Goal: Task Accomplishment & Management: Complete application form

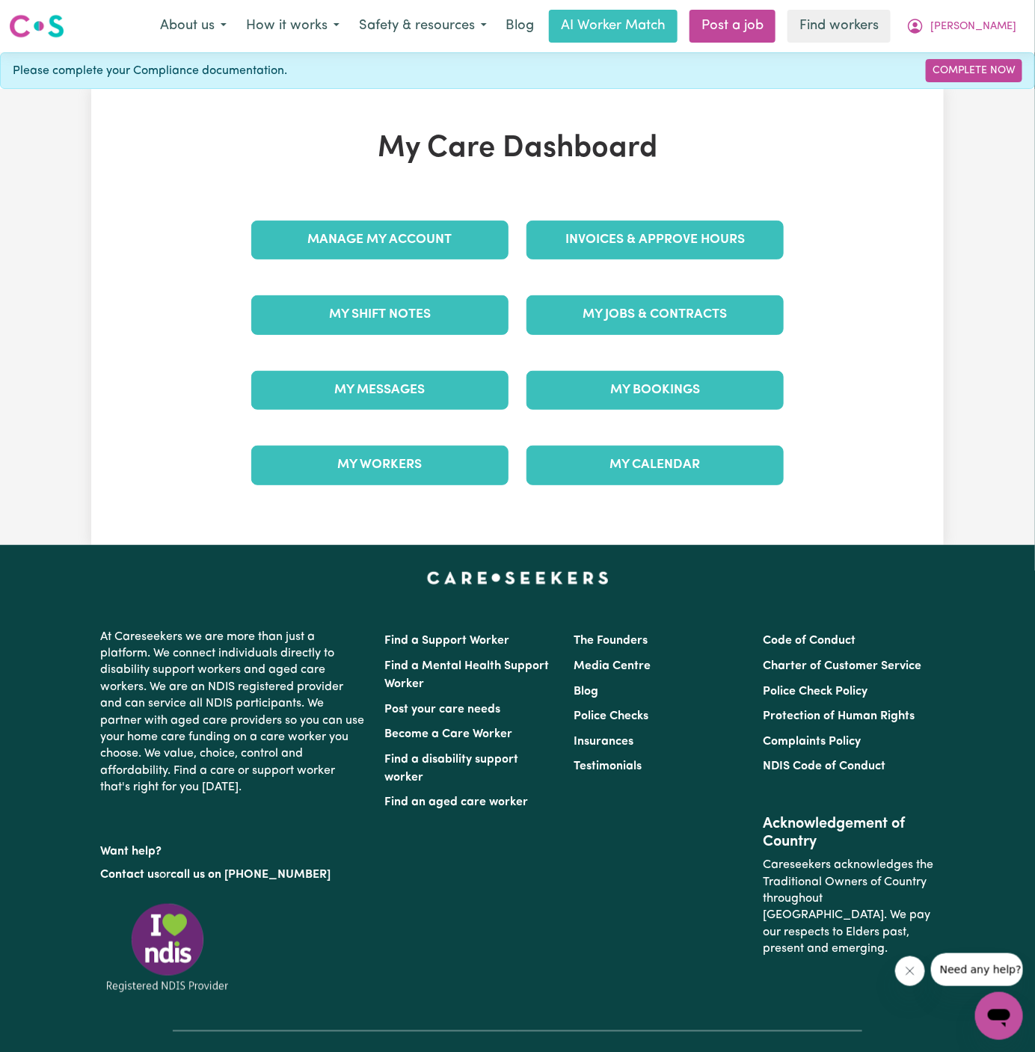
click at [760, 271] on div "Invoices & Approve Hours" at bounding box center [655, 240] width 275 height 75
click at [757, 299] on link "My Jobs & Contracts" at bounding box center [655, 314] width 257 height 39
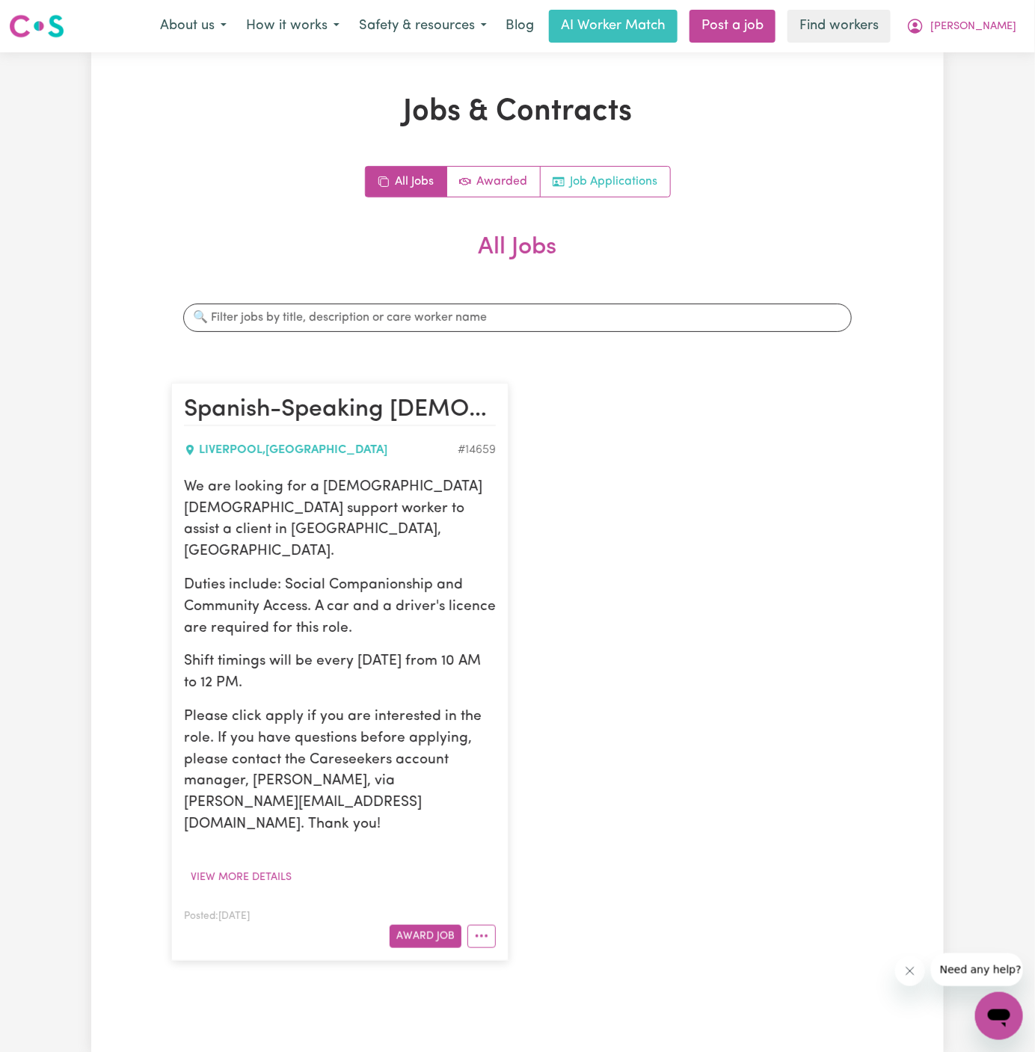
click at [616, 177] on link "Job Applications" at bounding box center [605, 182] width 129 height 30
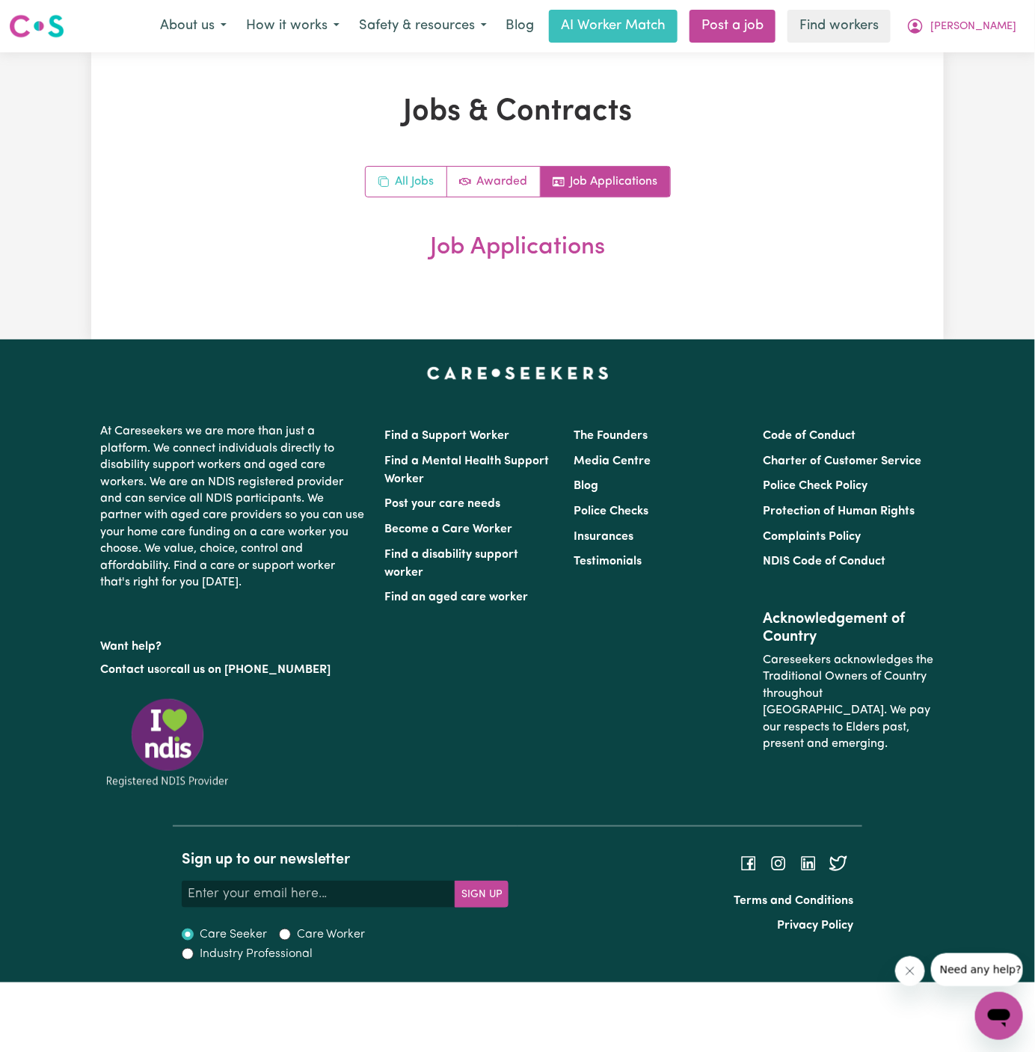
click at [405, 177] on link "All Jobs" at bounding box center [407, 182] width 82 height 30
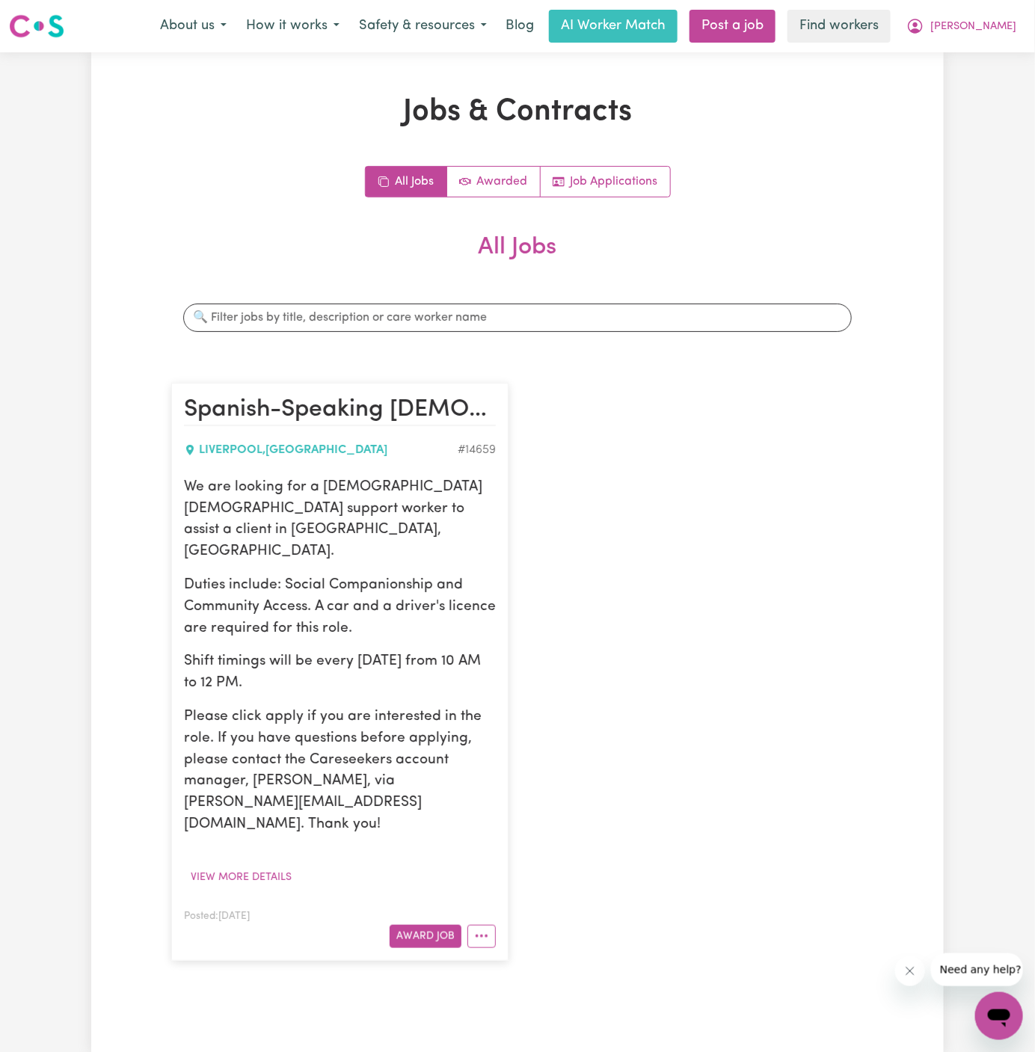
click at [307, 575] on p "Duties include: Social Companionship and Community Access. A car and a driver's…" at bounding box center [340, 607] width 312 height 64
click at [248, 866] on button "View more details" at bounding box center [241, 877] width 114 height 23
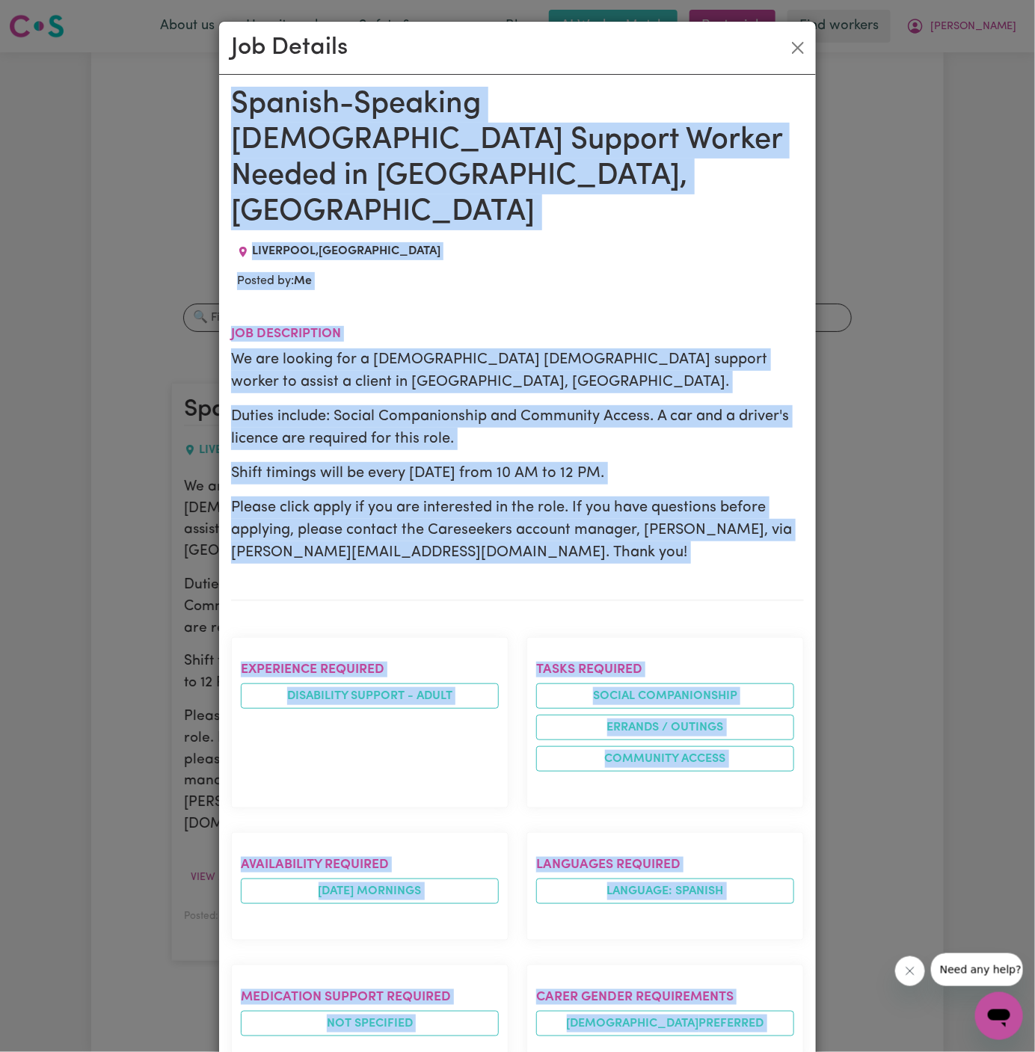
drag, startPoint x: 232, startPoint y: 96, endPoint x: 395, endPoint y: 1052, distance: 969.7
click at [395, 1052] on div "Spanish-Speaking Male Support Worker Needed in Liverpool, NSW LIVERPOOL , New S…" at bounding box center [517, 884] width 573 height 1594
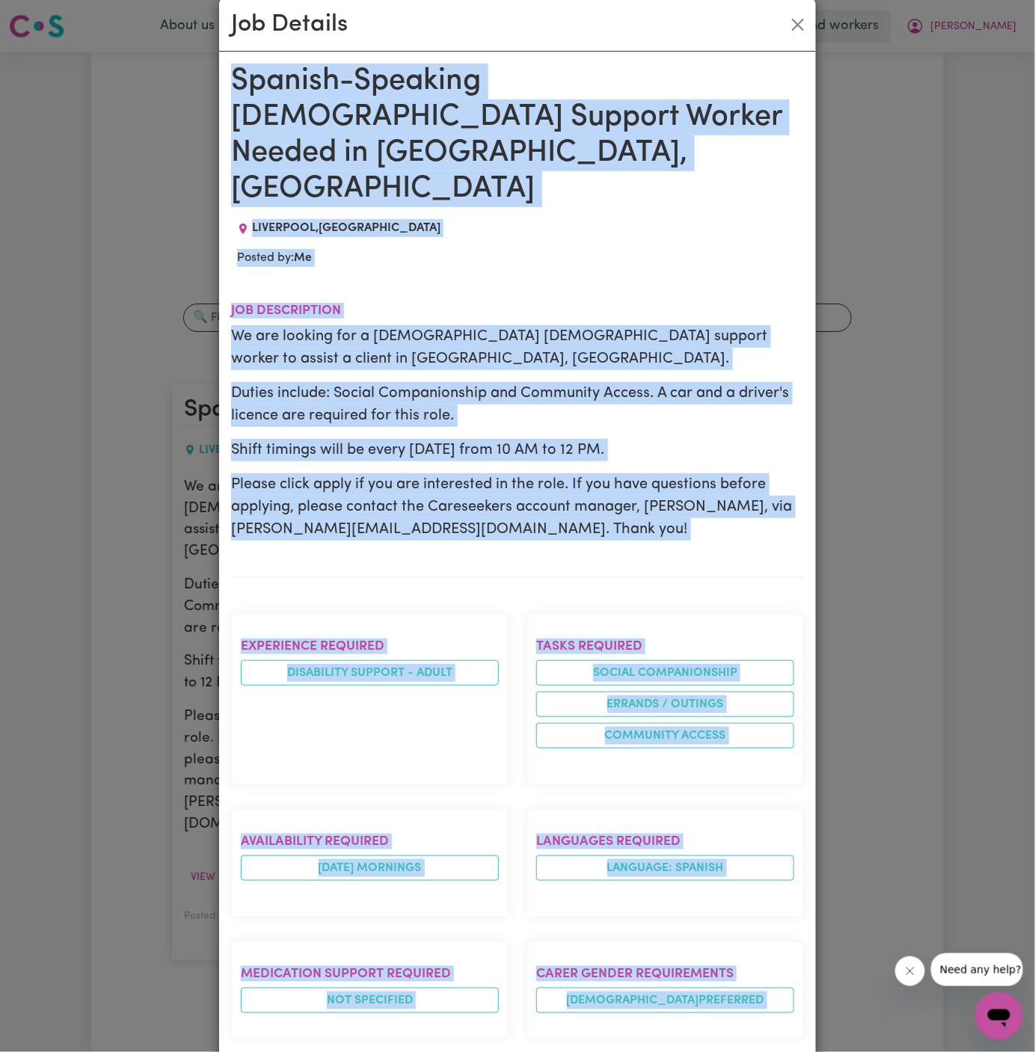
scroll to position [559, 0]
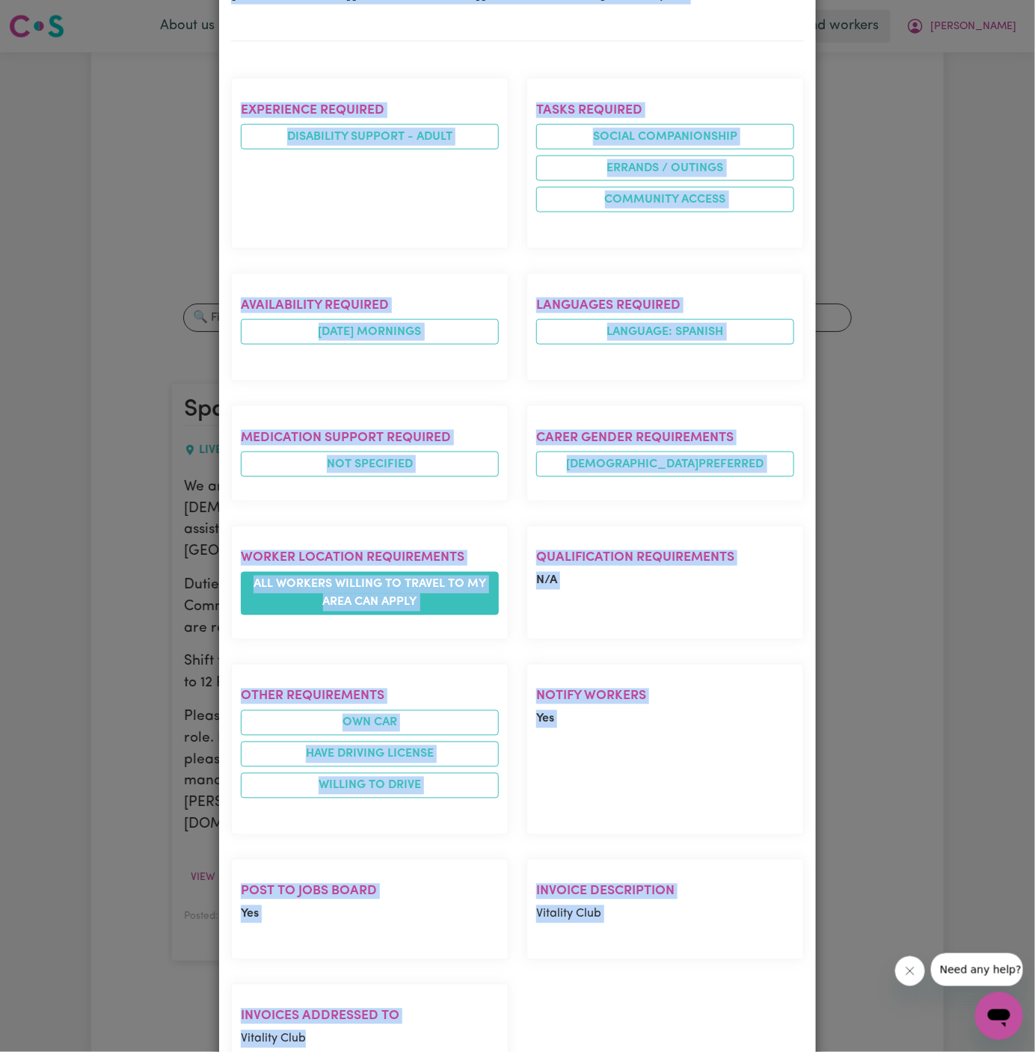
copy div "Spanish-Speaking Male Support Worker Needed in Liverpool, NSW LIVERPOOL , New S…"
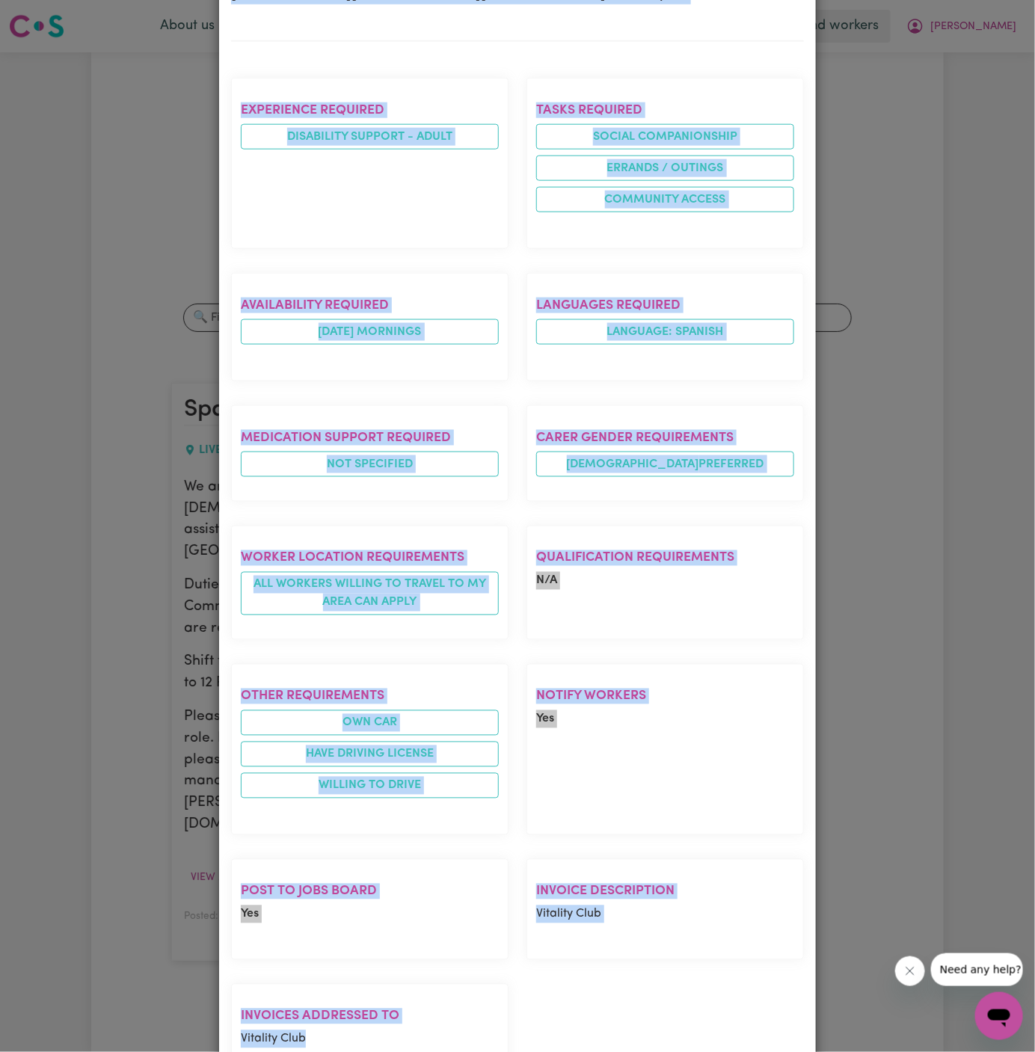
scroll to position [0, 0]
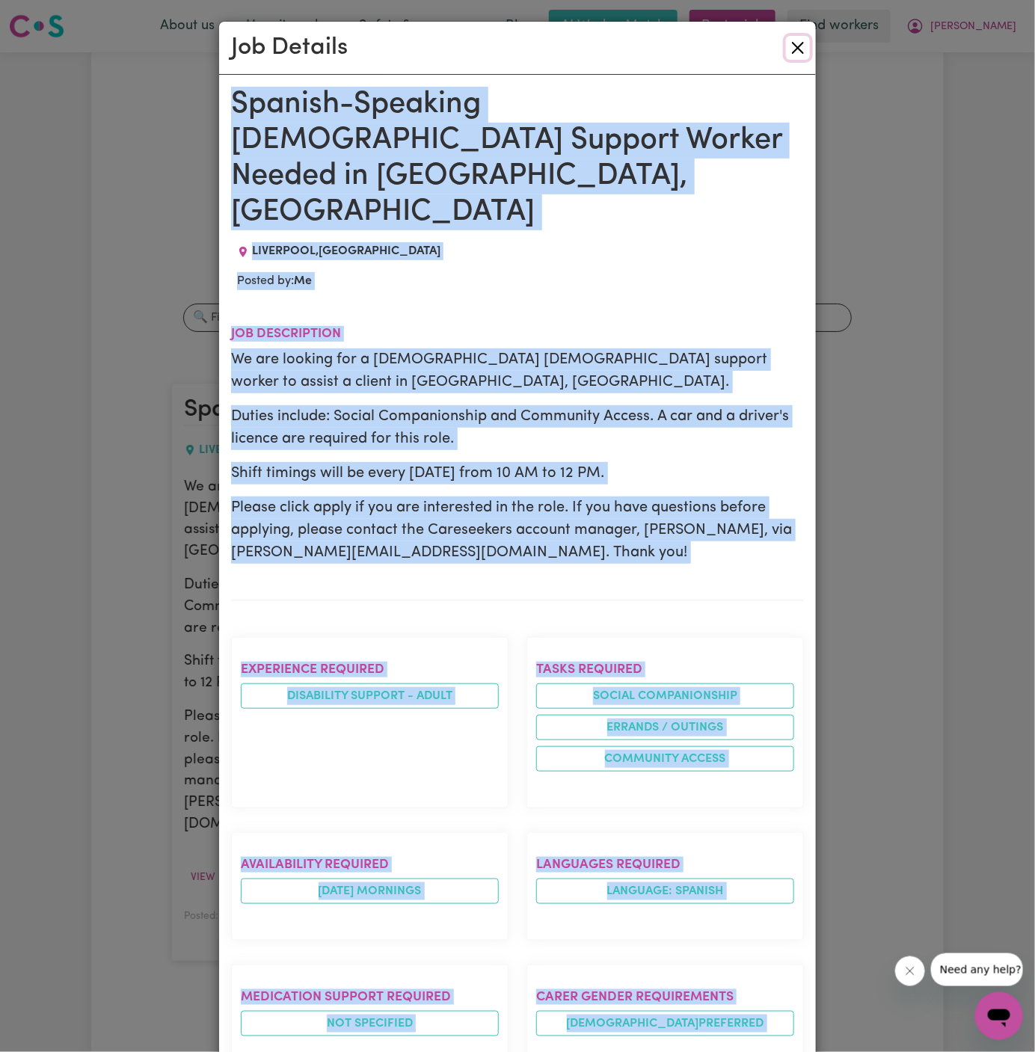
click at [802, 52] on button "Close" at bounding box center [798, 48] width 24 height 24
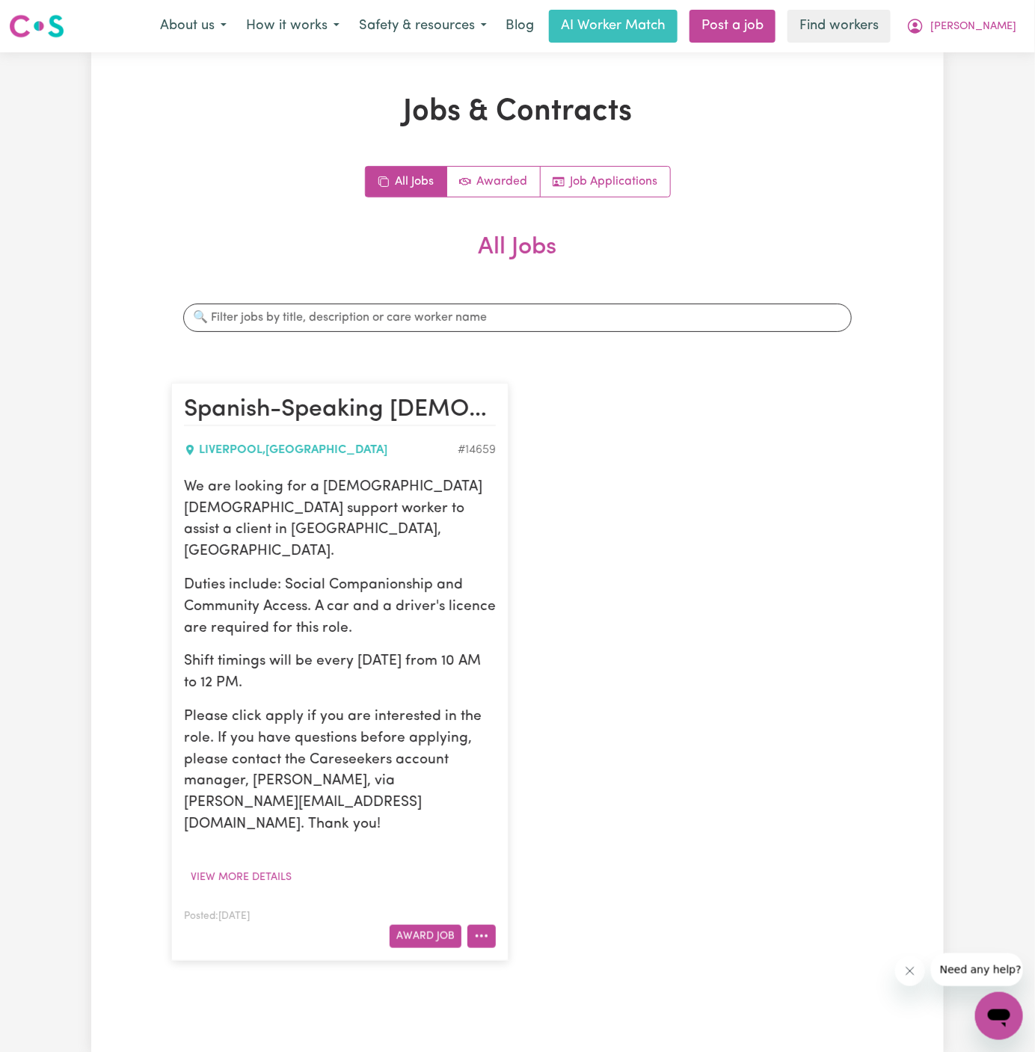
click at [479, 925] on button "More options" at bounding box center [481, 936] width 28 height 23
click at [542, 956] on link "Hide Job" at bounding box center [527, 971] width 118 height 30
click at [776, 20] on link "Post a job" at bounding box center [733, 26] width 86 height 33
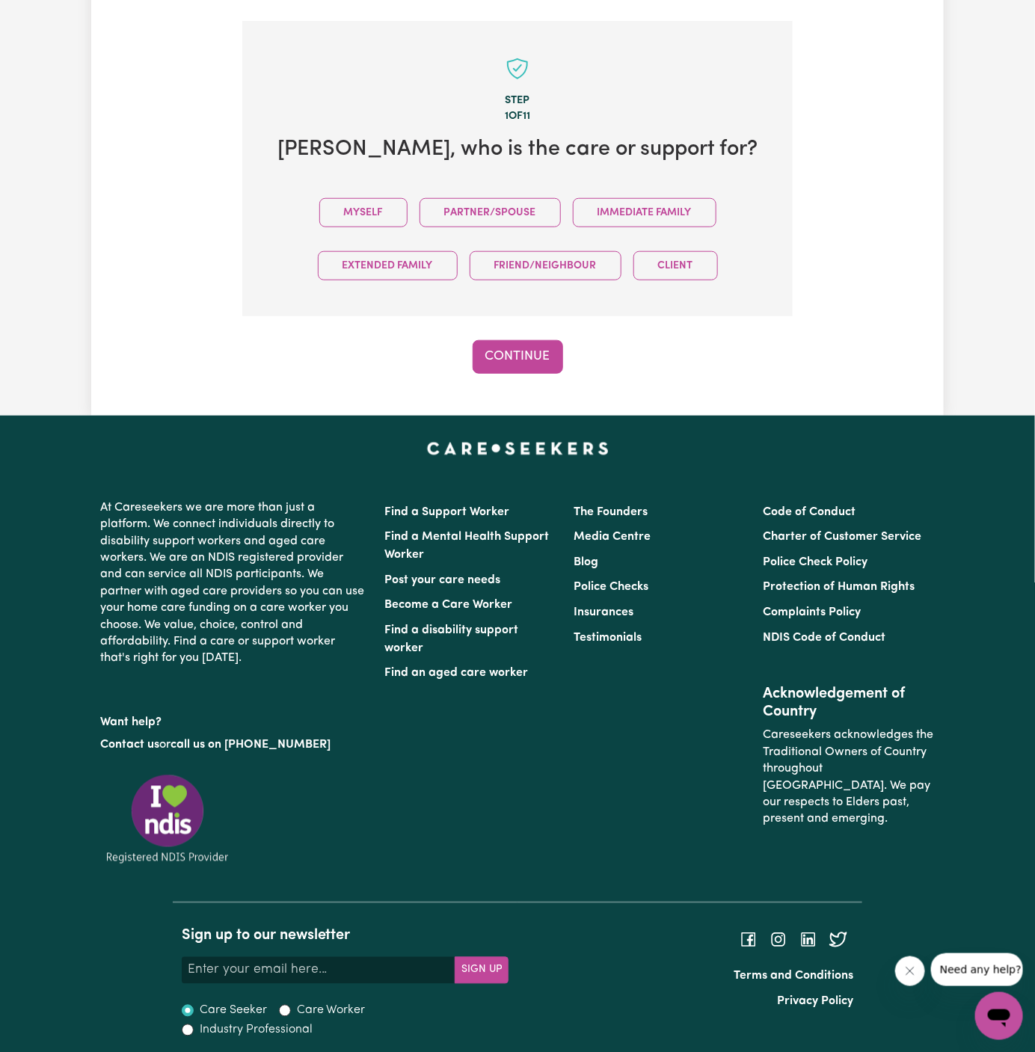
scroll to position [372, 0]
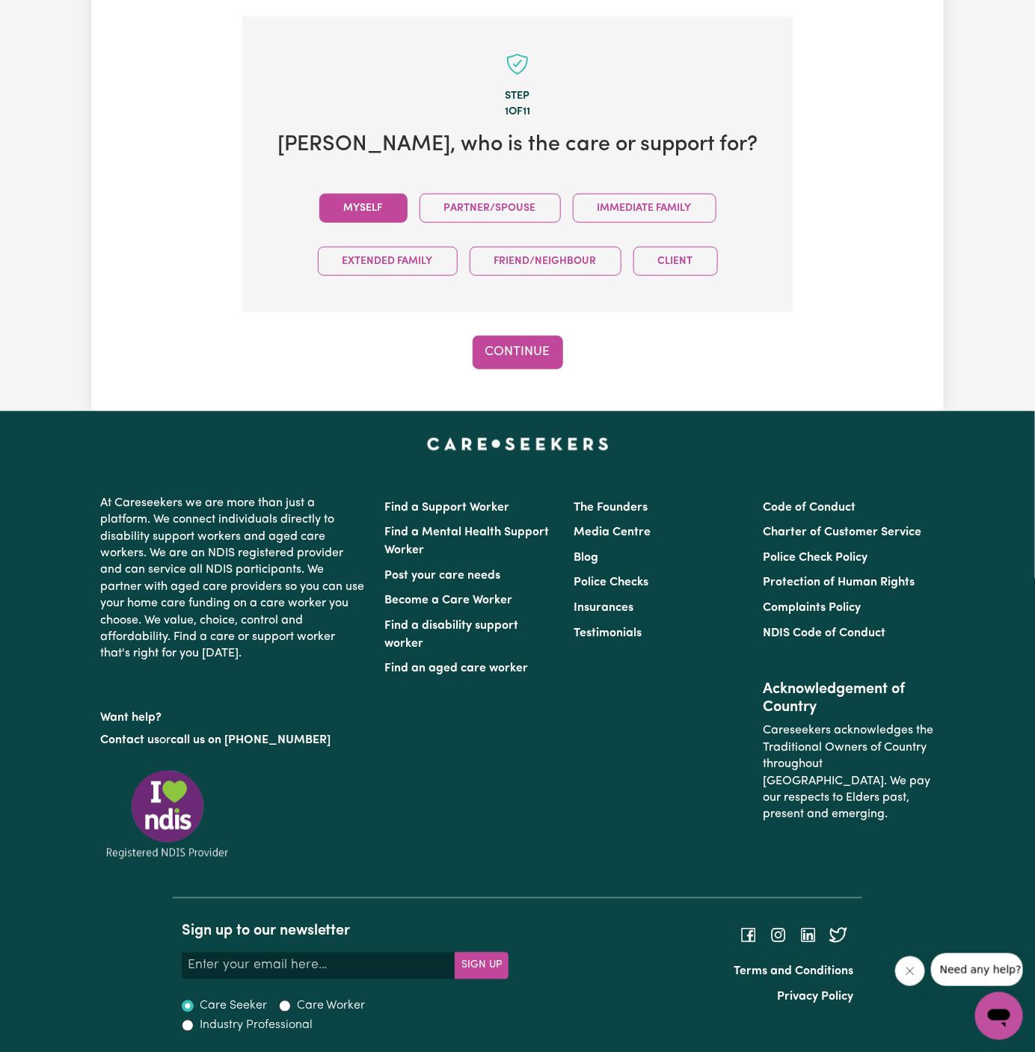
click at [355, 214] on button "Myself" at bounding box center [363, 208] width 88 height 29
click at [525, 350] on button "Continue" at bounding box center [518, 352] width 91 height 33
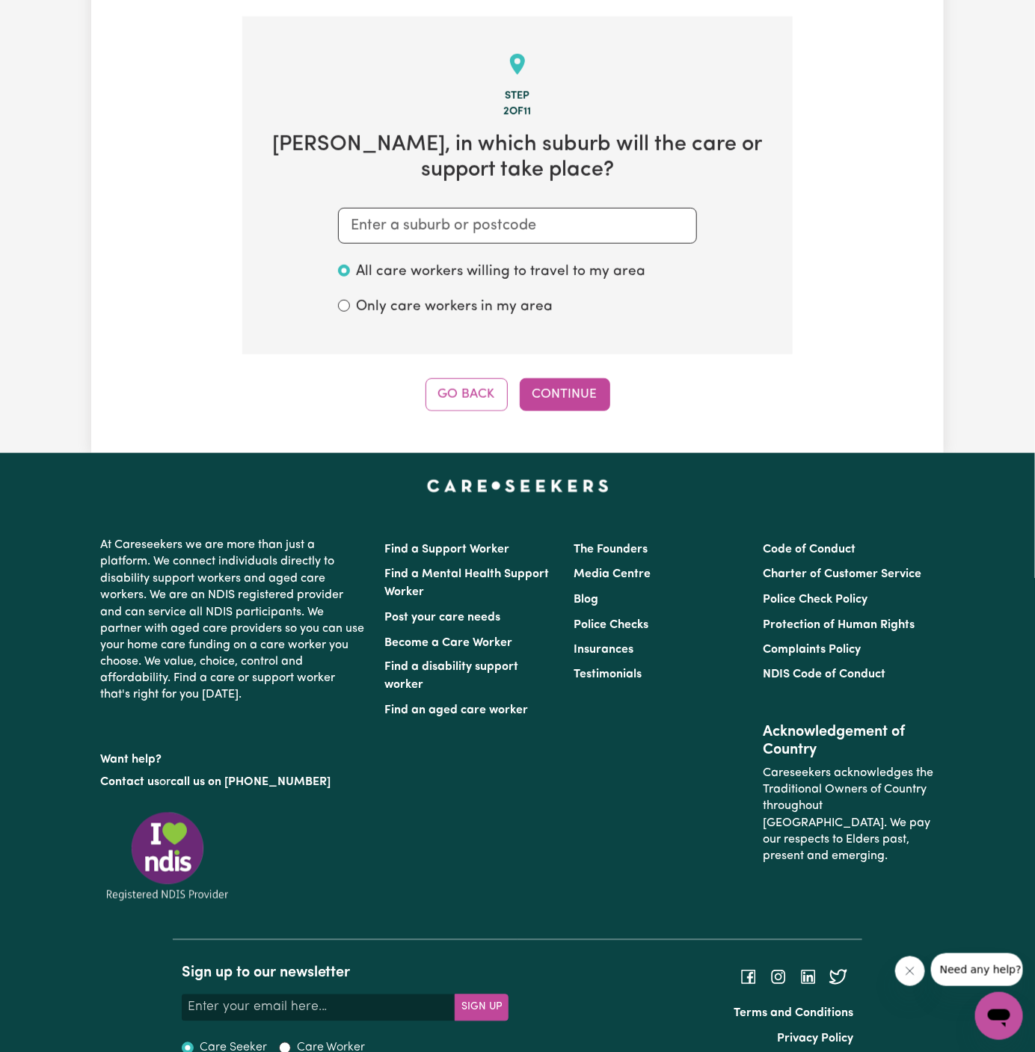
scroll to position [388, 0]
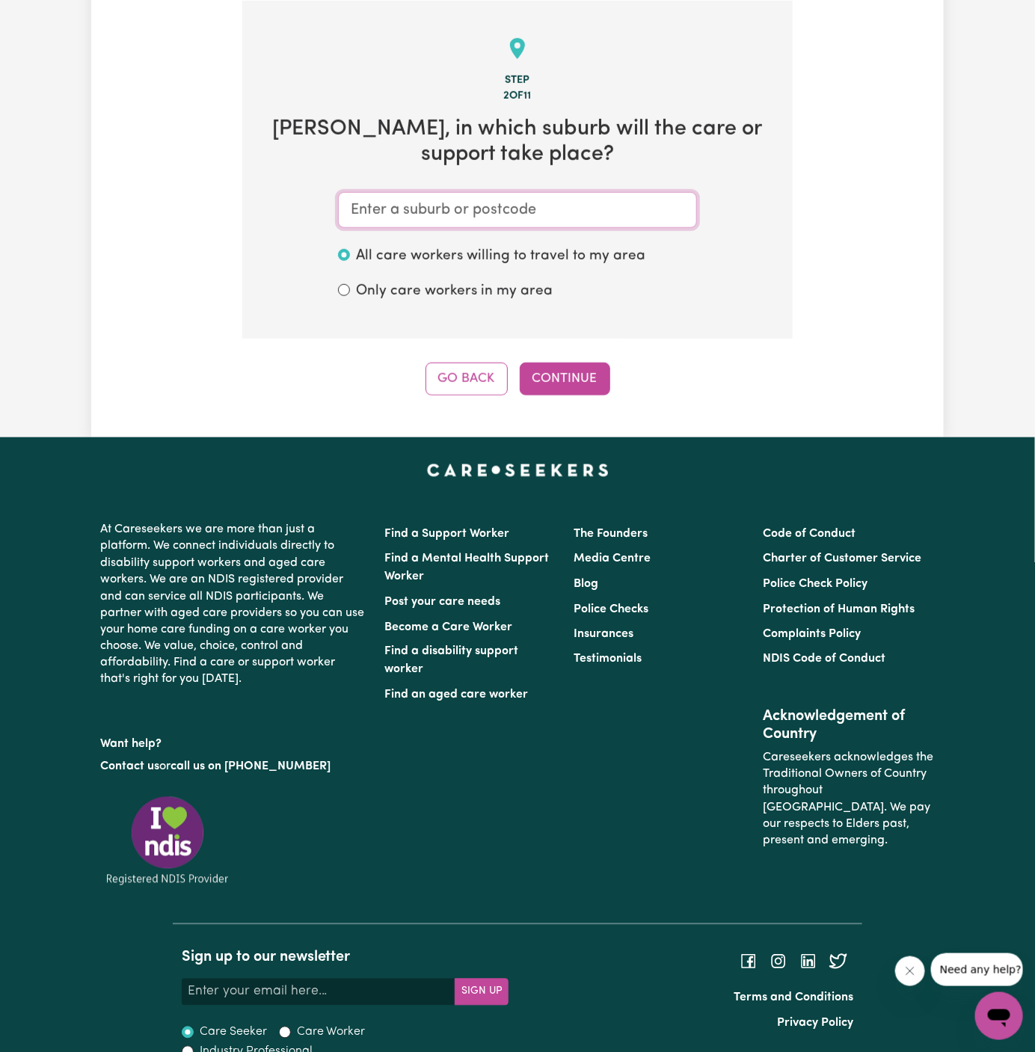
click at [552, 202] on input "text" at bounding box center [517, 210] width 359 height 36
click at [371, 213] on input "libverpoo" at bounding box center [517, 210] width 359 height 36
type input "liverpoo"
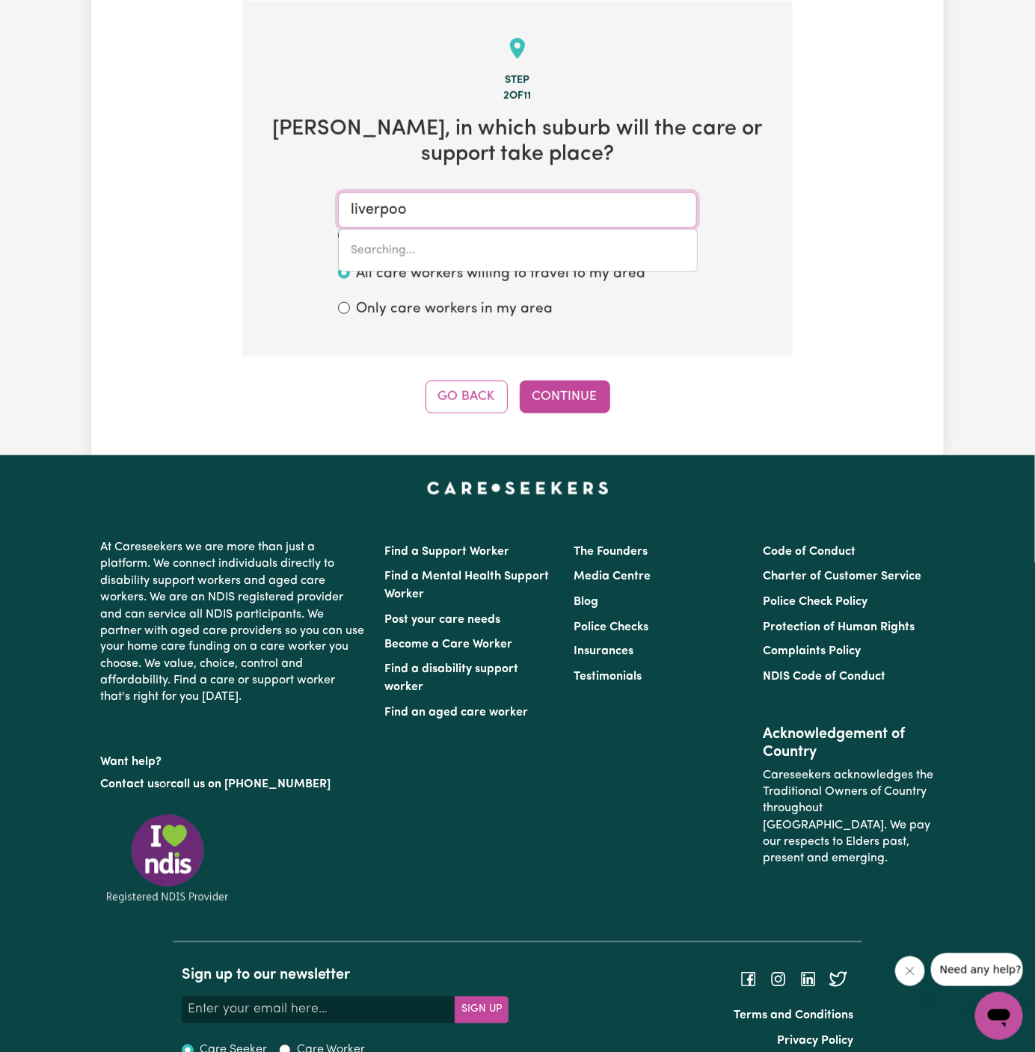
type input "liverpooL, New South Wales, 2170"
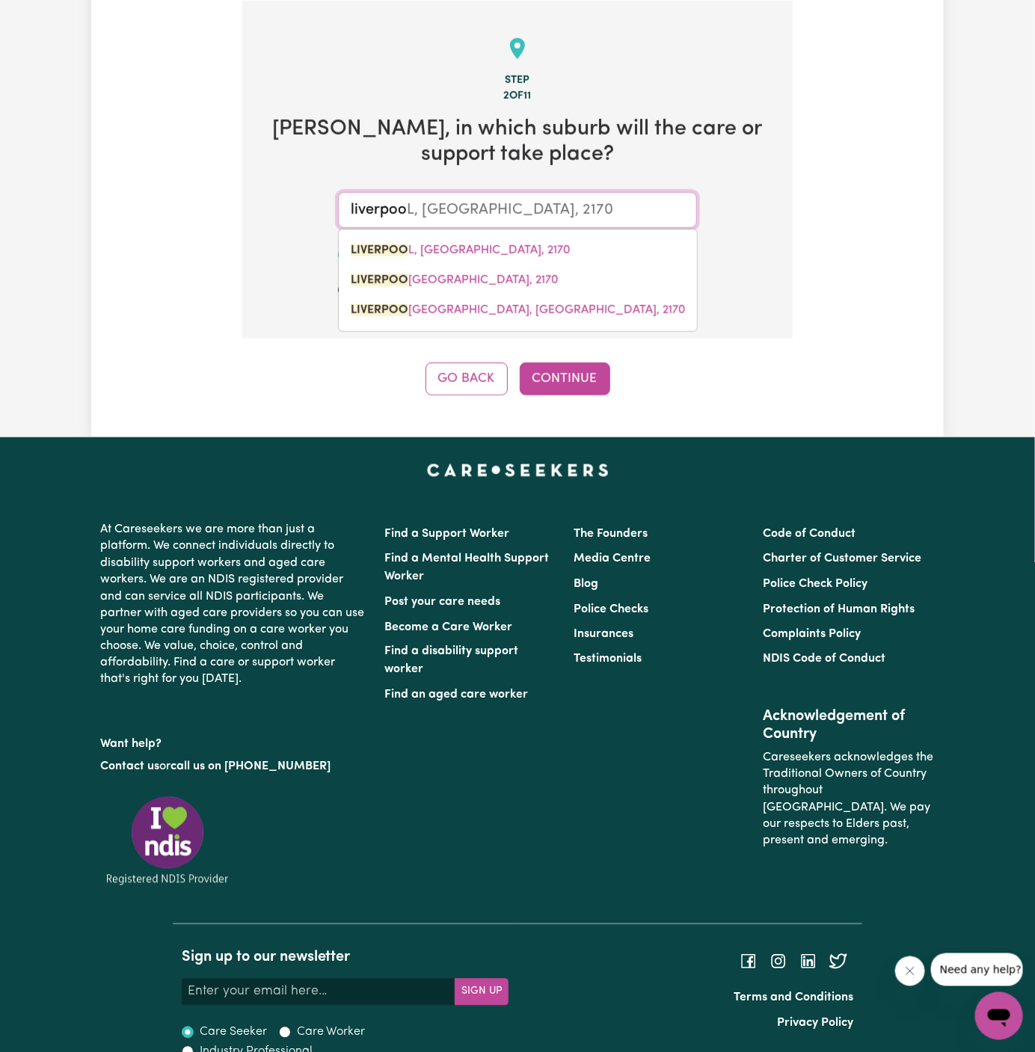
click at [485, 242] on link "LIVERPOO L, New South Wales, 2170" at bounding box center [518, 251] width 358 height 30
type input "LIVERPOOL, New South Wales, 2170"
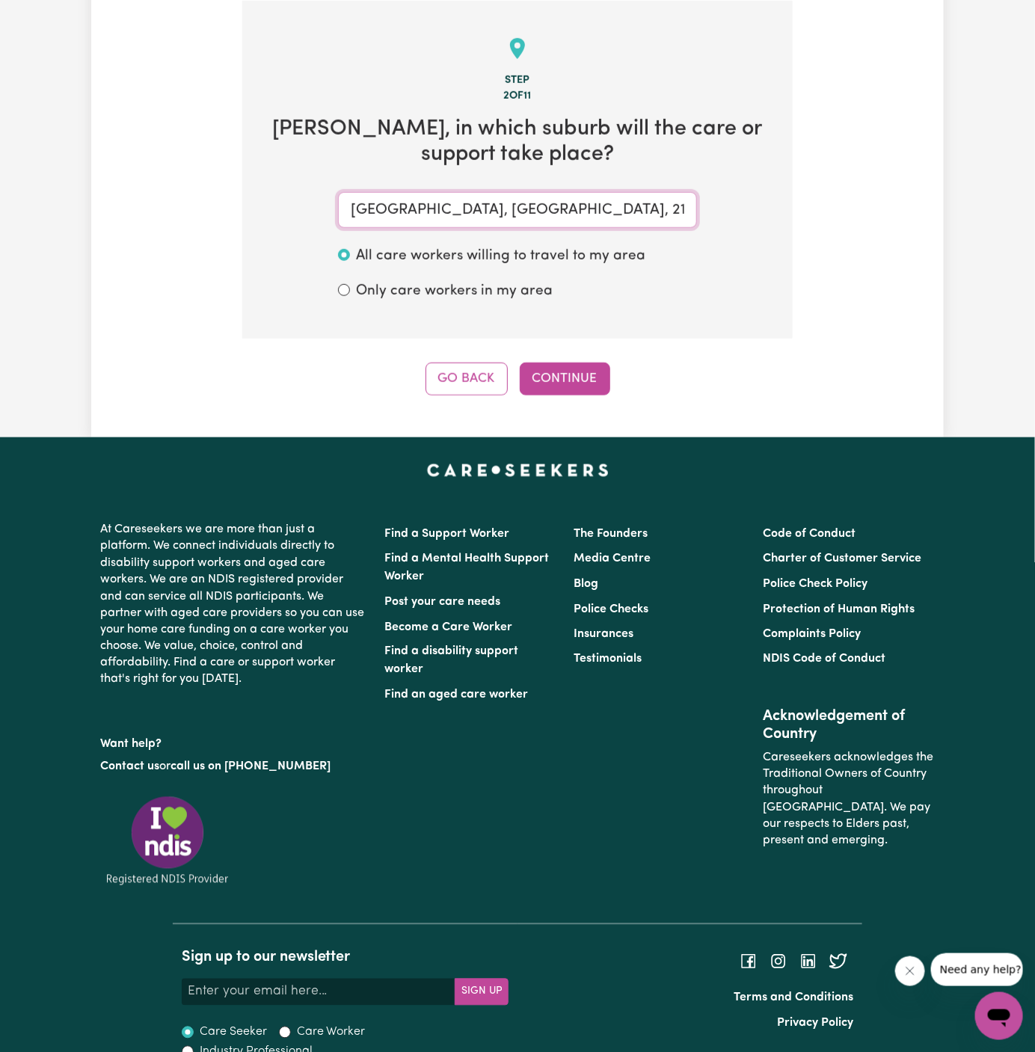
type input "LIVERPOOL, New South Wales, 2170"
click at [568, 358] on div "Step 2 of 11 Lucinda , in which suburb will the care or support take place? LIV…" at bounding box center [517, 198] width 550 height 395
click at [571, 387] on button "Continue" at bounding box center [565, 379] width 91 height 33
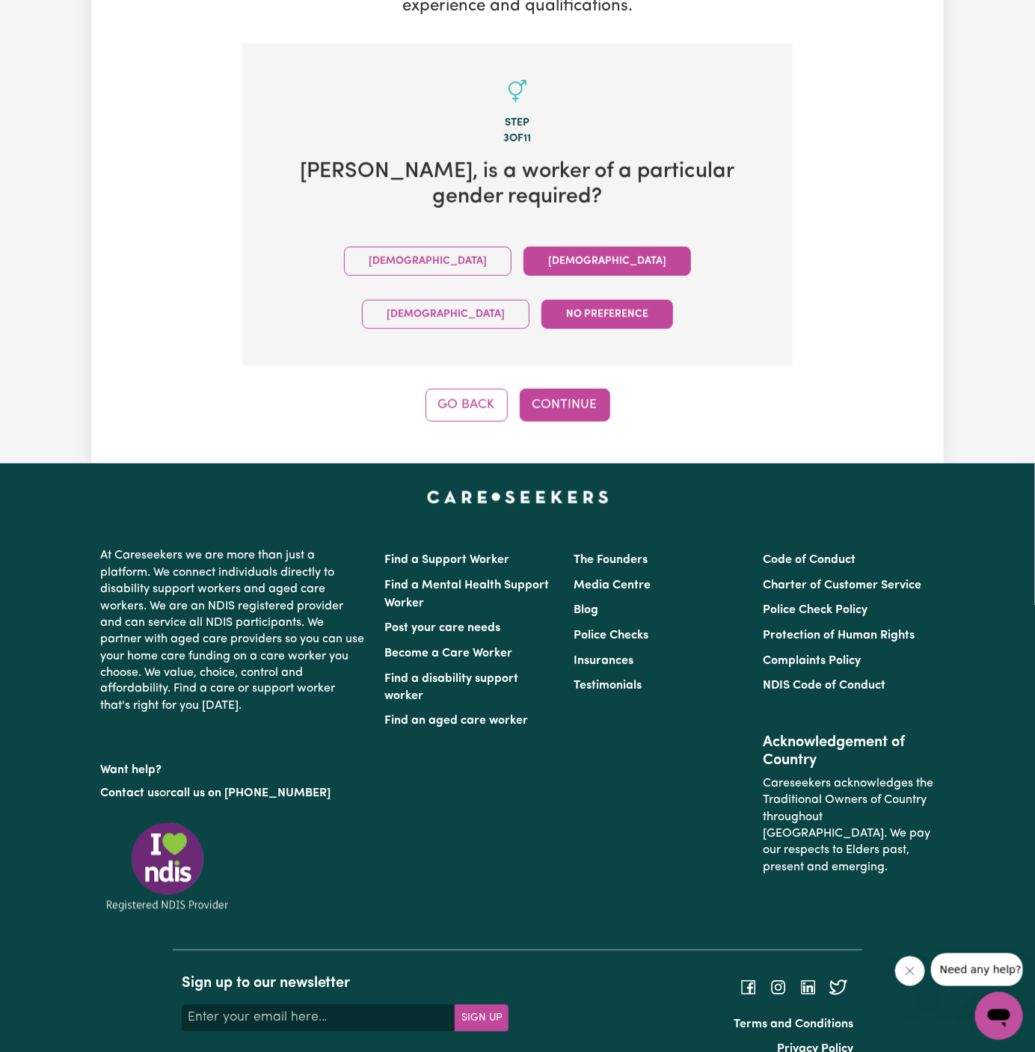
click at [524, 257] on button "Female" at bounding box center [608, 261] width 168 height 29
click at [344, 257] on button "Male" at bounding box center [428, 261] width 168 height 29
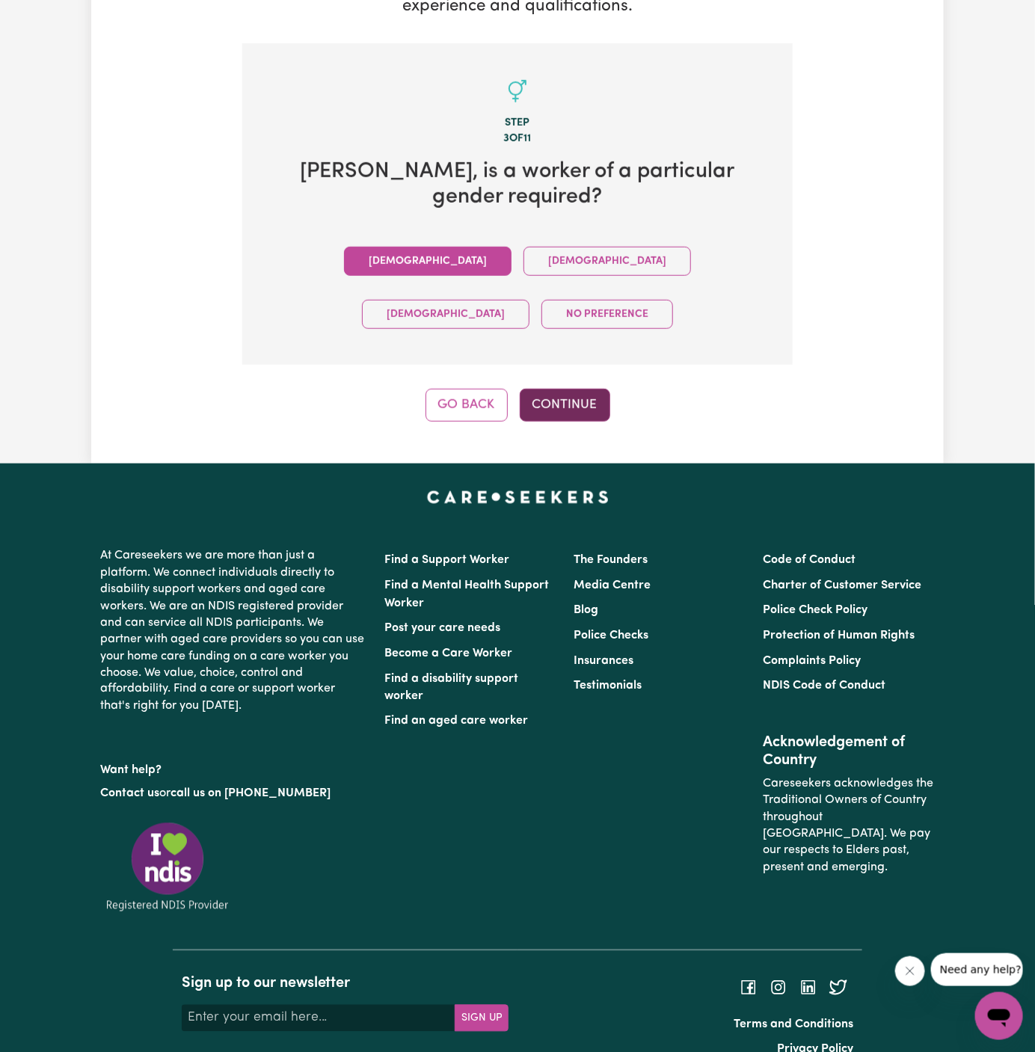
click at [578, 389] on button "Continue" at bounding box center [565, 405] width 91 height 33
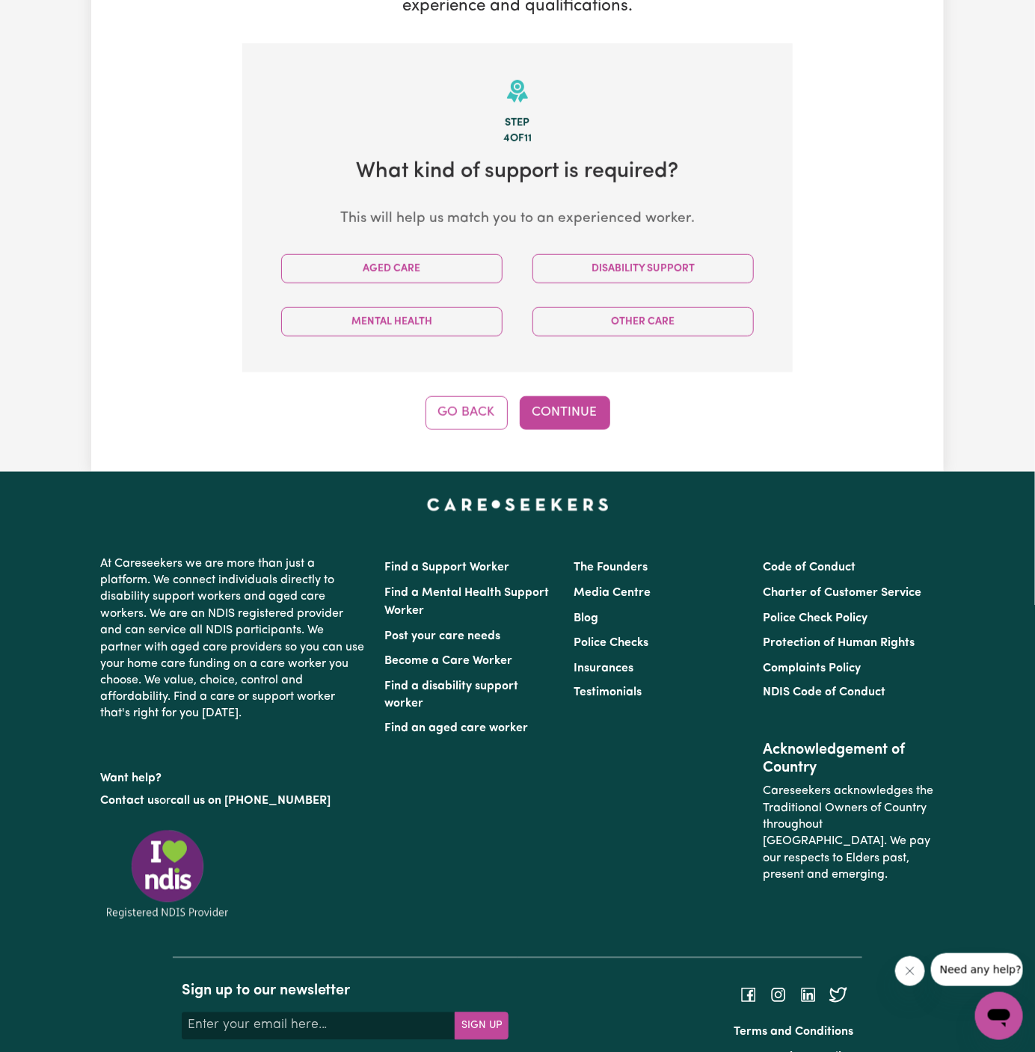
scroll to position [388, 0]
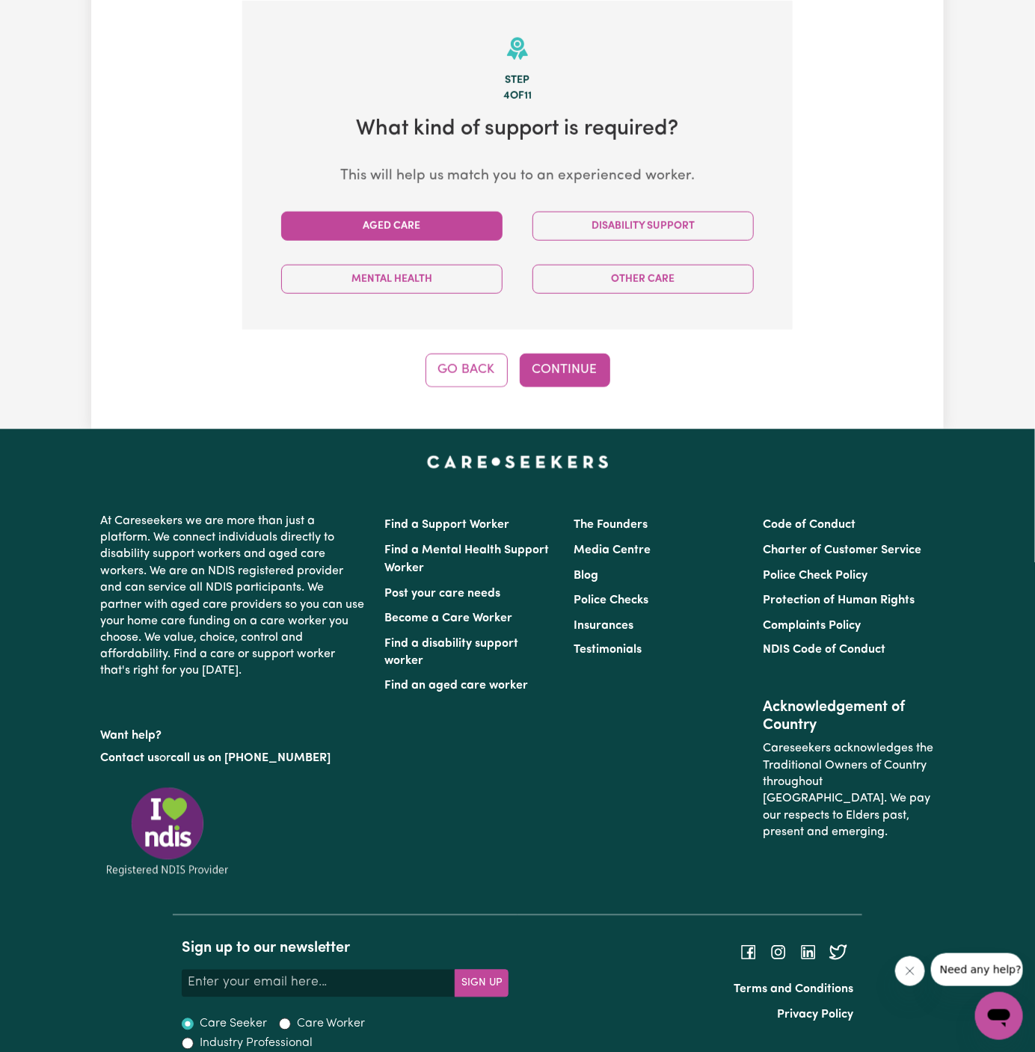
click at [405, 232] on button "Aged Care" at bounding box center [391, 226] width 221 height 29
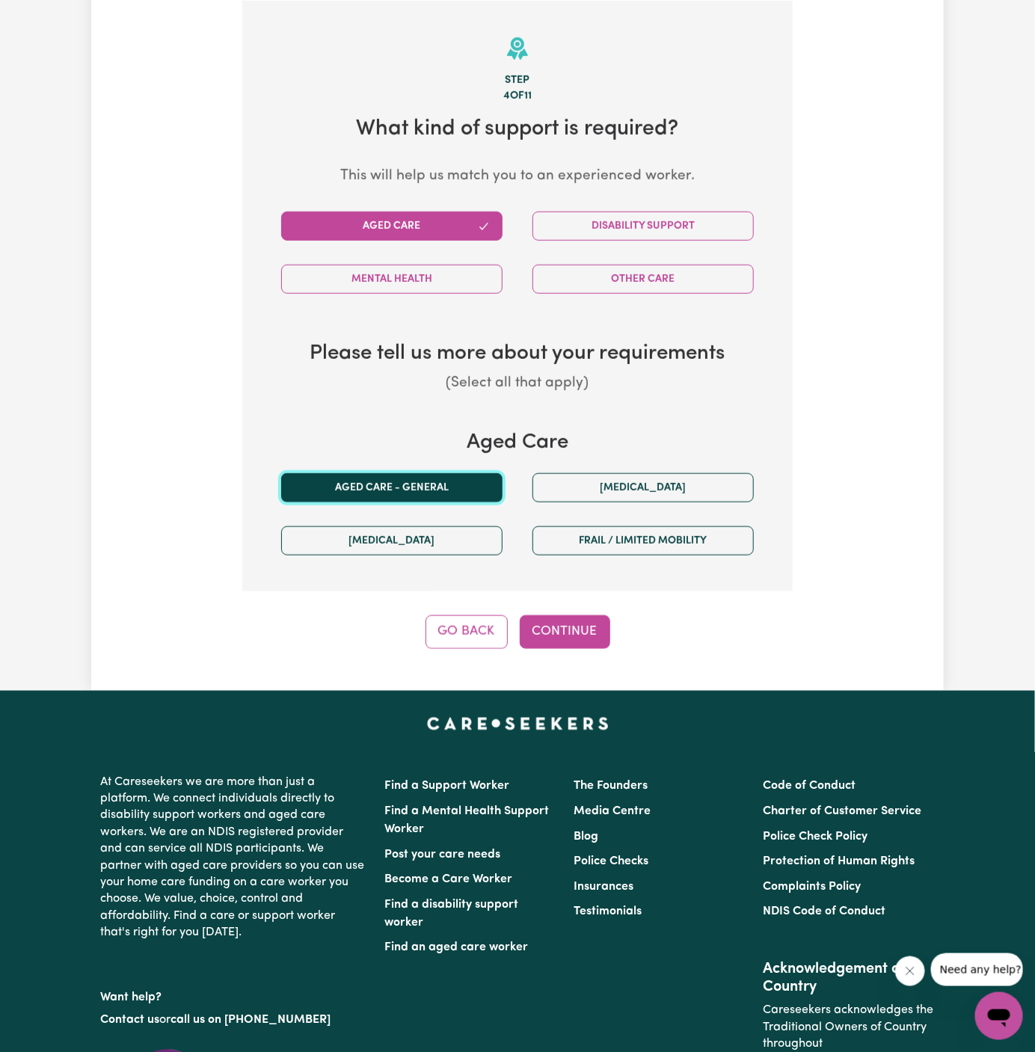
click at [420, 482] on button "Aged care - General" at bounding box center [391, 487] width 221 height 29
click at [491, 484] on button "Aged care - General" at bounding box center [391, 487] width 221 height 29
click at [577, 632] on button "Continue" at bounding box center [565, 632] width 91 height 33
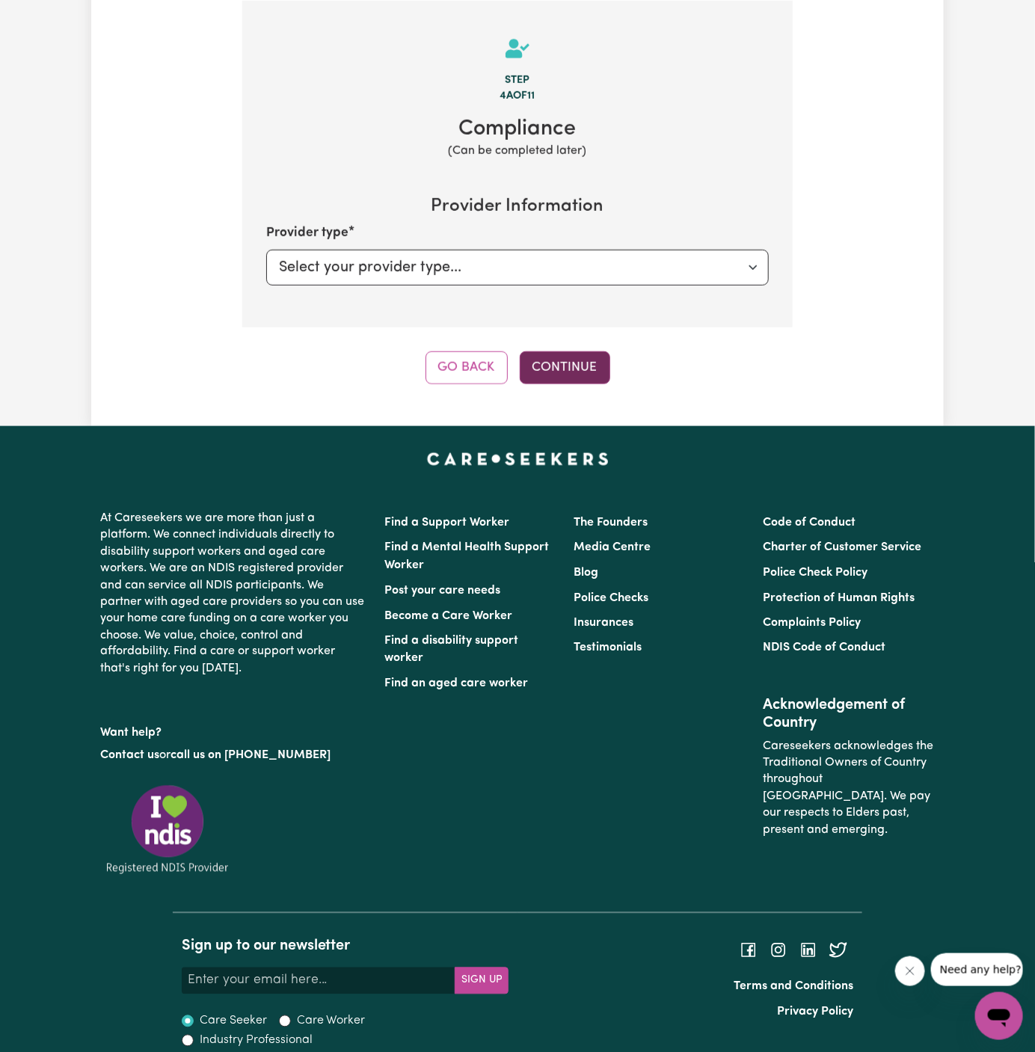
click at [577, 356] on button "Continue" at bounding box center [565, 368] width 91 height 33
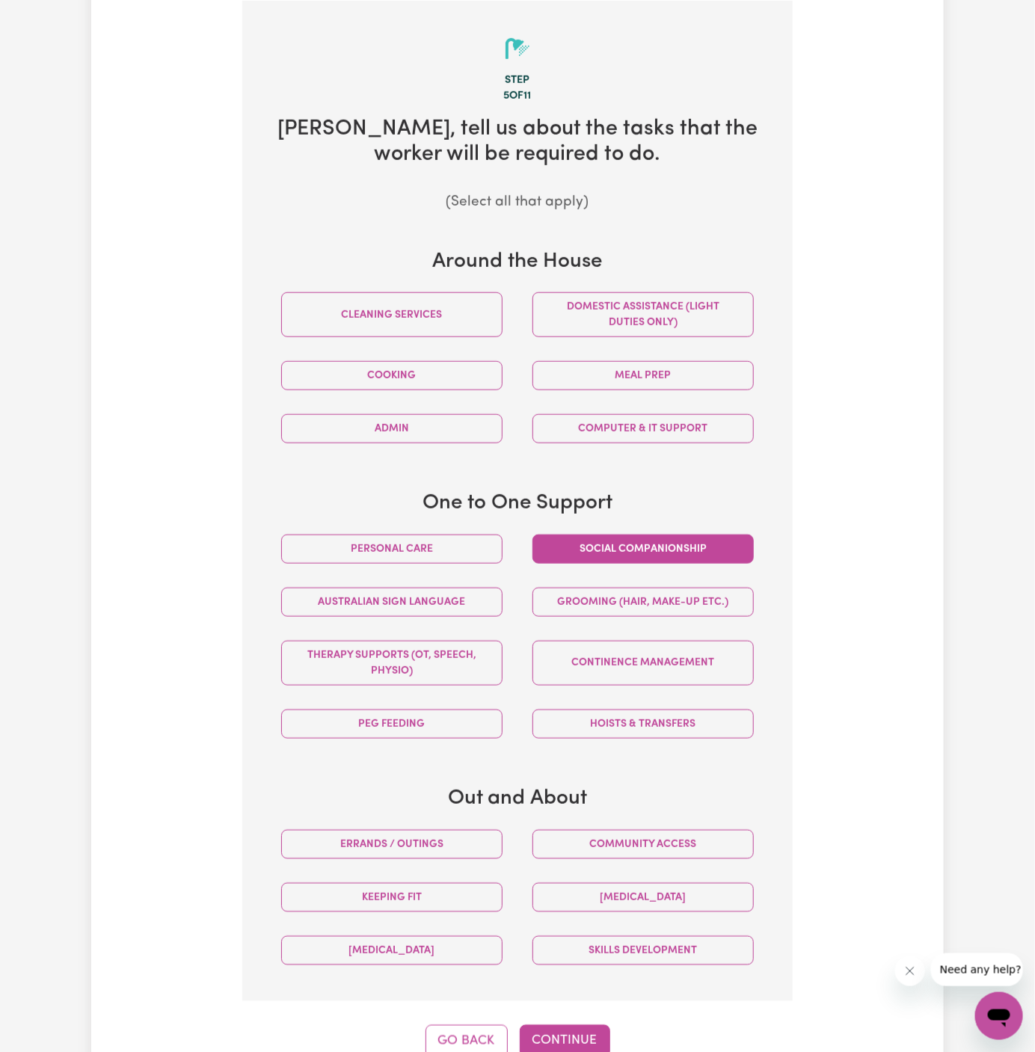
click at [664, 553] on button "Social companionship" at bounding box center [643, 549] width 221 height 29
click at [687, 835] on button "Community access" at bounding box center [643, 844] width 221 height 29
drag, startPoint x: 687, startPoint y: 835, endPoint x: 847, endPoint y: 727, distance: 193.5
click at [847, 727] on div "Tell us your care and support requirements Welcome to Careseekers. We are excit…" at bounding box center [517, 382] width 853 height 1352
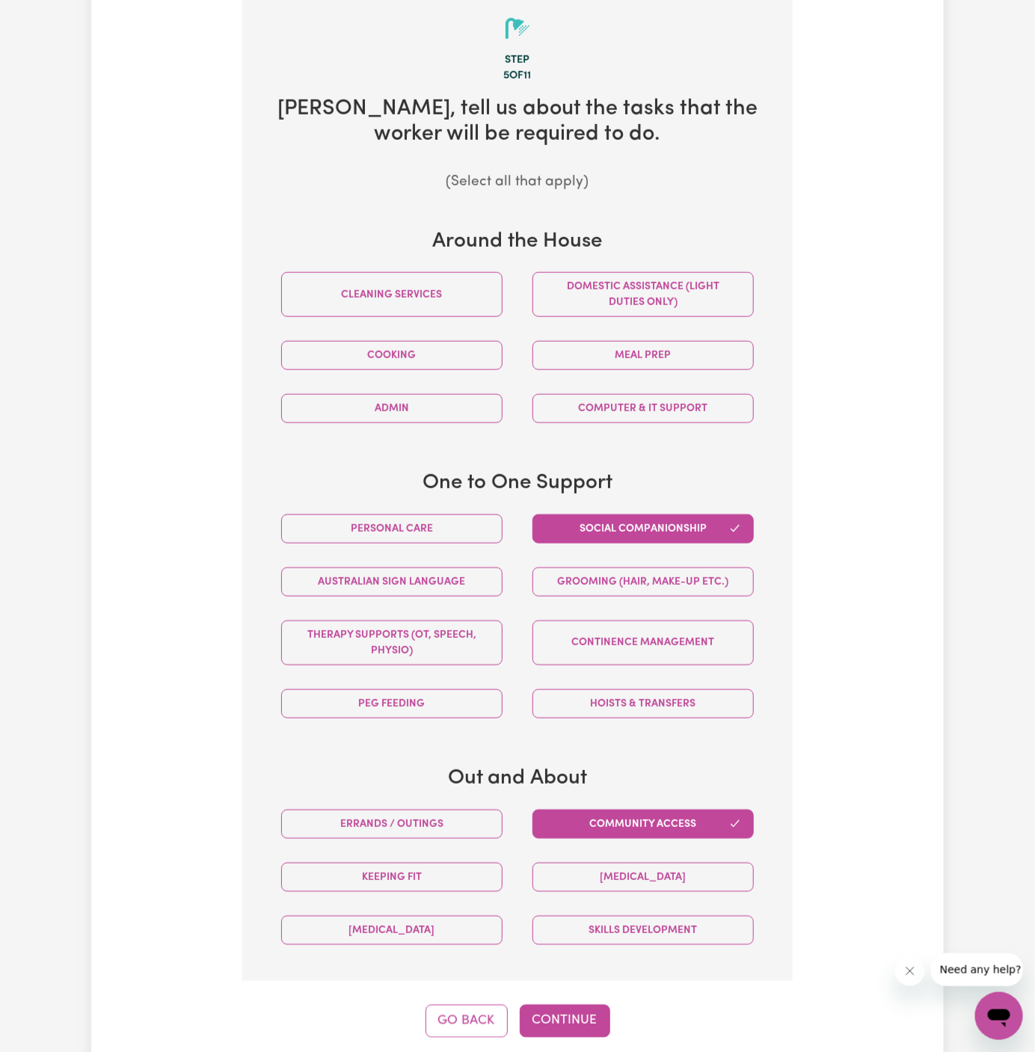
scroll to position [412, 0]
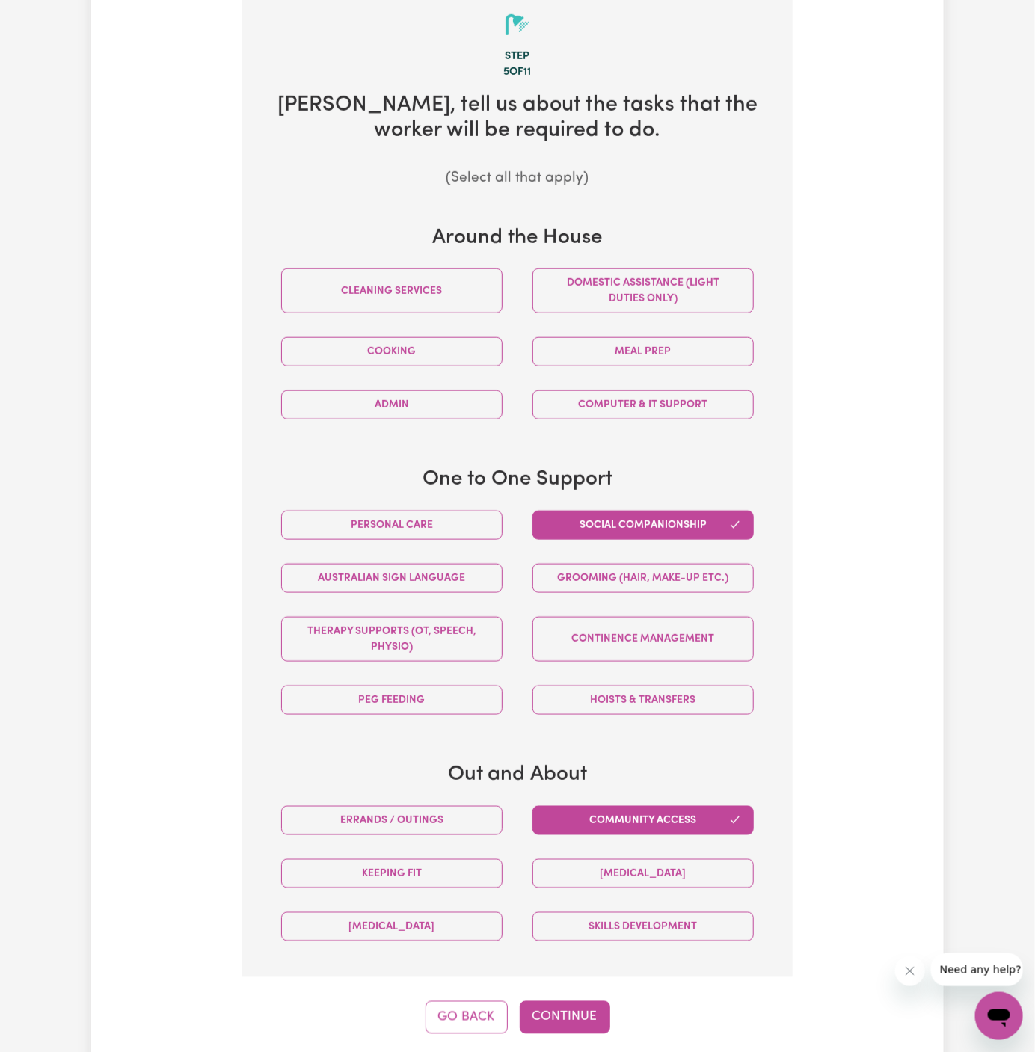
click at [393, 801] on div "Errands / Outings" at bounding box center [391, 820] width 251 height 53
click at [393, 802] on div "Errands / Outings" at bounding box center [391, 820] width 251 height 53
click at [421, 821] on button "Errands / Outings" at bounding box center [391, 820] width 221 height 29
click at [562, 1002] on button "Continue" at bounding box center [565, 1018] width 91 height 33
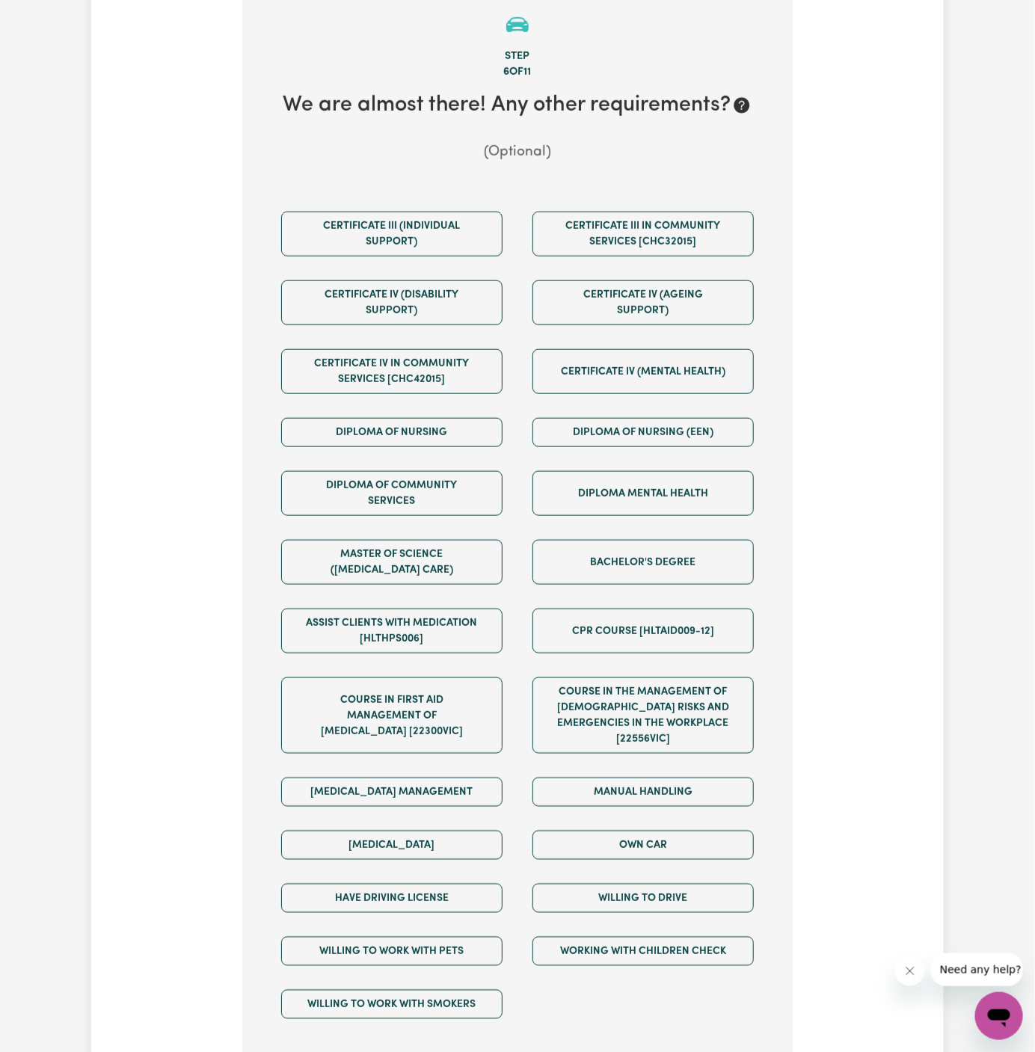
scroll to position [388, 0]
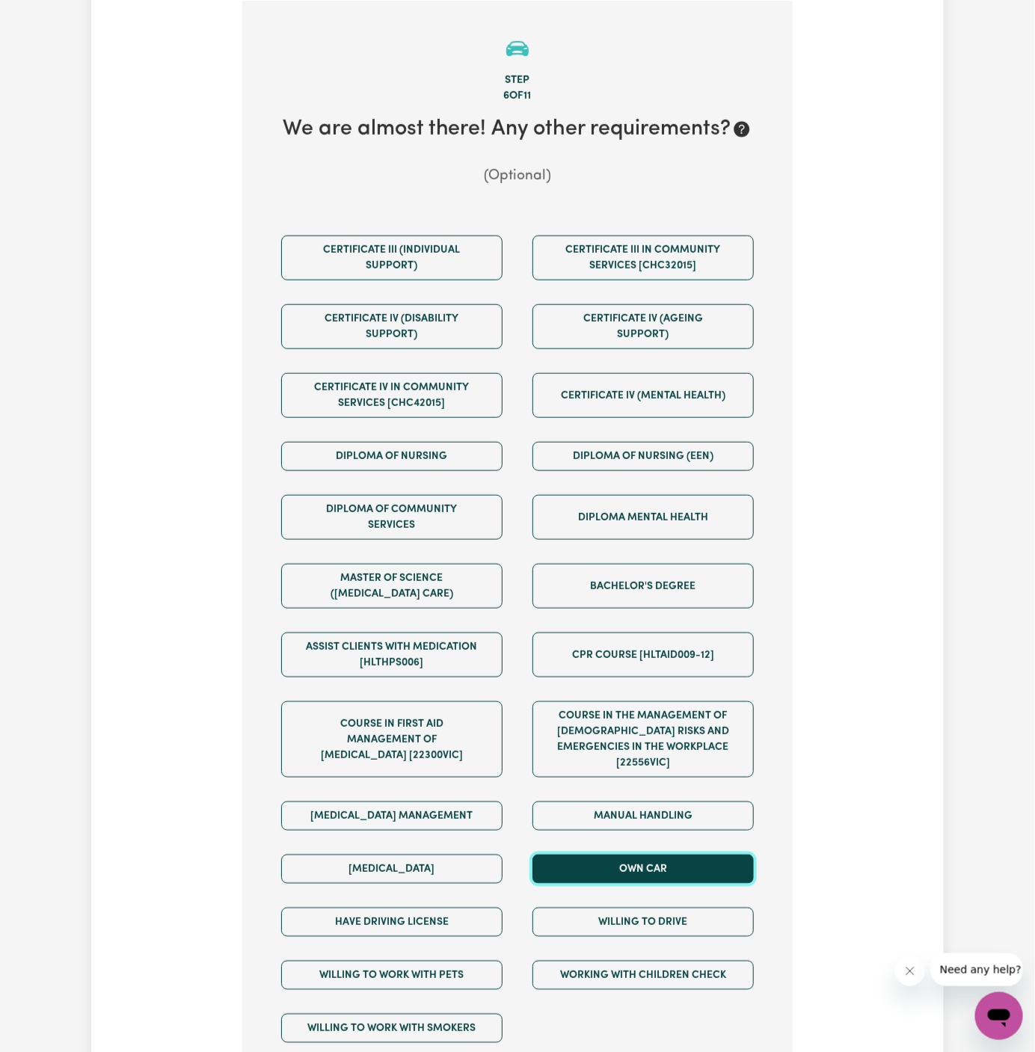
click at [648, 855] on button "Own Car" at bounding box center [643, 869] width 221 height 29
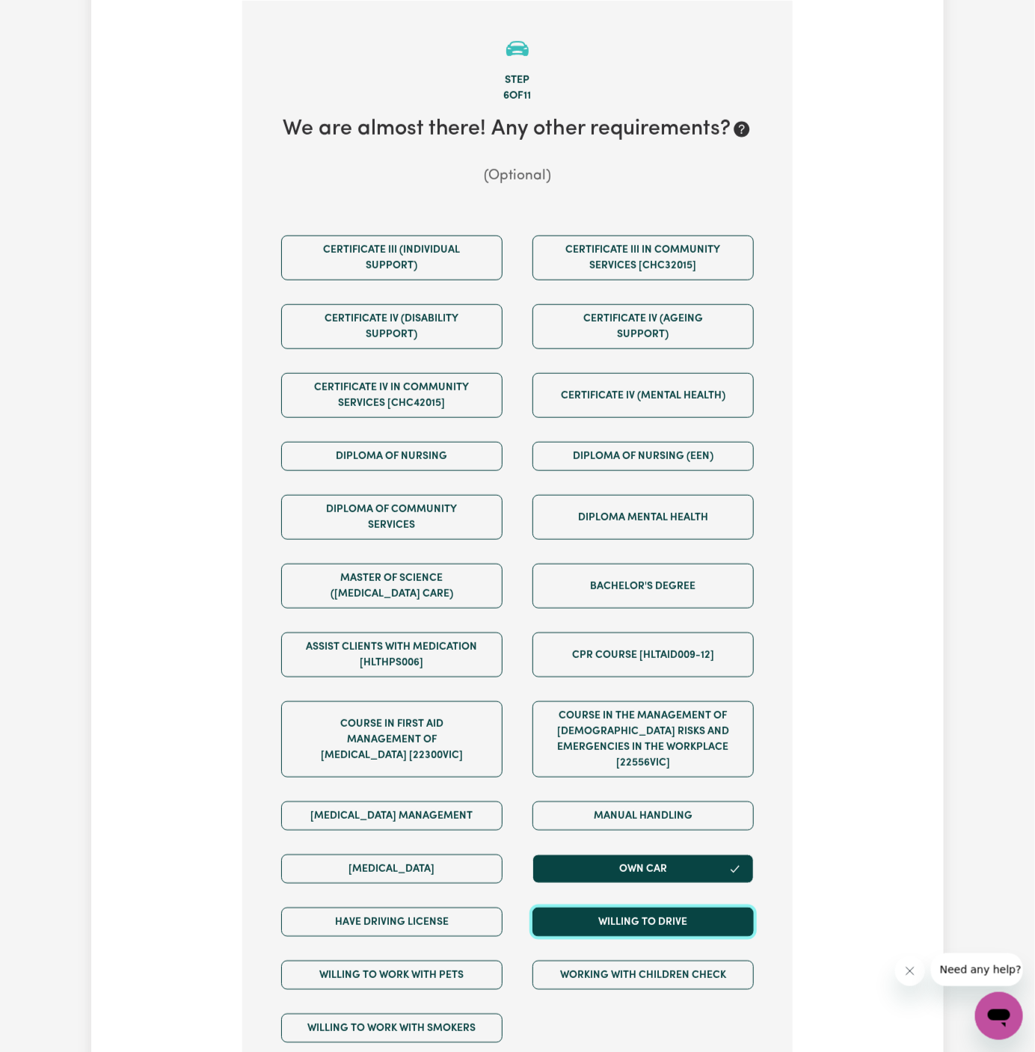
click at [648, 908] on button "Willing to drive" at bounding box center [643, 922] width 221 height 29
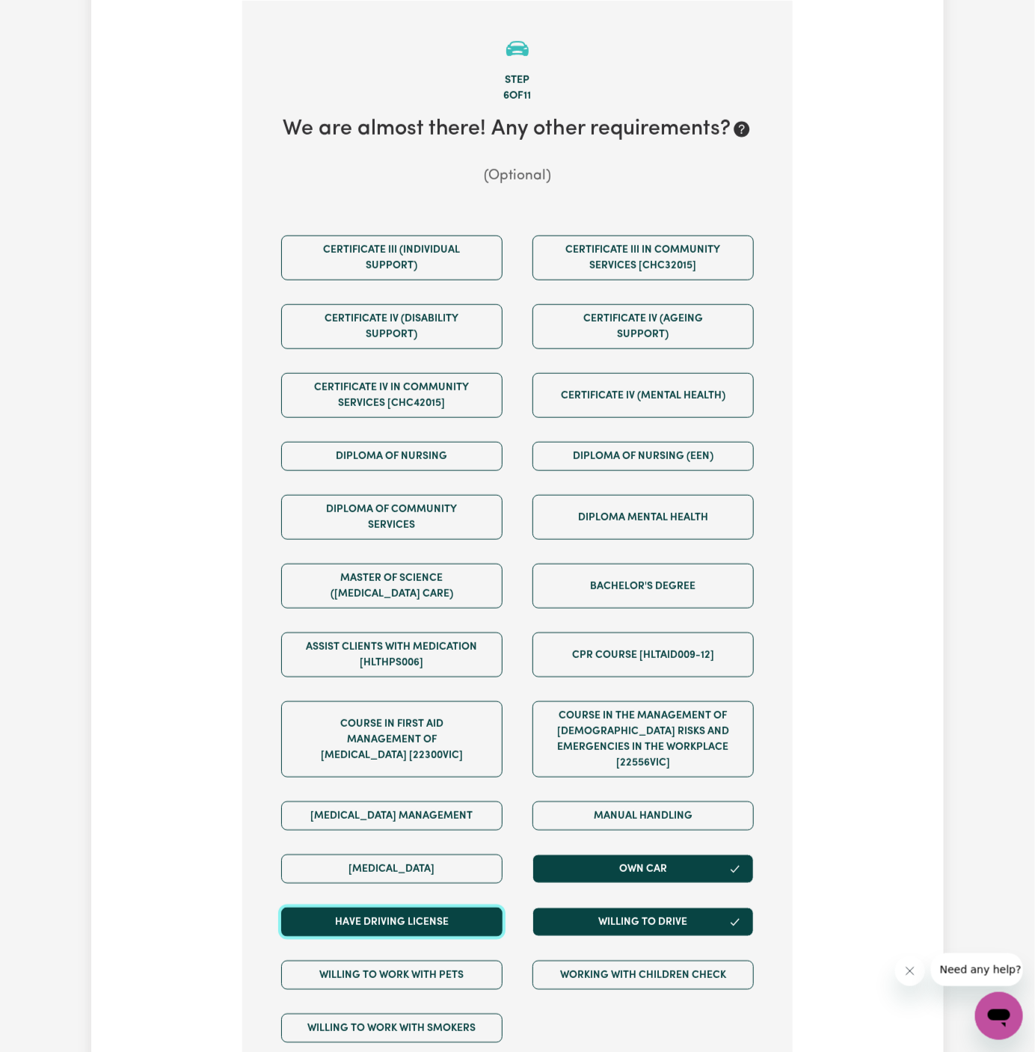
click at [481, 916] on button "Have driving license" at bounding box center [391, 922] width 221 height 29
click at [888, 625] on div "Tell us your care and support requirements Welcome to Careseekers. We are excit…" at bounding box center [517, 421] width 853 height 1431
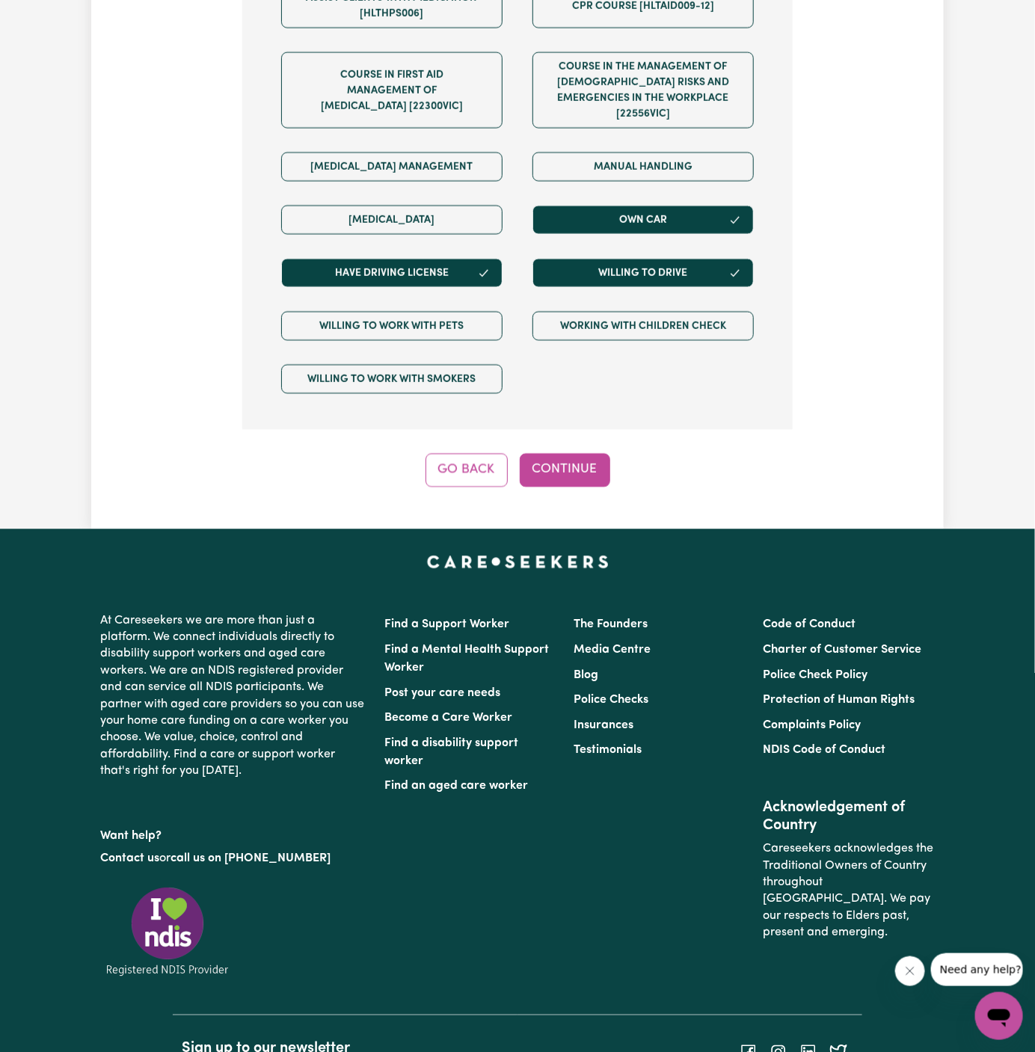
scroll to position [1135, 0]
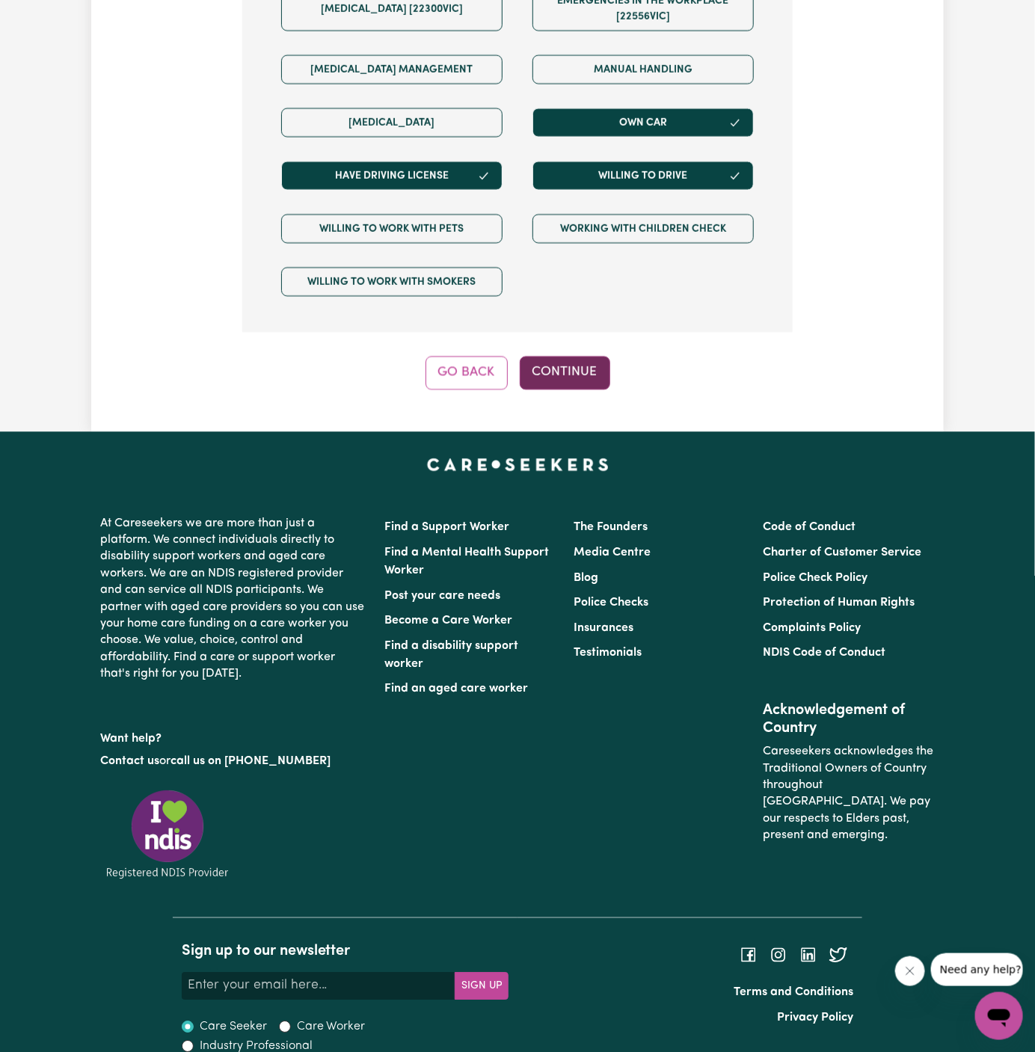
click at [572, 358] on button "Continue" at bounding box center [565, 372] width 91 height 33
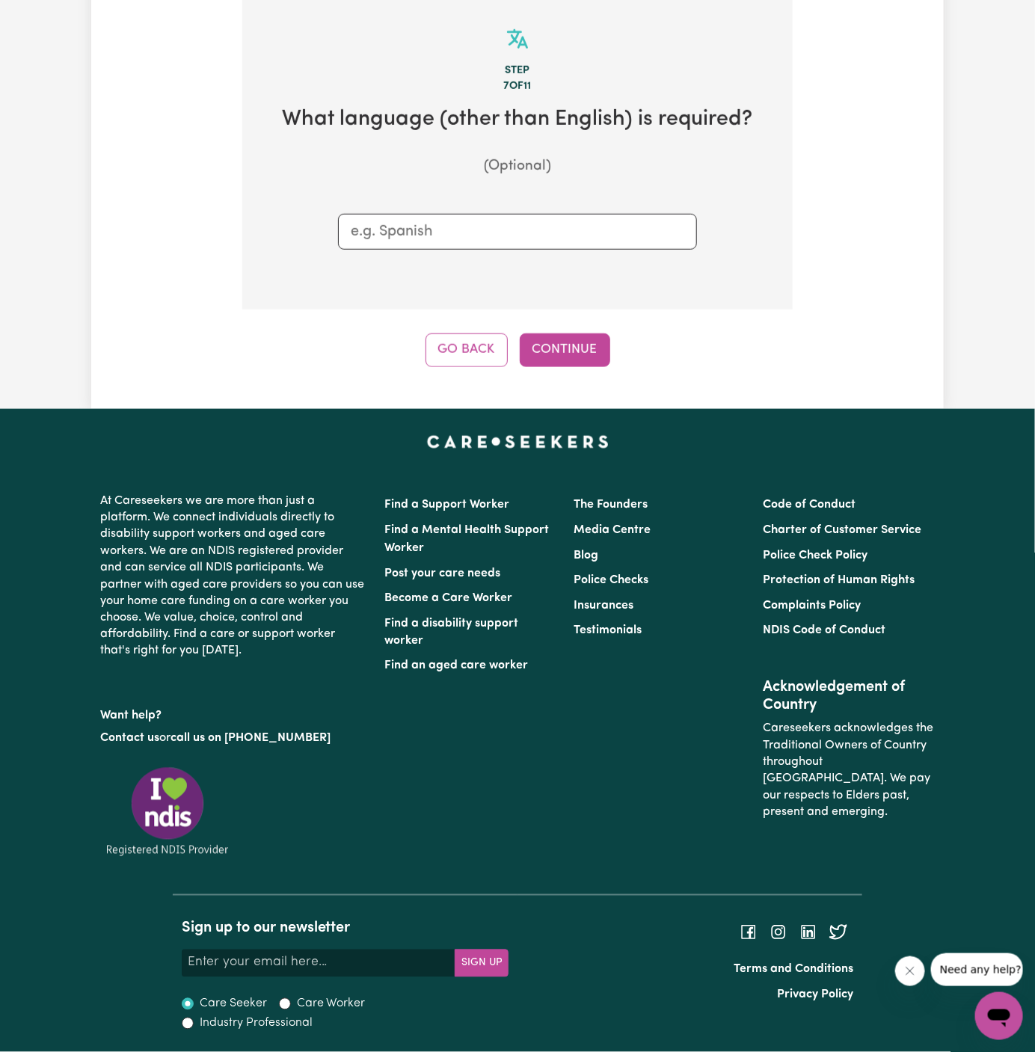
scroll to position [388, 0]
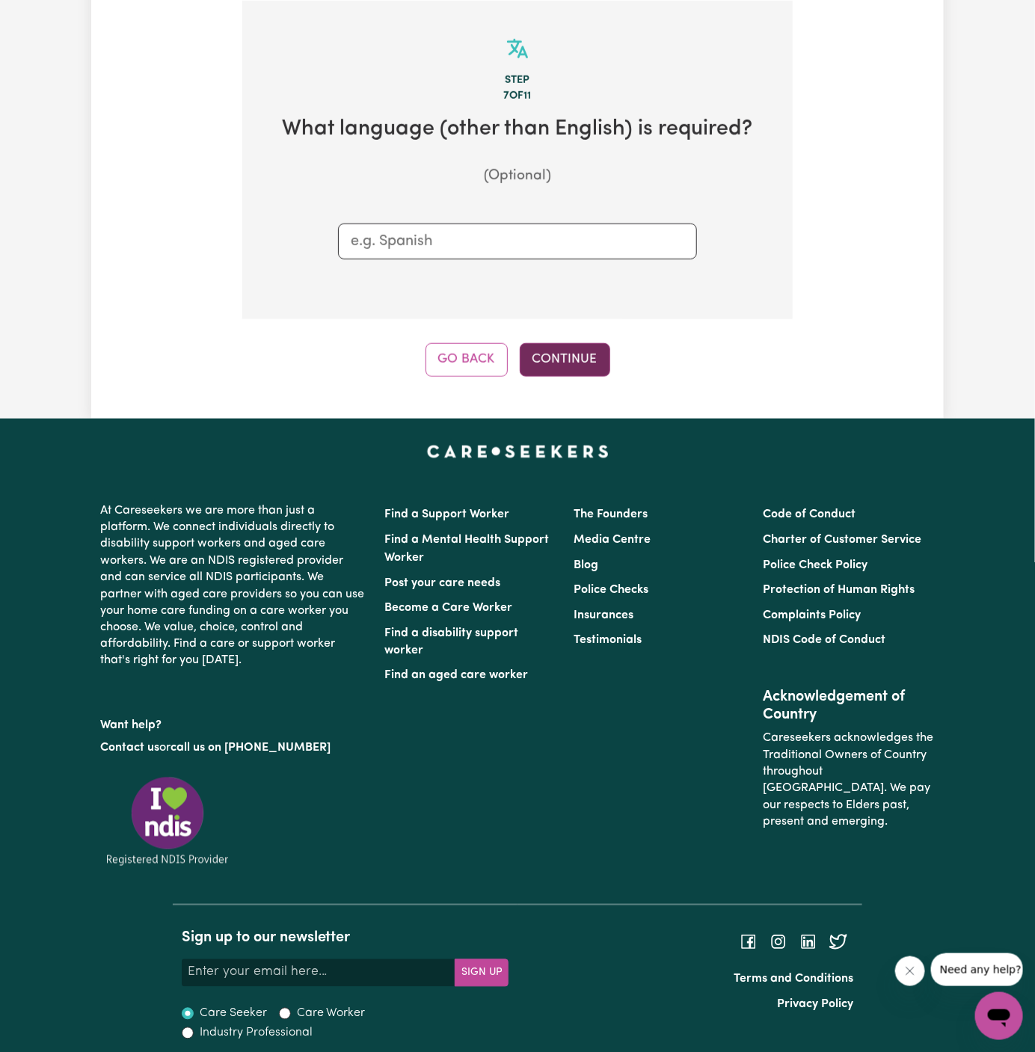
click at [576, 364] on button "Continue" at bounding box center [565, 359] width 91 height 33
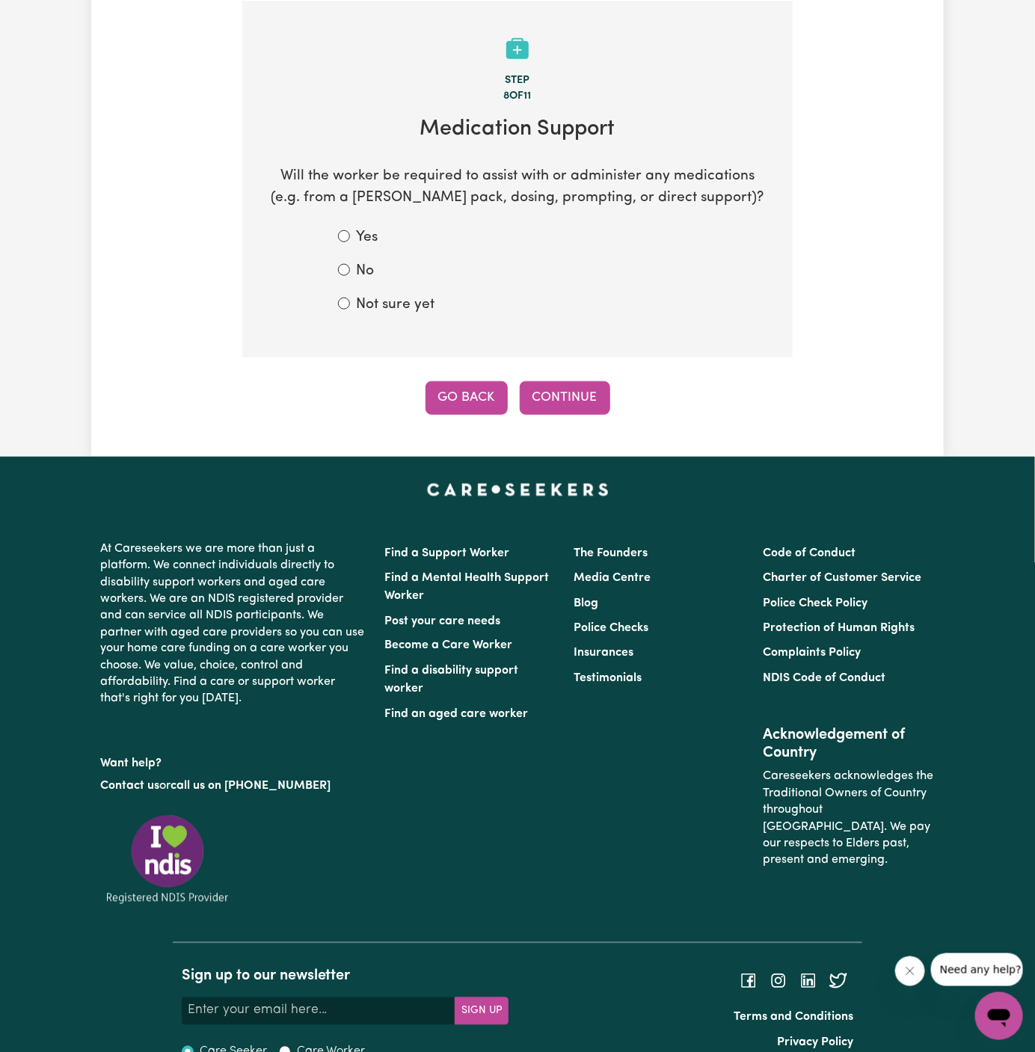
click at [478, 403] on button "Go Back" at bounding box center [467, 397] width 82 height 33
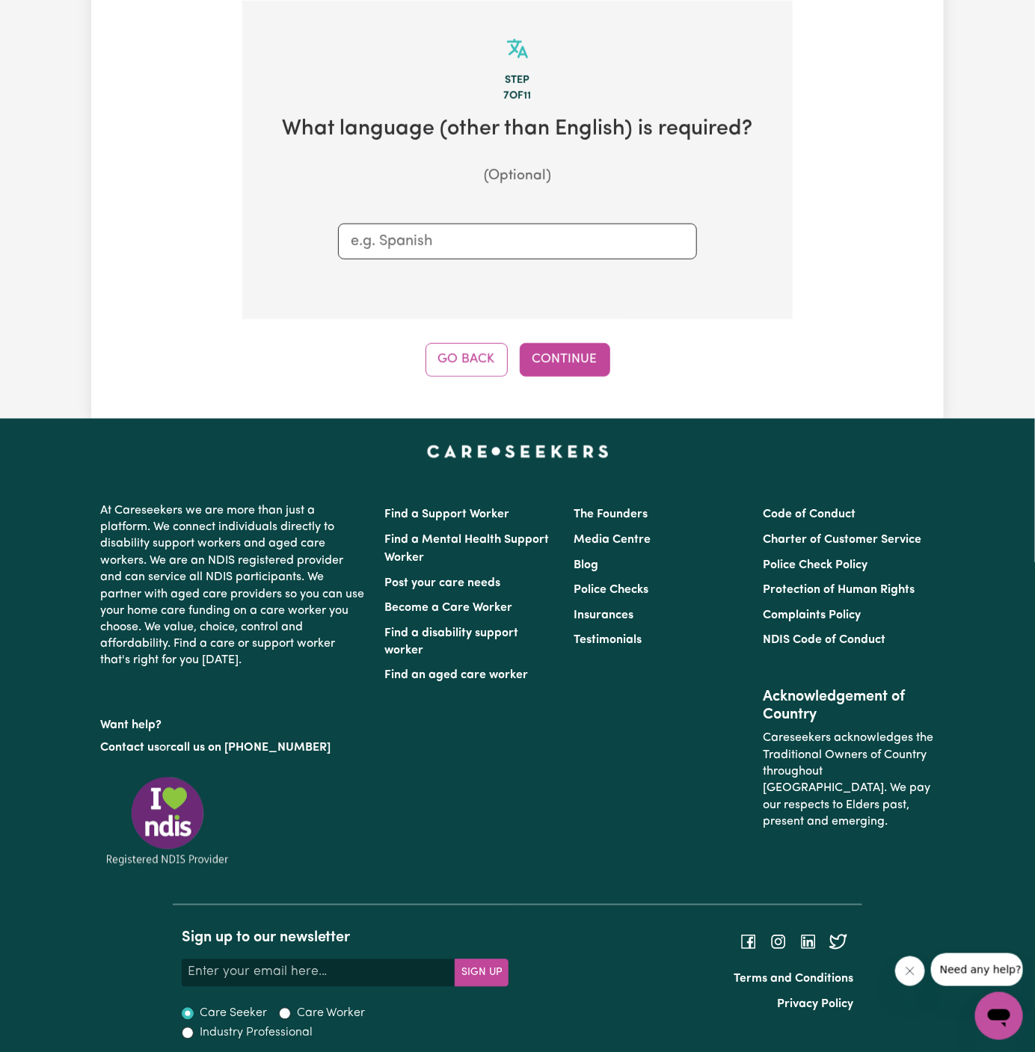
click at [444, 232] on input "text" at bounding box center [518, 241] width 334 height 22
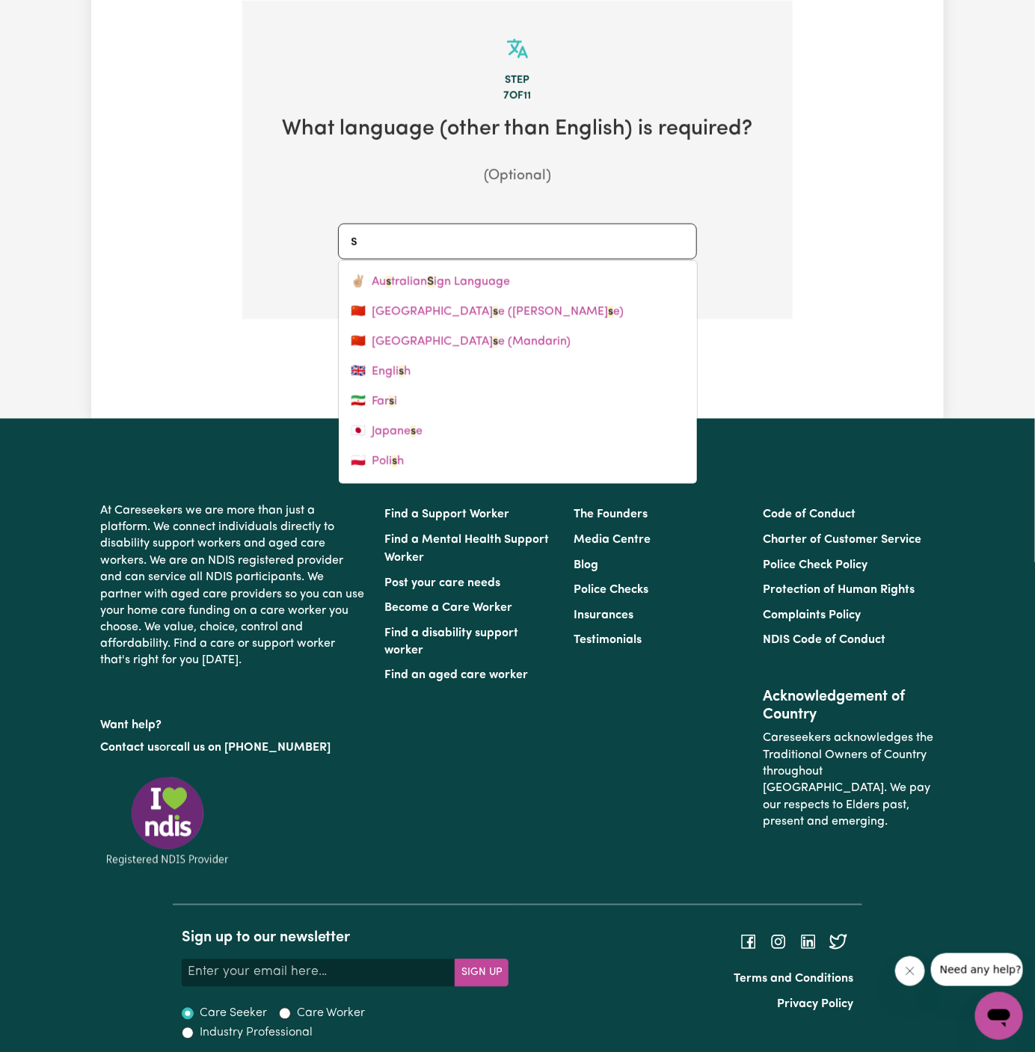
type input "sp"
type input "spanish"
type input "span"
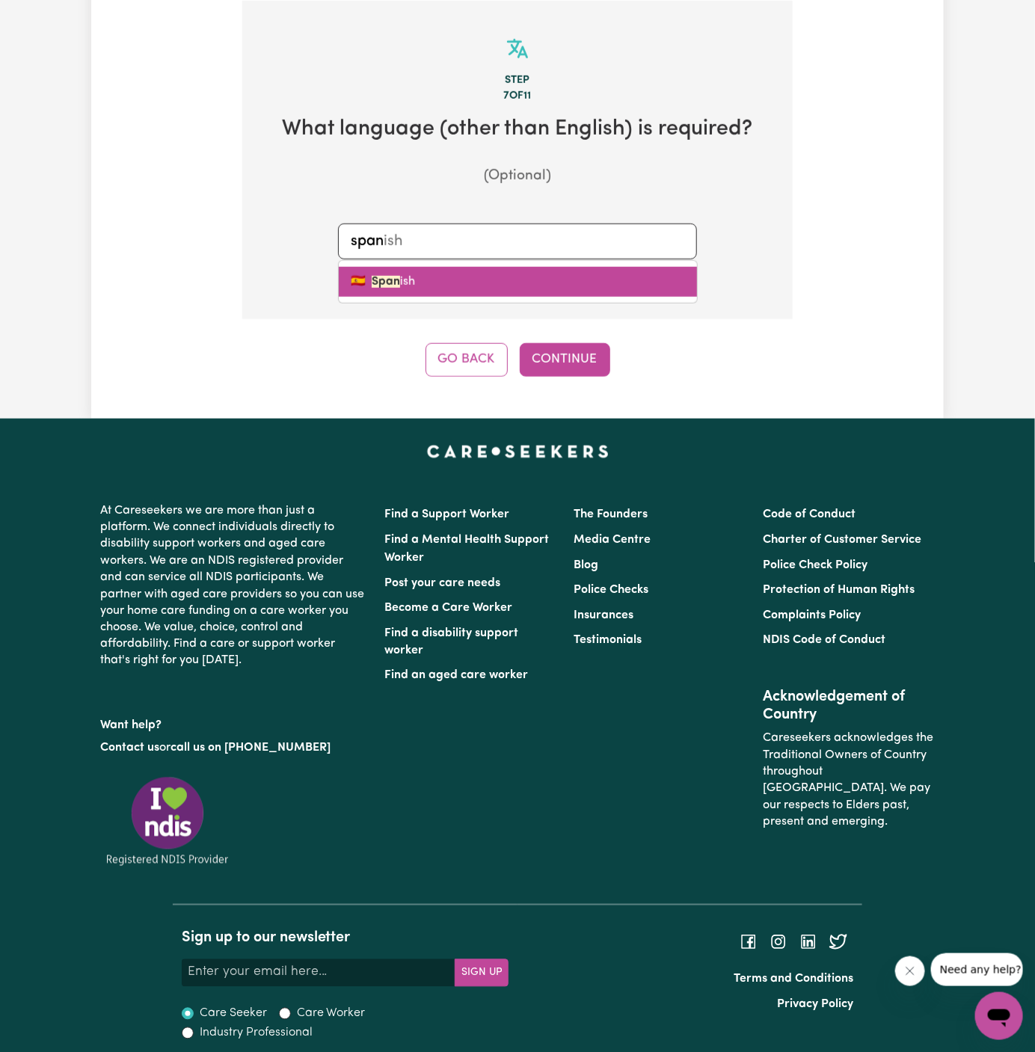
click at [412, 278] on link "🇪🇸 Span ish" at bounding box center [518, 282] width 358 height 30
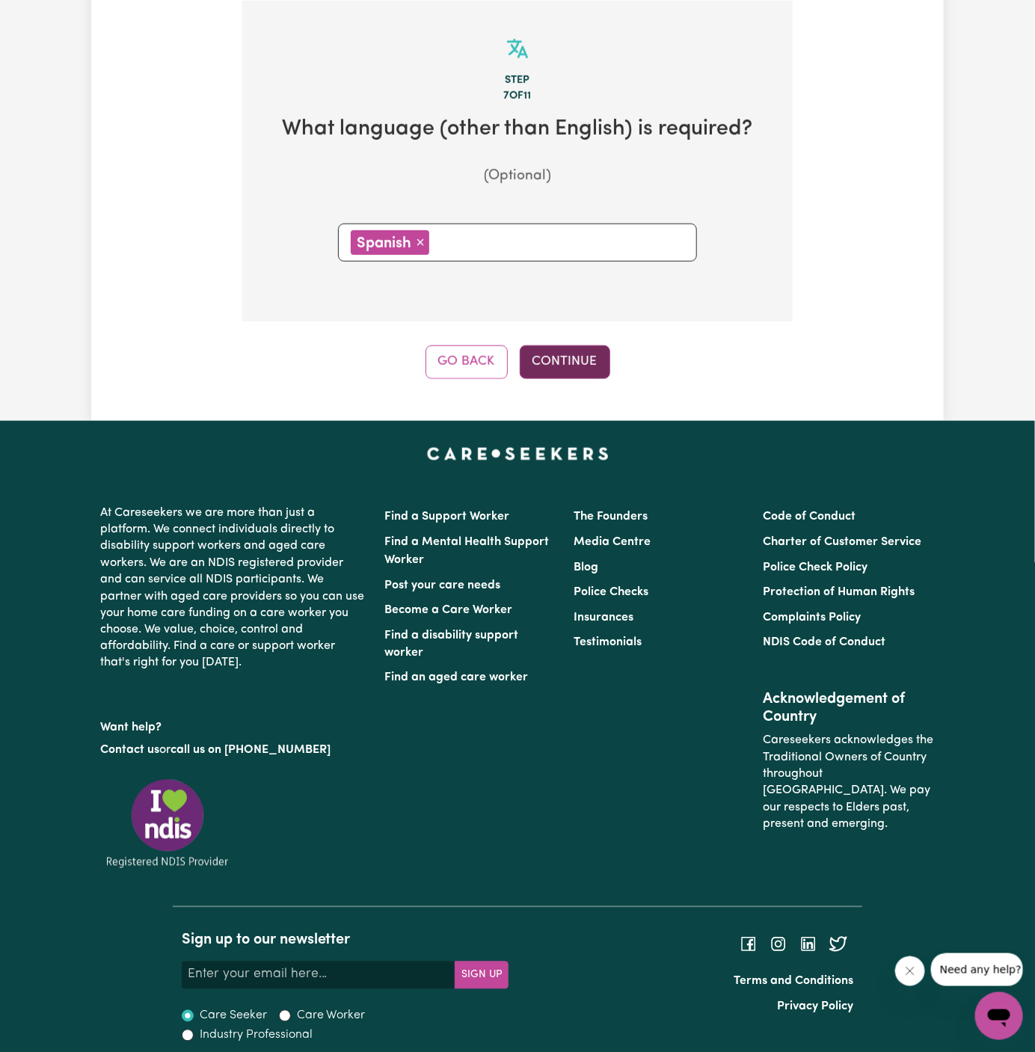
click at [550, 361] on button "Continue" at bounding box center [565, 362] width 91 height 33
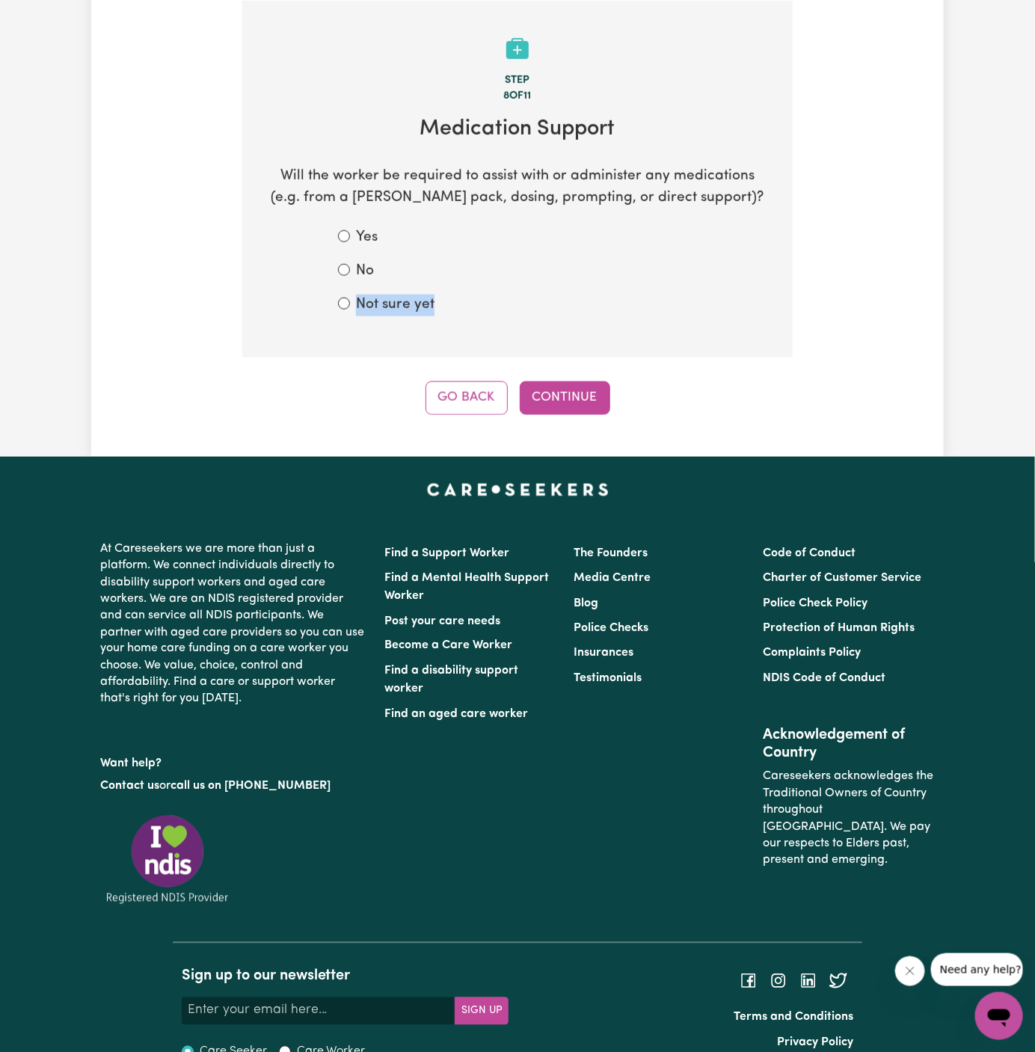
drag, startPoint x: 458, startPoint y: 325, endPoint x: 372, endPoint y: 275, distance: 98.9
click at [372, 275] on section "Step 8 of 11 Medication Support Will the worker be required to assist with or a…" at bounding box center [517, 180] width 550 height 358
click at [372, 275] on label "No" at bounding box center [365, 272] width 18 height 22
click at [350, 275] on input "No" at bounding box center [344, 270] width 12 height 12
radio input "true"
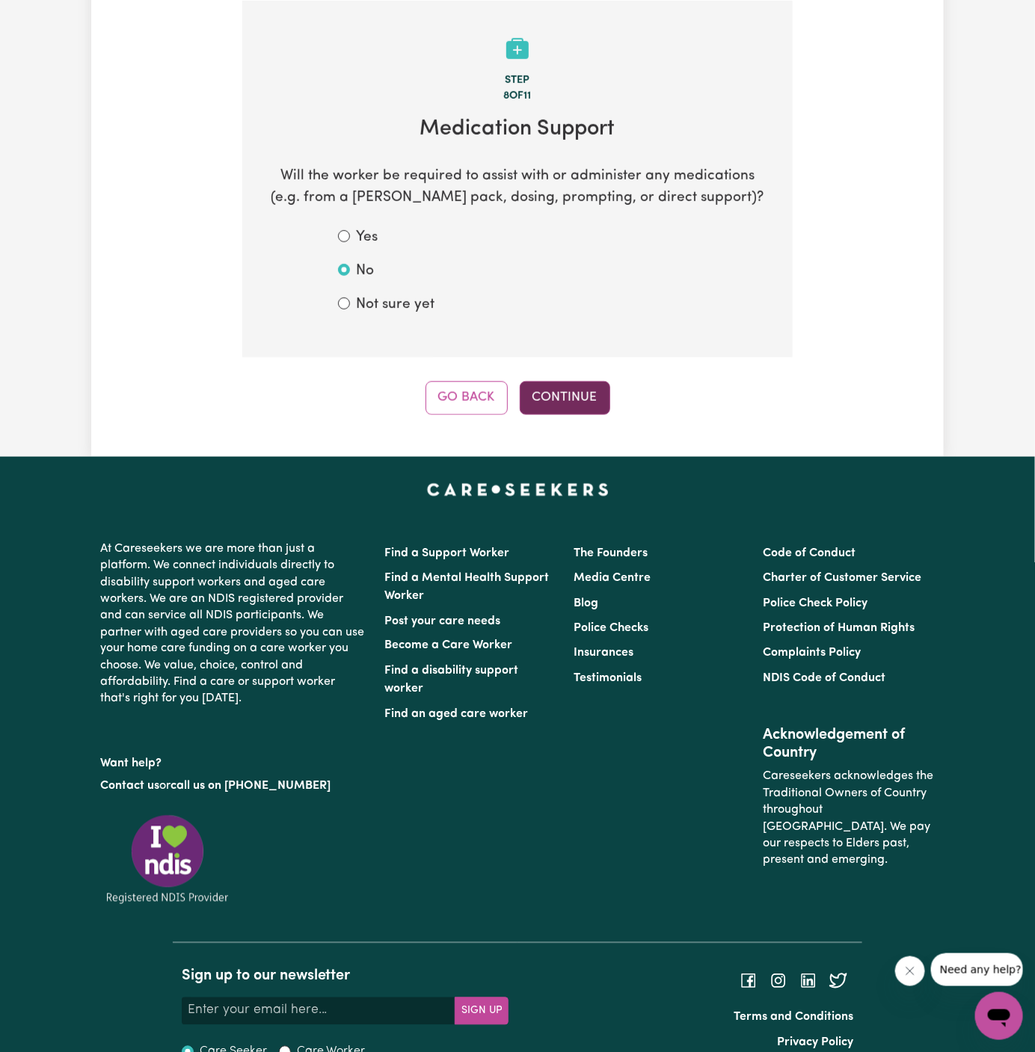
click at [583, 405] on button "Continue" at bounding box center [565, 397] width 91 height 33
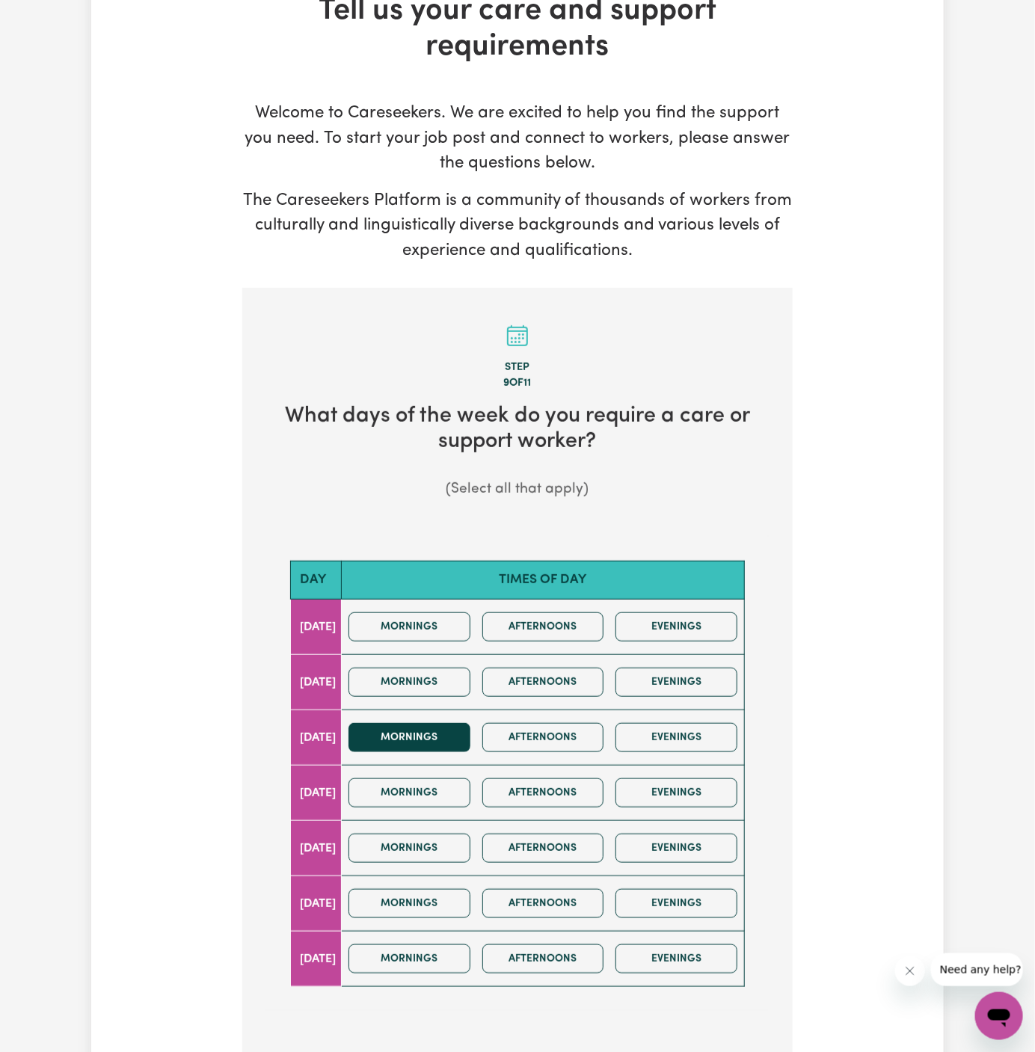
scroll to position [117, 0]
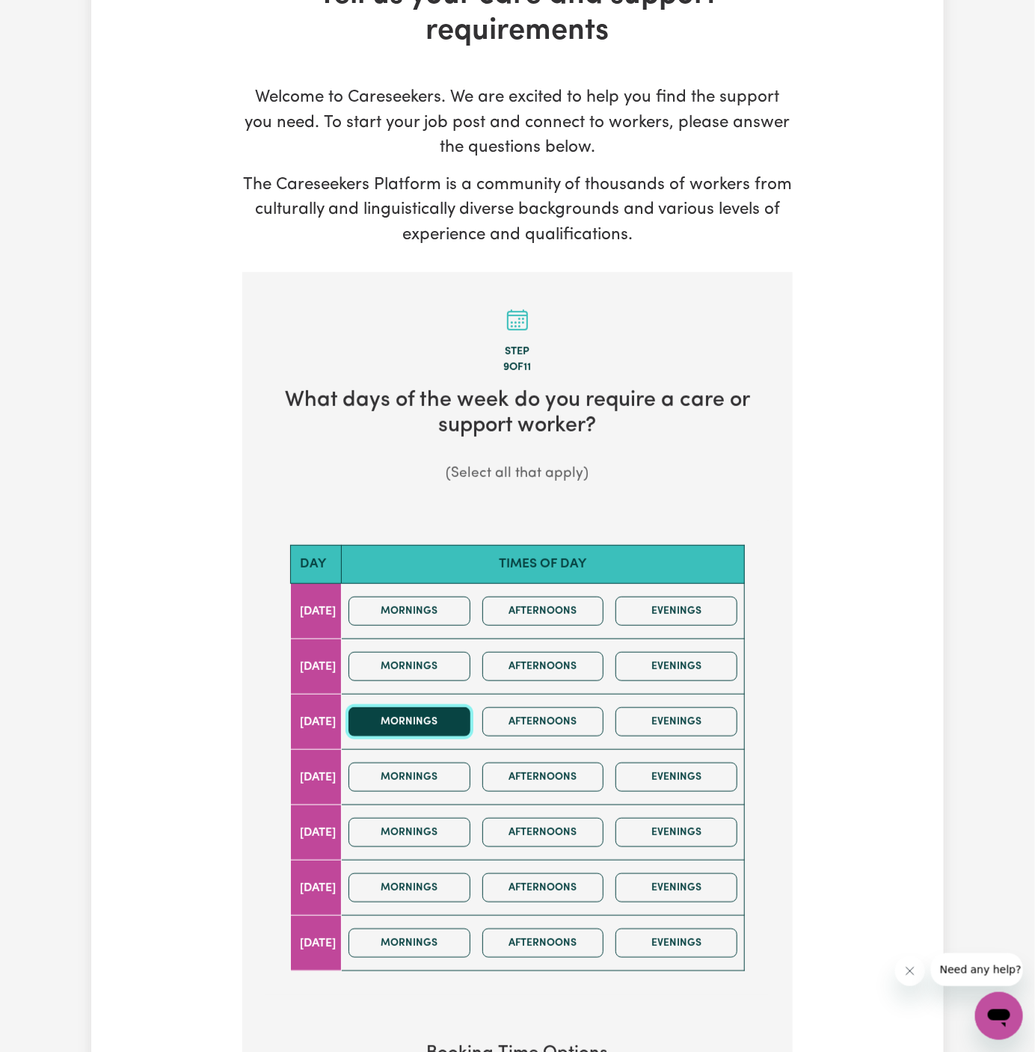
click at [470, 724] on button "Mornings" at bounding box center [410, 722] width 122 height 29
click at [566, 723] on button "Afternoons" at bounding box center [543, 722] width 122 height 29
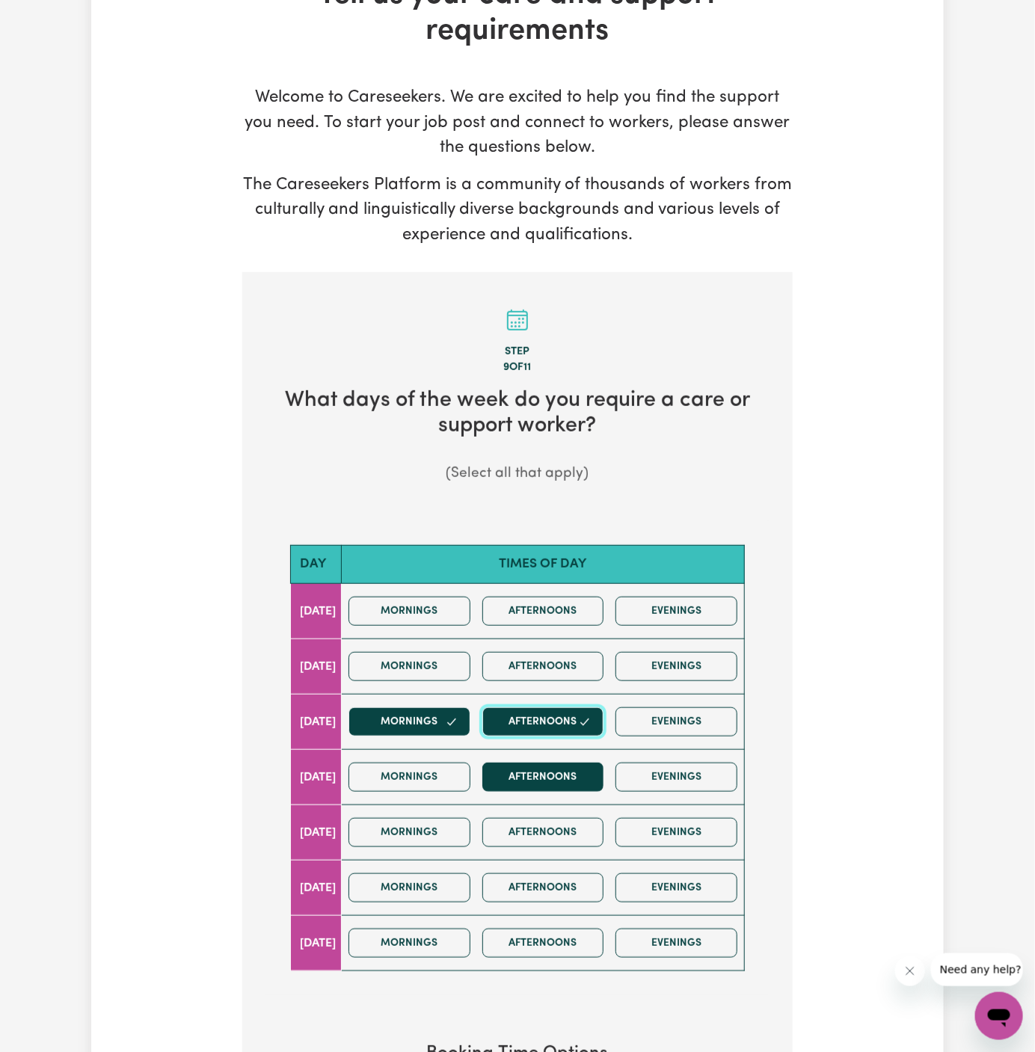
scroll to position [310, 0]
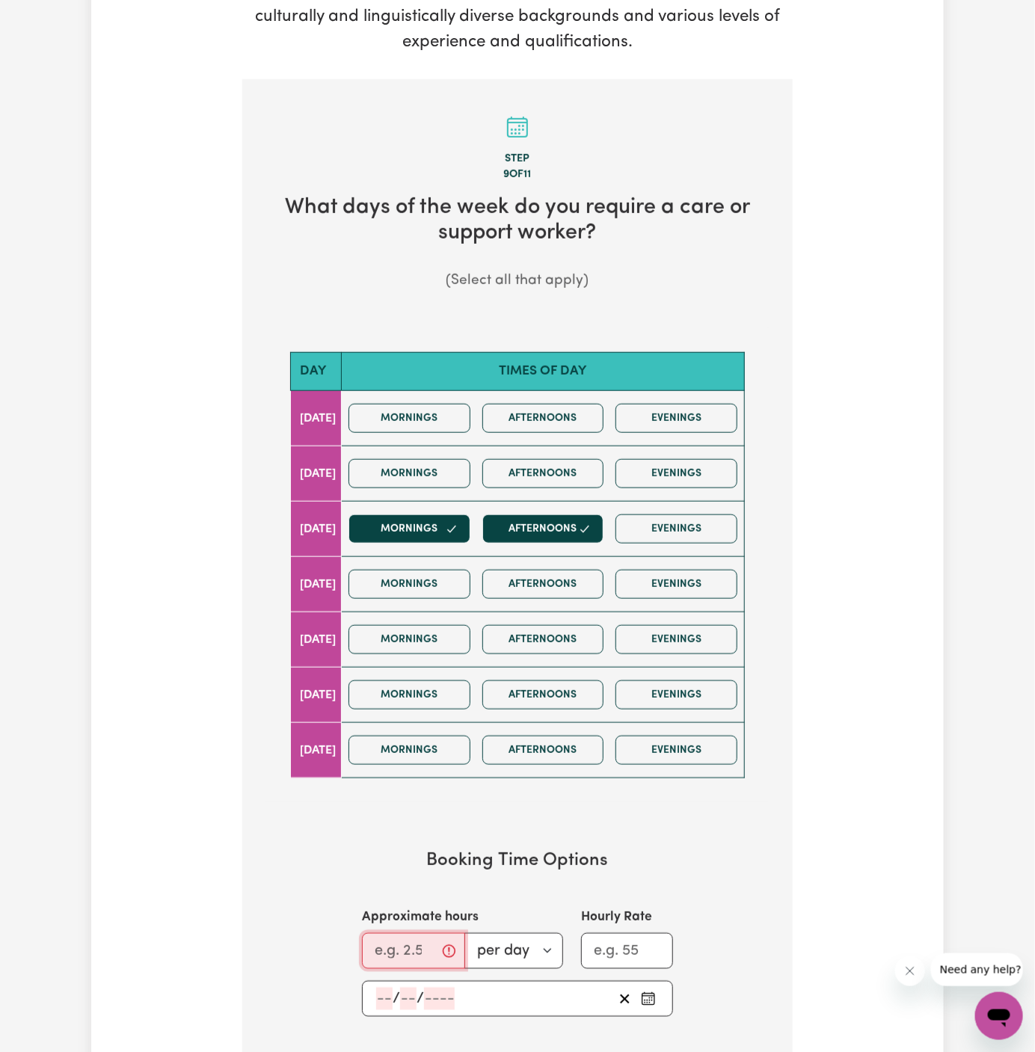
click at [388, 943] on input "Approximate hours" at bounding box center [413, 951] width 103 height 36
type input "2"
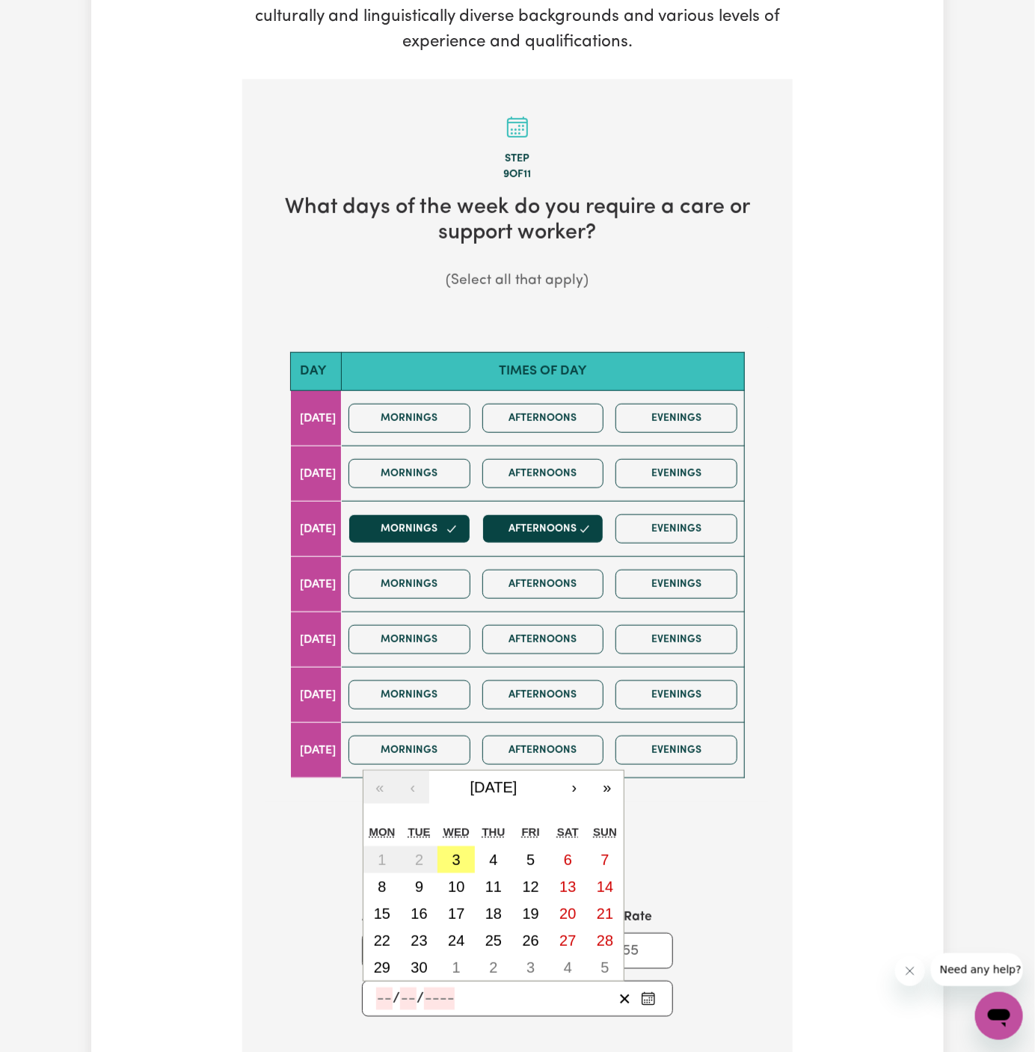
click at [378, 988] on input "number" at bounding box center [384, 999] width 16 height 22
click at [448, 860] on button "3" at bounding box center [456, 860] width 37 height 27
type input "2025-09-03"
type input "3"
type input "9"
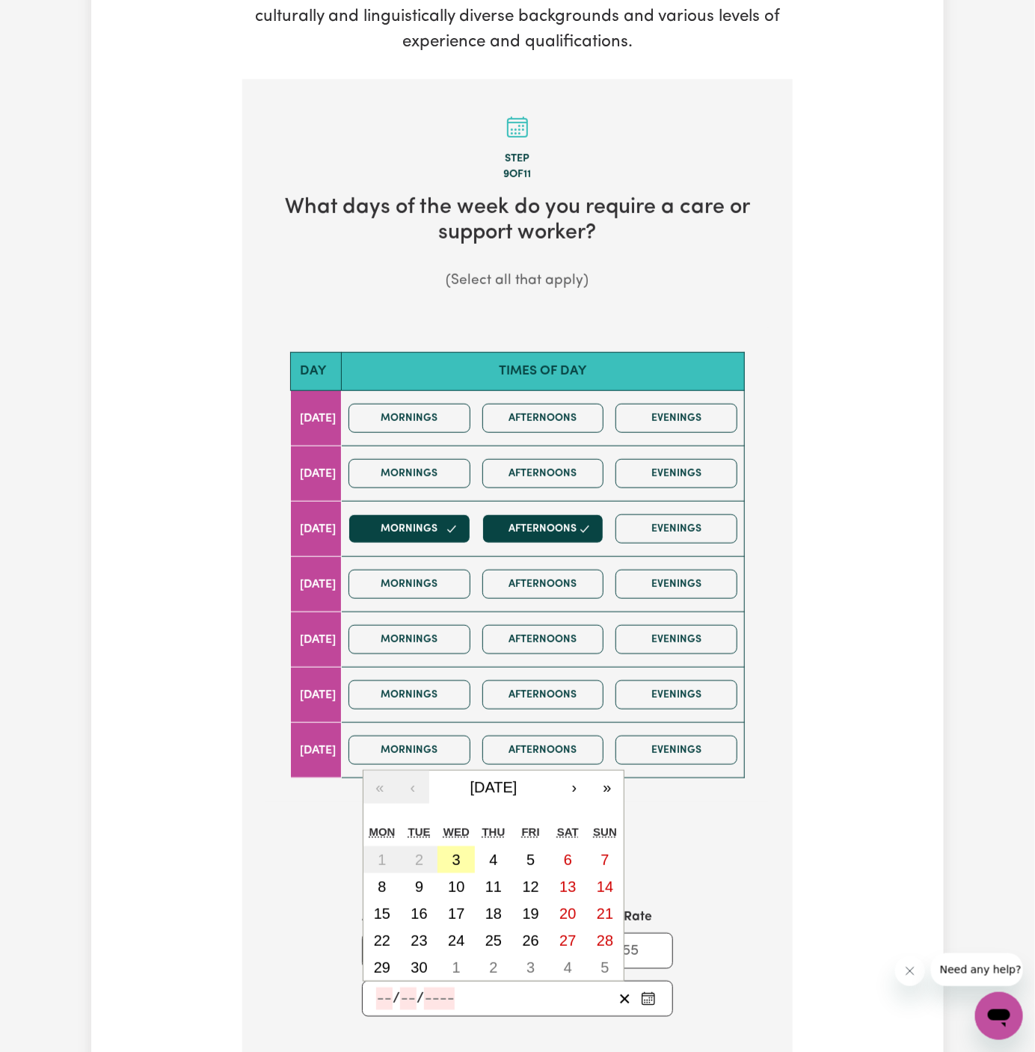
type input "2025"
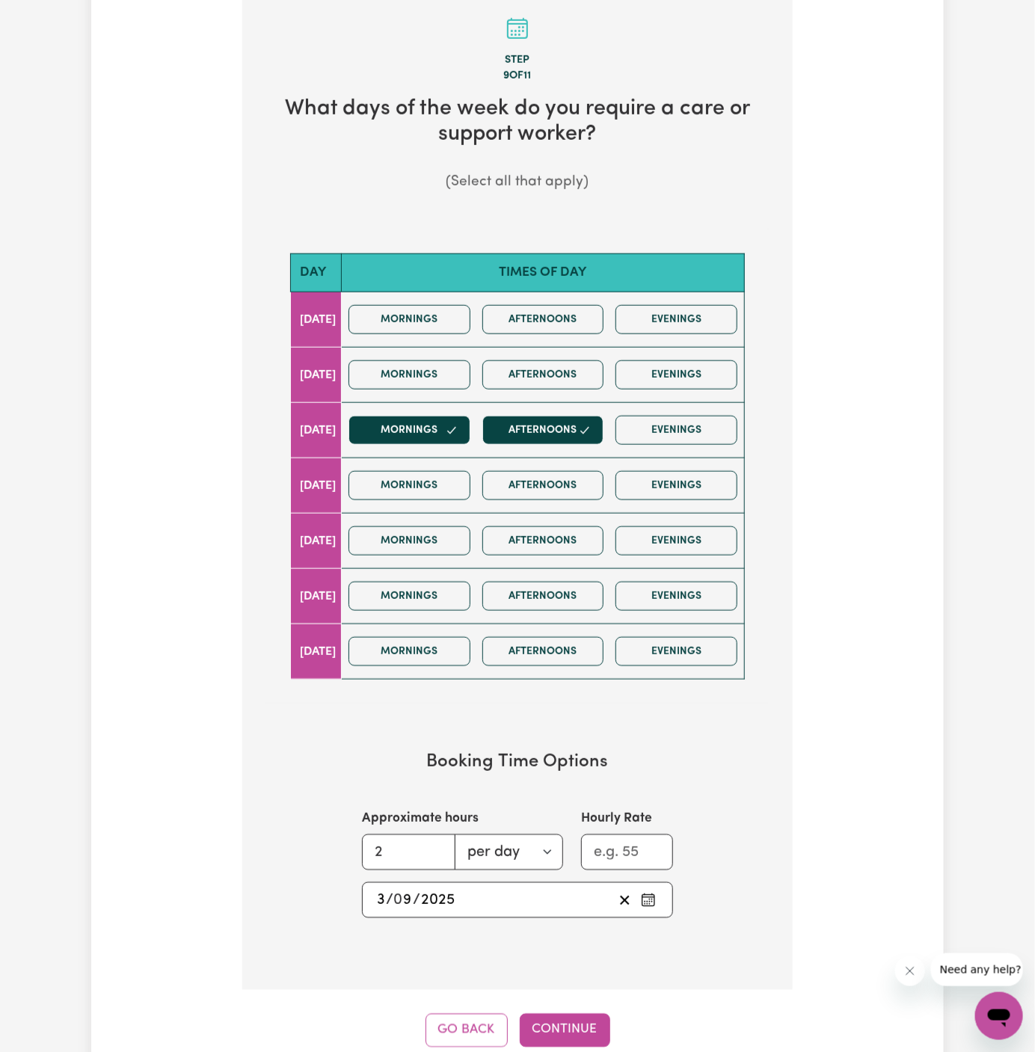
scroll to position [537, 0]
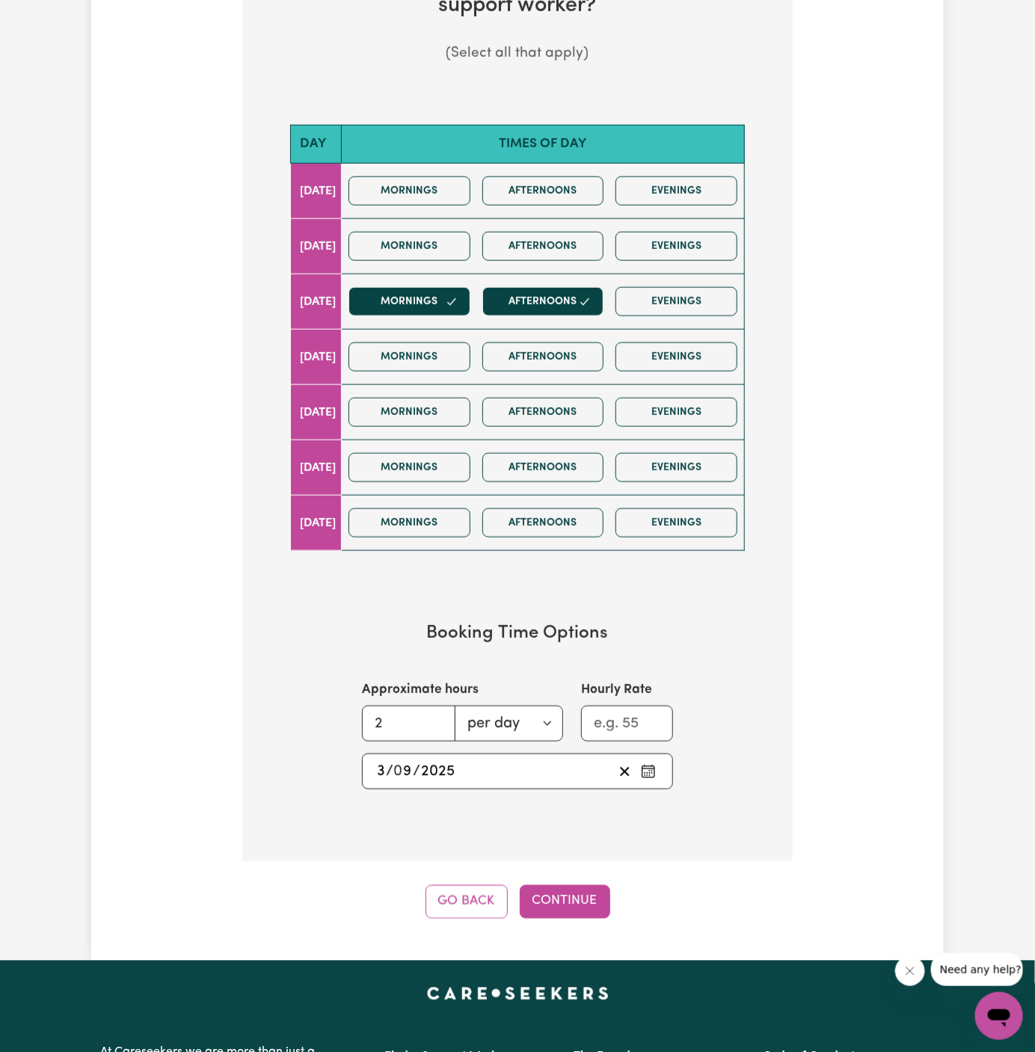
click at [553, 880] on div "Step 9 of 11 What days of the week do you require a care or support worker? (Se…" at bounding box center [517, 385] width 550 height 1067
click at [571, 895] on button "Continue" at bounding box center [565, 902] width 91 height 33
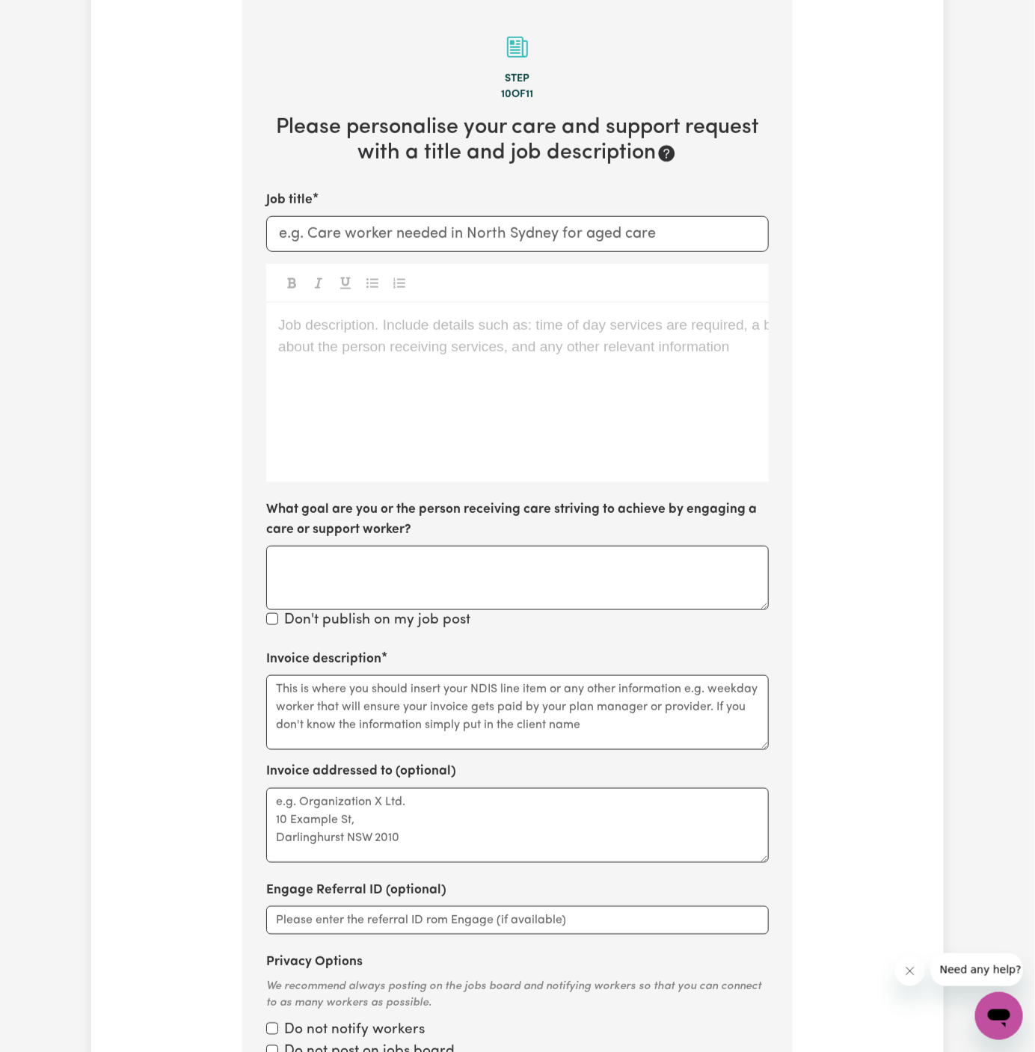
scroll to position [388, 0]
click at [574, 408] on div "Job description. Include details such as: time of day services are required, a …" at bounding box center [517, 394] width 503 height 180
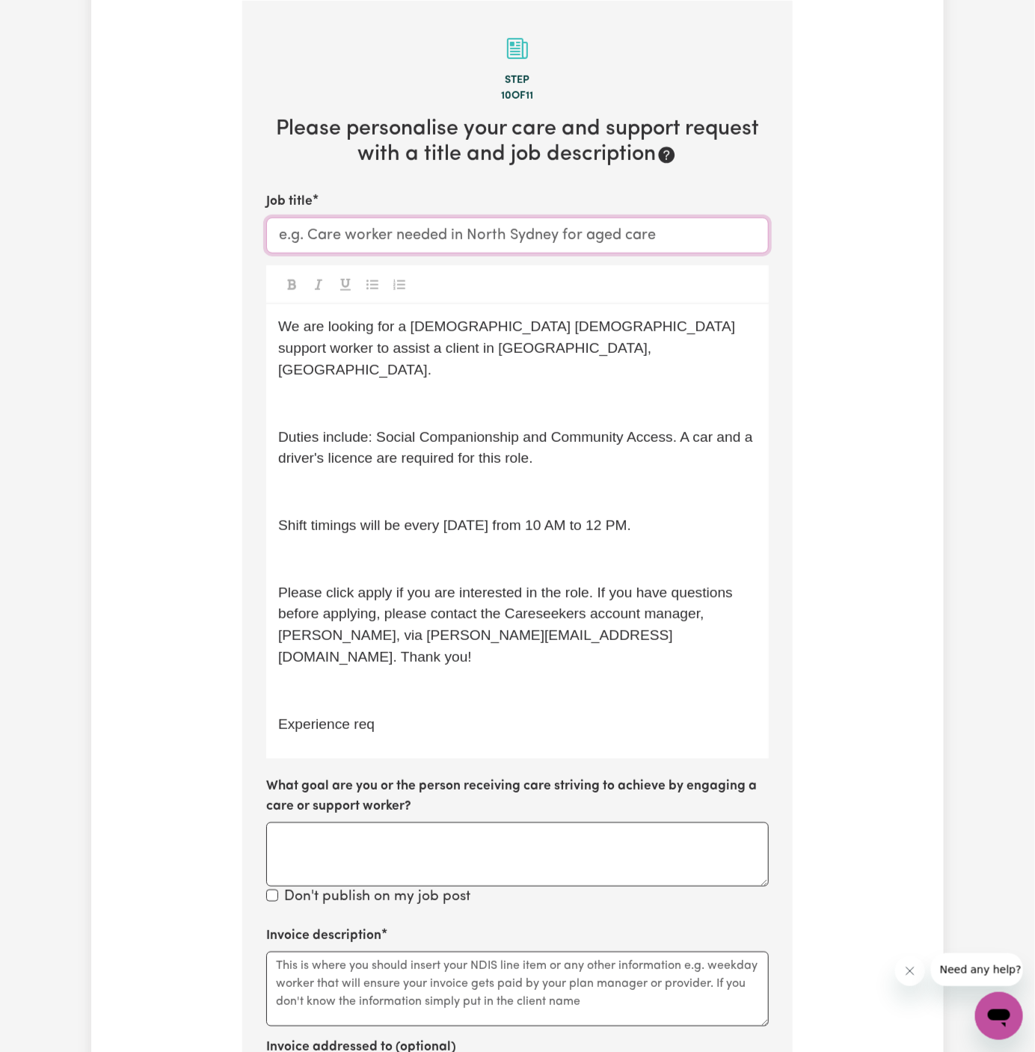
click at [473, 240] on input "Job title" at bounding box center [517, 236] width 503 height 36
paste input "Spanish-Speaking Male Support Worker Needed in Liverpool, NSW"
drag, startPoint x: 399, startPoint y: 230, endPoint x: 113, endPoint y: 230, distance: 285.7
click at [113, 230] on div "Tell us your care and support requirements Welcome to Careseekers. We are excit…" at bounding box center [517, 570] width 853 height 1728
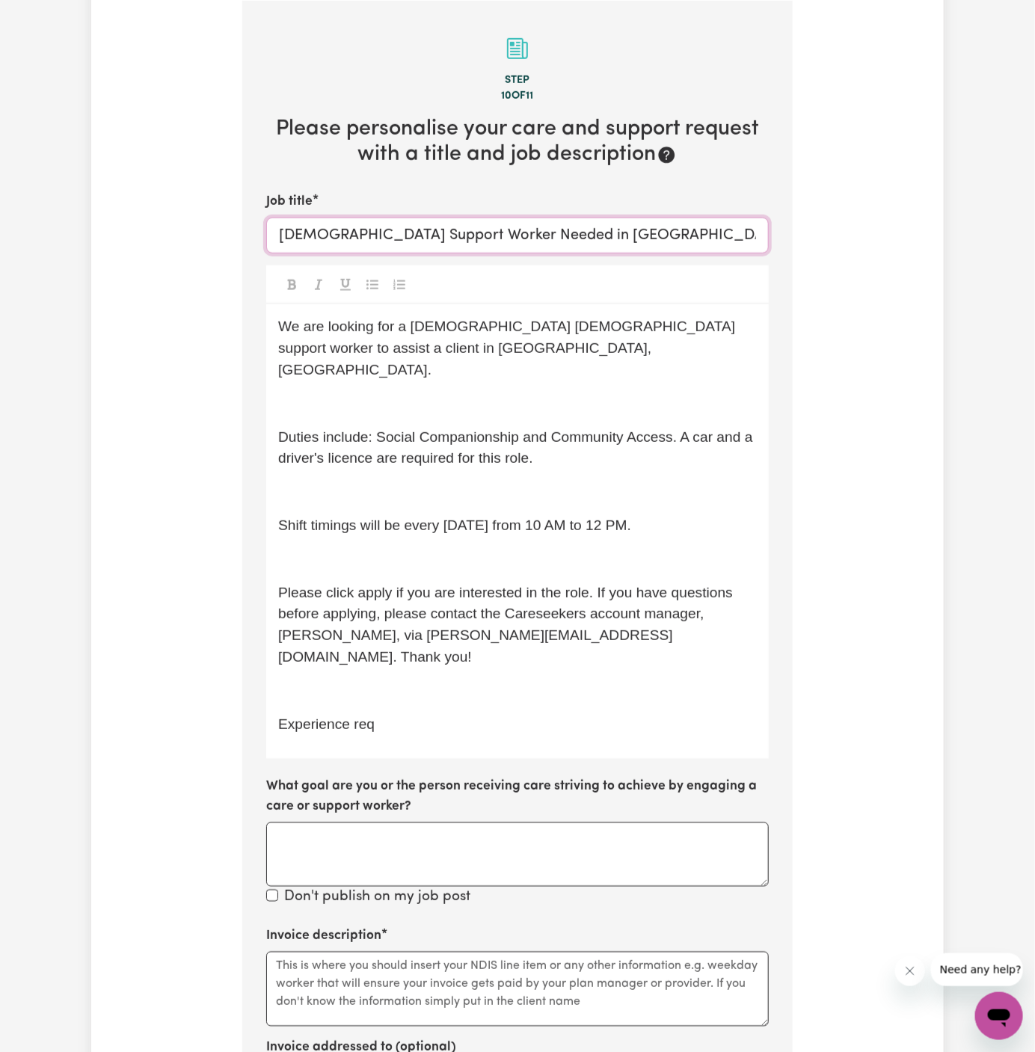
type input "Male Support Worker Needed in Liverpool, NSW"
click at [379, 393] on p "﻿" at bounding box center [517, 404] width 479 height 22
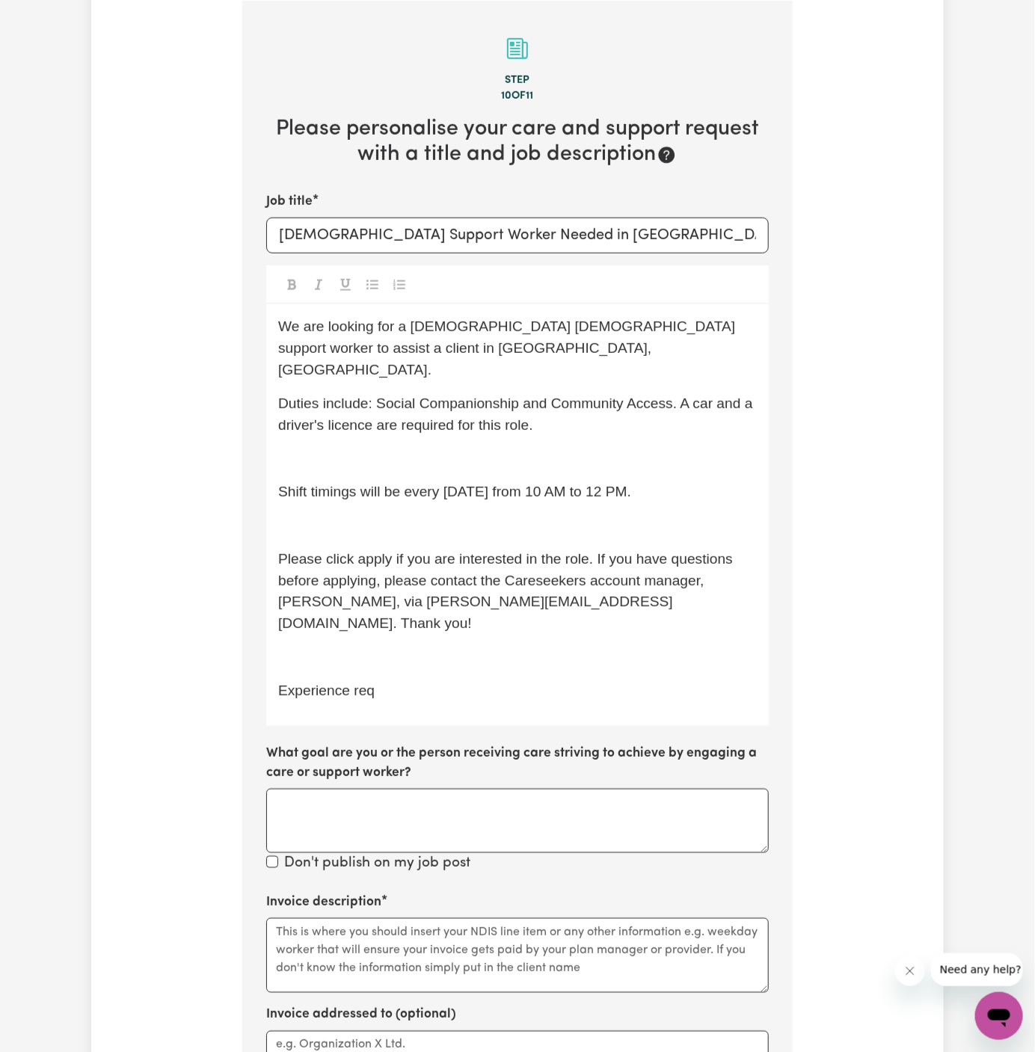
click at [384, 414] on div "We are looking for a Spanish-speaking male support worker to assist a client in…" at bounding box center [517, 514] width 503 height 421
click at [384, 448] on p "﻿" at bounding box center [517, 459] width 479 height 22
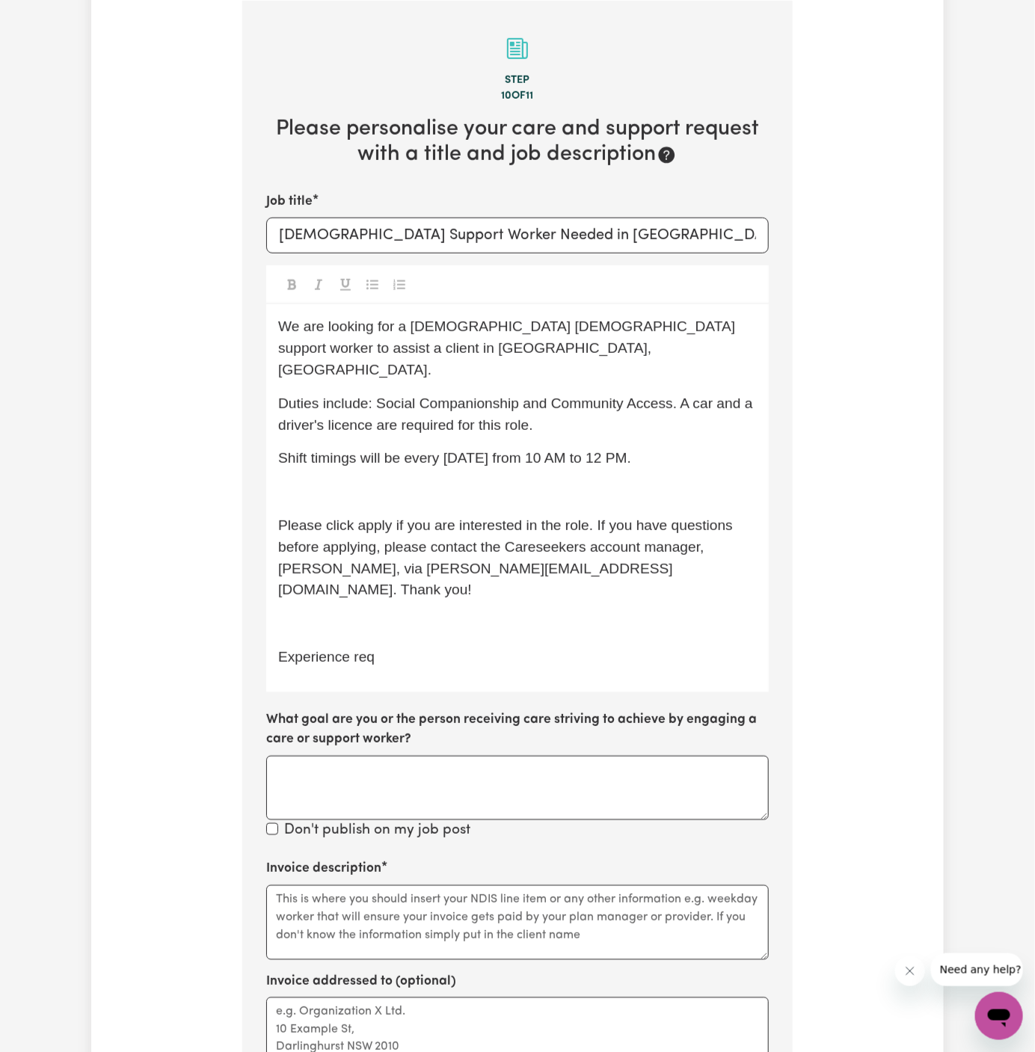
click at [384, 458] on div "We are looking for a Spanish-speaking male support worker to assist a client in…" at bounding box center [517, 497] width 503 height 387
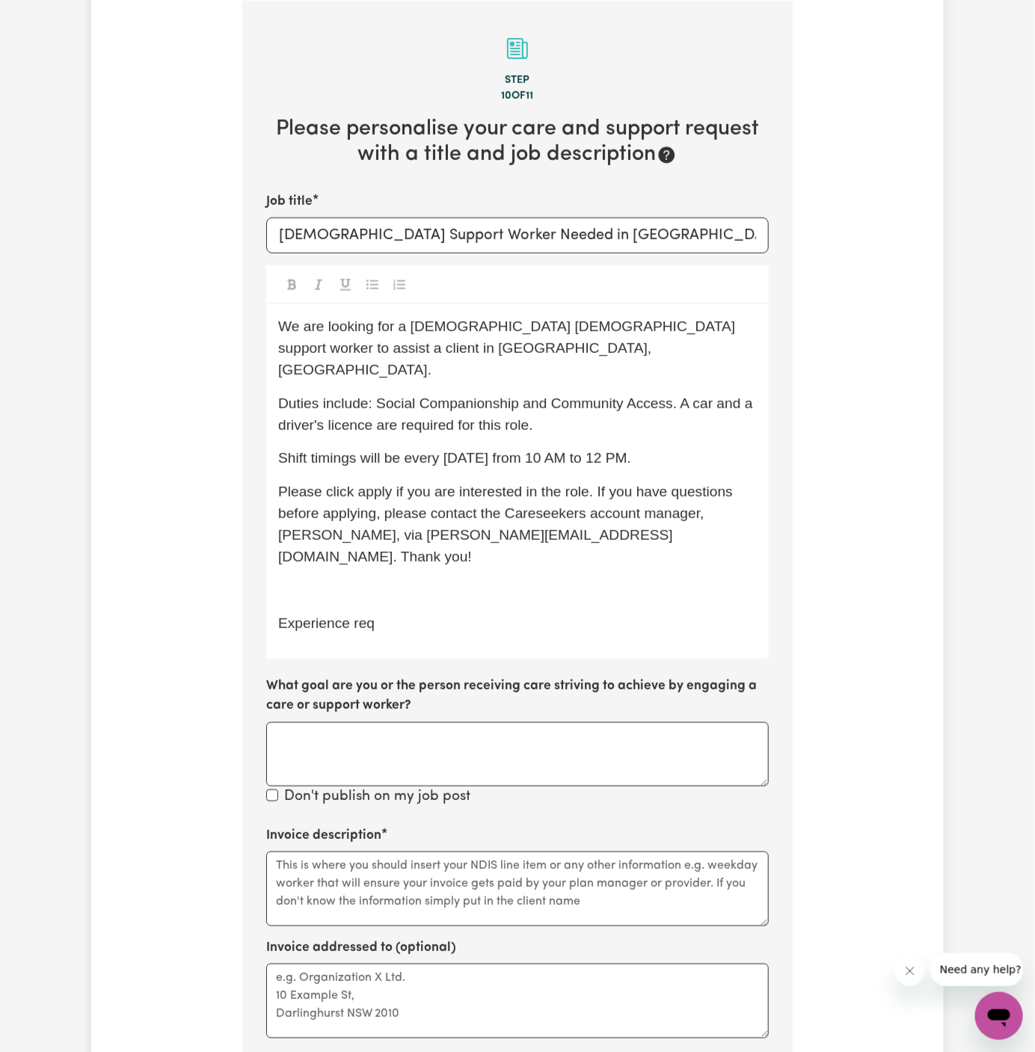
click at [393, 567] on div "We are looking for a Spanish-speaking male support worker to assist a client in…" at bounding box center [517, 481] width 503 height 355
click at [396, 592] on div "We are looking for a Spanish-speaking male support worker to assist a client in…" at bounding box center [517, 481] width 503 height 355
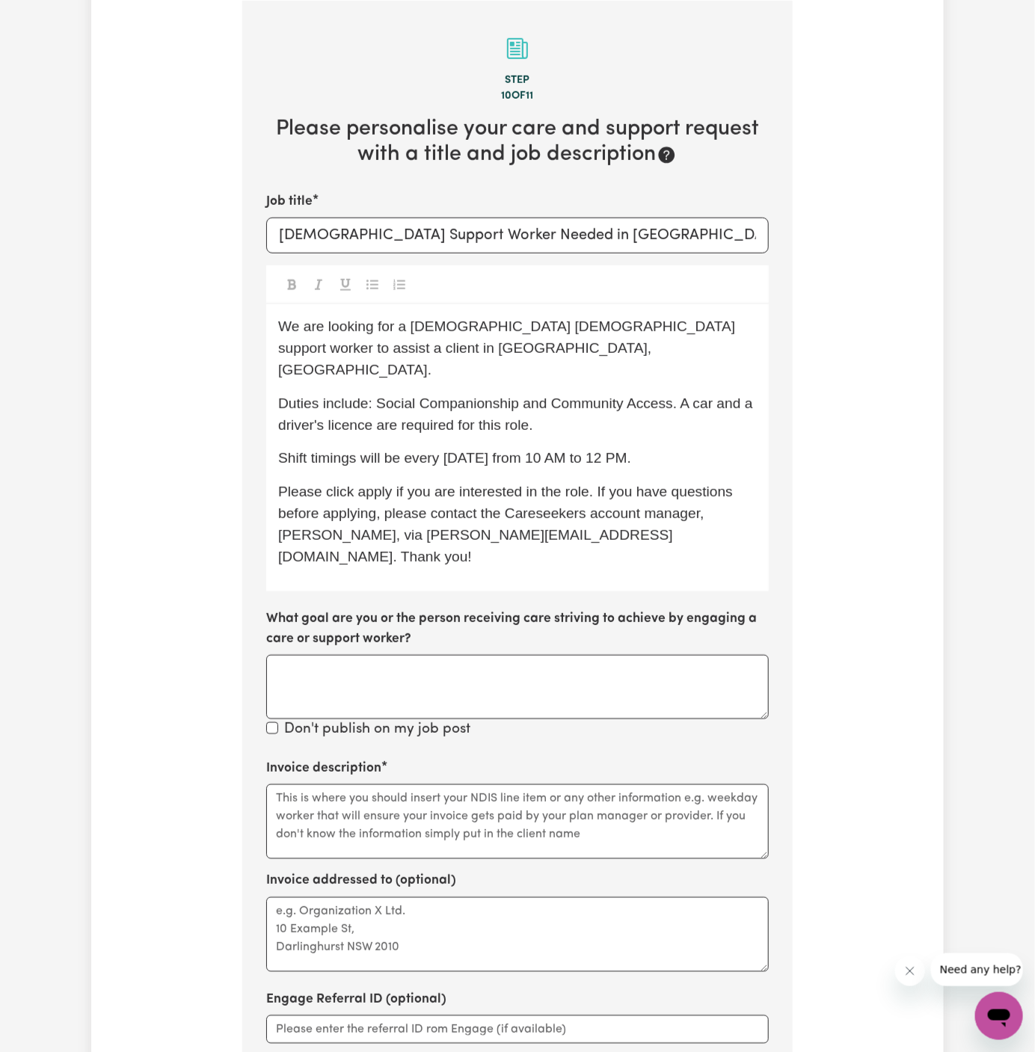
click at [570, 517] on p "Please click apply if you are interested in the role. If you have questions bef…" at bounding box center [517, 525] width 479 height 86
click at [381, 484] on span "Please click apply if you are interested in the role. If you have questions bef…" at bounding box center [507, 524] width 458 height 80
click at [525, 502] on p "Please click Apply if you are interested in the role. If you have questions bef…" at bounding box center [517, 525] width 479 height 86
click at [417, 450] on span "Shift timings will be every Wednesday from 10 AM to 12 PM." at bounding box center [454, 458] width 353 height 16
click at [402, 450] on span "Shift timings will be every Wednesday from 10 AM to 12 PM." at bounding box center [454, 458] width 353 height 16
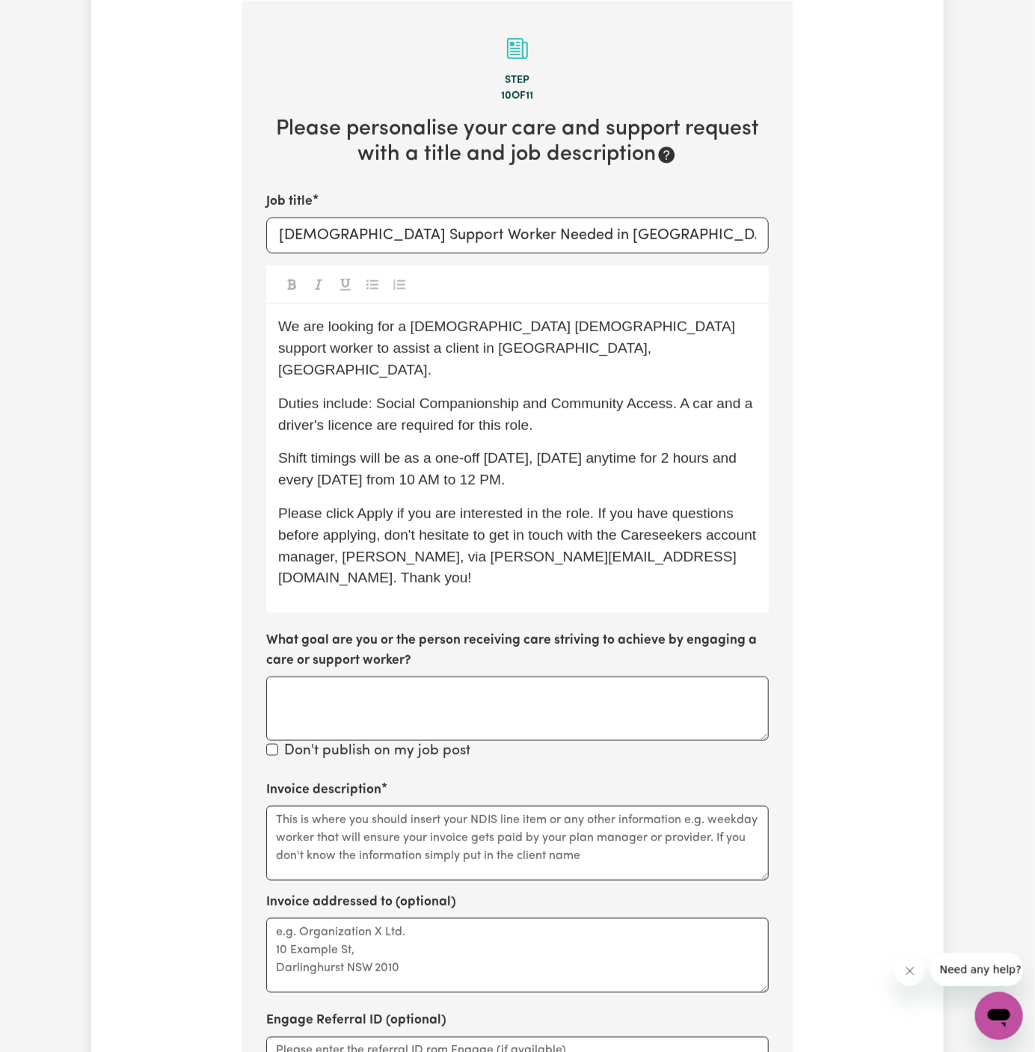
click at [633, 470] on div "We are looking for a Spanish-speaking male support worker to assist a client in…" at bounding box center [517, 458] width 503 height 309
click at [629, 467] on p "Shift timings will be as a one-off today, 03/09 Wednesday anytime for 2 hours a…" at bounding box center [517, 469] width 479 height 43
click at [598, 450] on span "Shift timings will be as a one-off today, 03/09 Wednesday anytime for 2 hours a…" at bounding box center [509, 468] width 463 height 37
click at [545, 450] on span "Shift timings will be as a one-off today, 03/09 Wednesday, anytime for 2 hours …" at bounding box center [511, 468] width 467 height 37
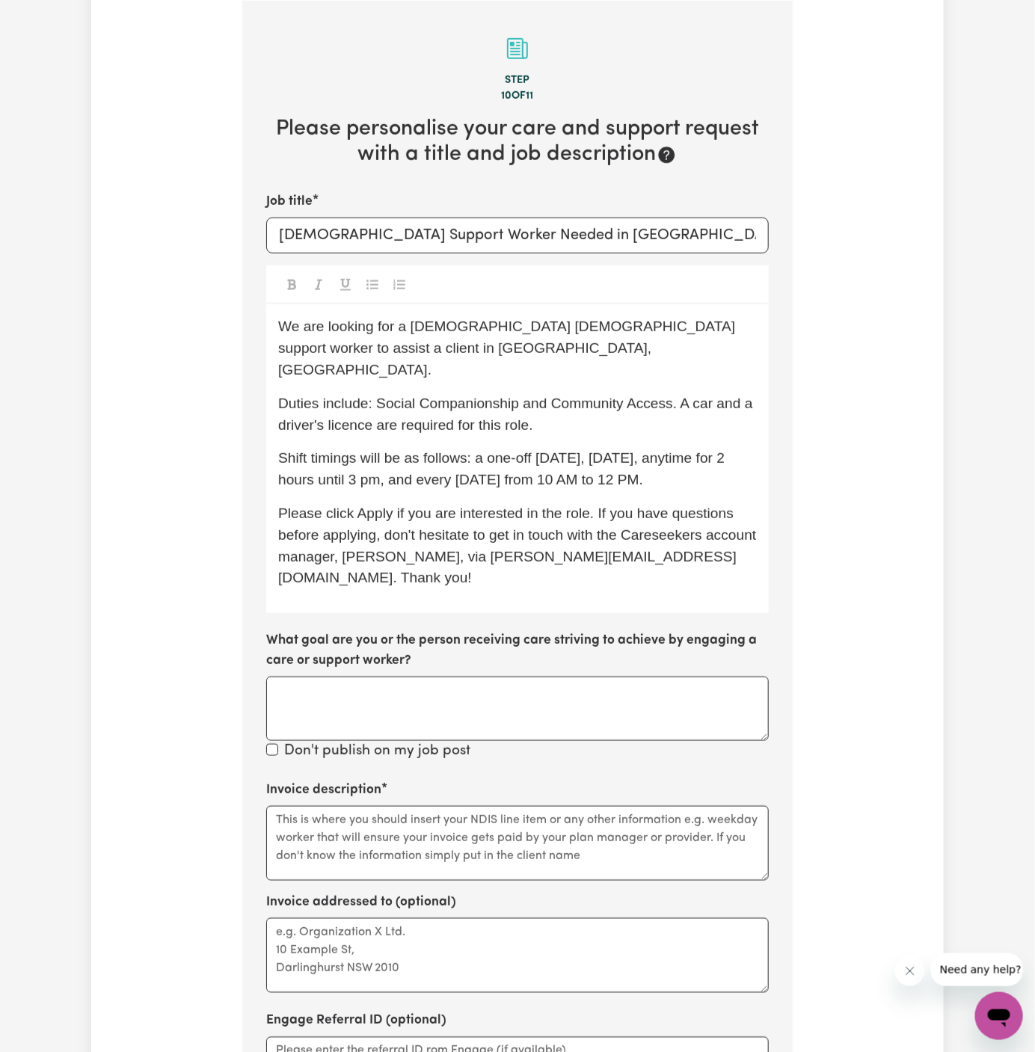
click at [476, 396] on span "Duties include: Social Companionship and Community Access. A car and a driver's…" at bounding box center [517, 414] width 479 height 37
drag, startPoint x: 524, startPoint y: 326, endPoint x: 408, endPoint y: 326, distance: 115.9
click at [408, 326] on span "We are looking for a Spanish-speaking male support worker to assist a client in…" at bounding box center [508, 348] width 461 height 59
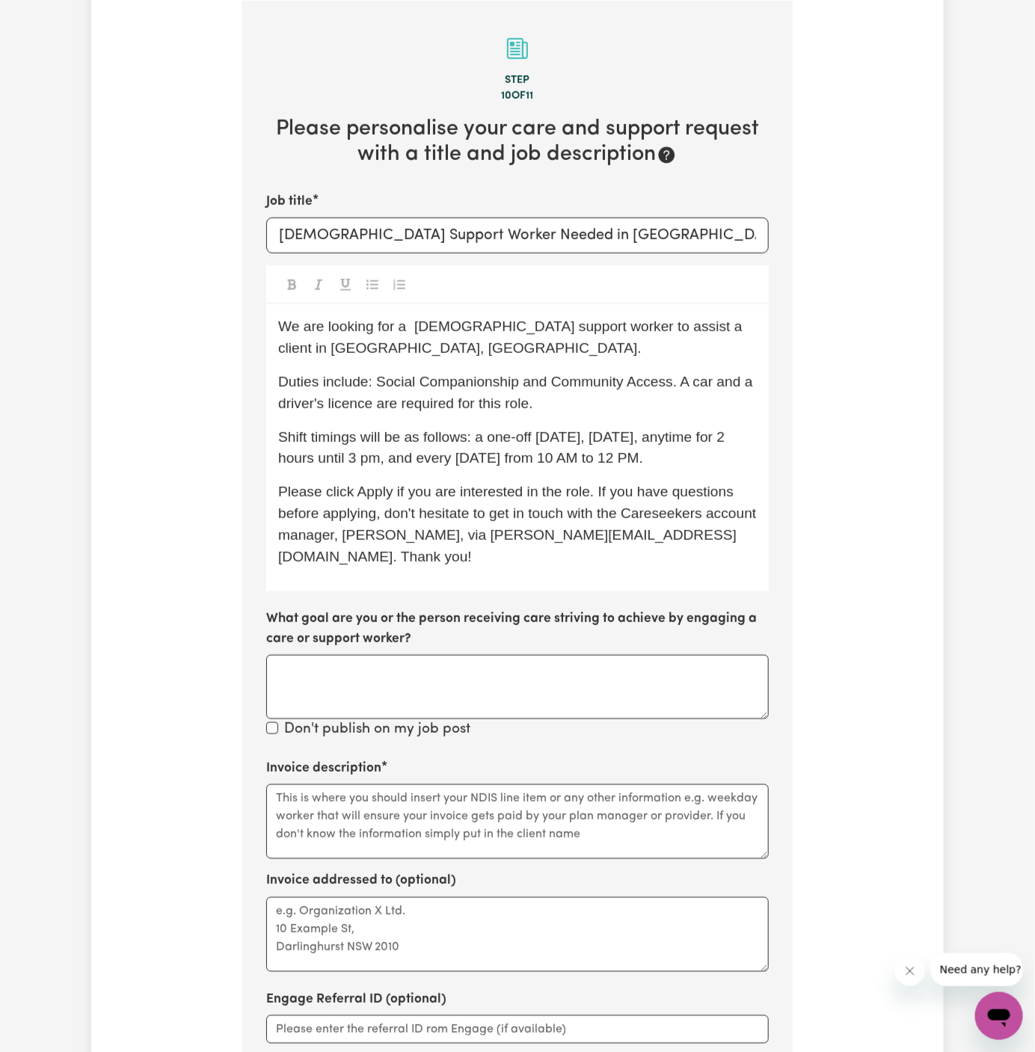
click at [326, 329] on span "We are looking for a male support worker to assist a client in Liverpool, NSW." at bounding box center [512, 337] width 468 height 37
click at [500, 331] on span "We are URGENTLY looking for a male support worker to assist a client in Liverpo…" at bounding box center [518, 337] width 480 height 37
click at [515, 346] on p "We are URGENTLY looking for a male support worker to assist a client in Liverpo…" at bounding box center [517, 337] width 479 height 43
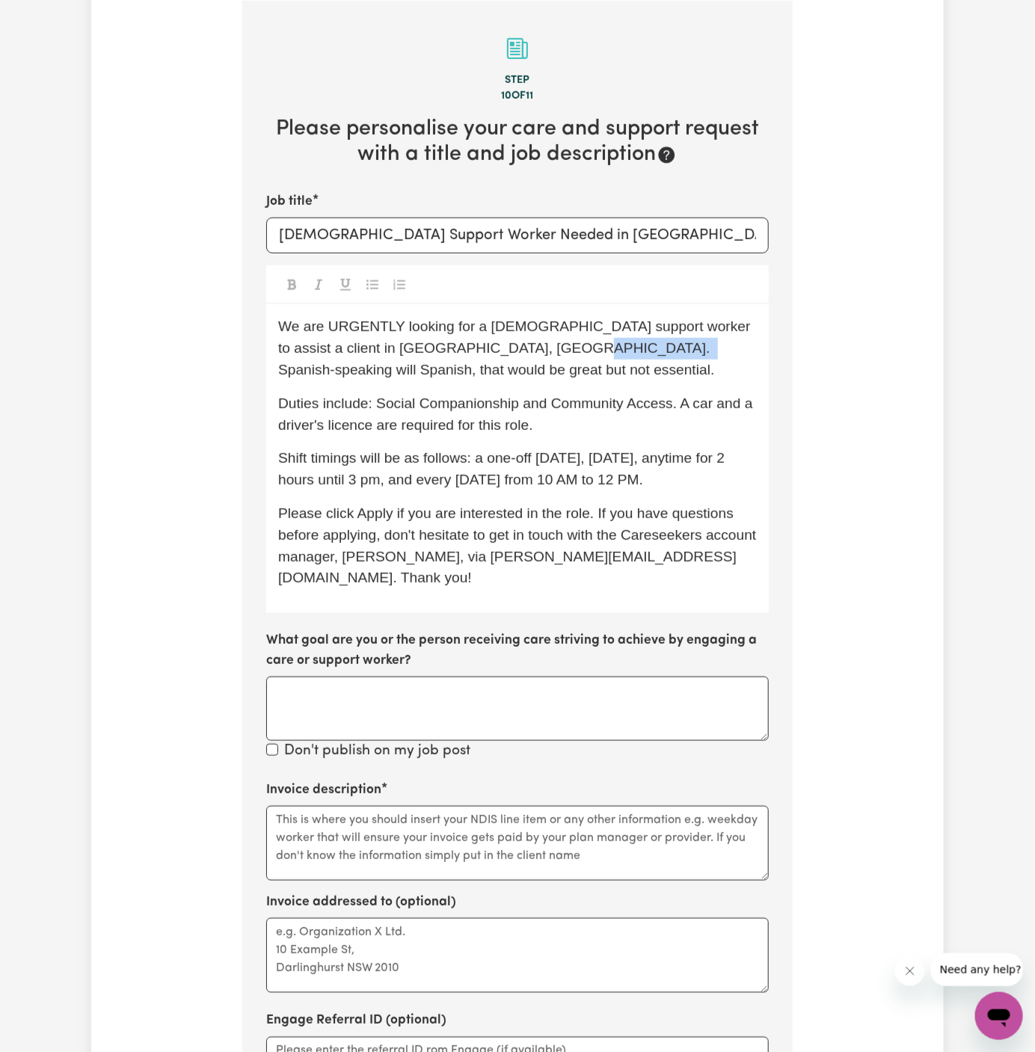
drag, startPoint x: 613, startPoint y: 354, endPoint x: 532, endPoint y: 353, distance: 81.5
click at [532, 353] on span "We are URGENTLY looking for a male support worker to assist a client in Liverpo…" at bounding box center [516, 348] width 476 height 59
click at [653, 408] on p "Duties include: Social Companionship and Community Access. A car and a driver's…" at bounding box center [517, 414] width 479 height 43
click at [625, 450] on span "Shift timings will be as follows: a one-off today, Wednesday, 03/09, anytime fo…" at bounding box center [503, 468] width 451 height 37
click at [375, 806] on textarea "Invoice description" at bounding box center [517, 843] width 503 height 75
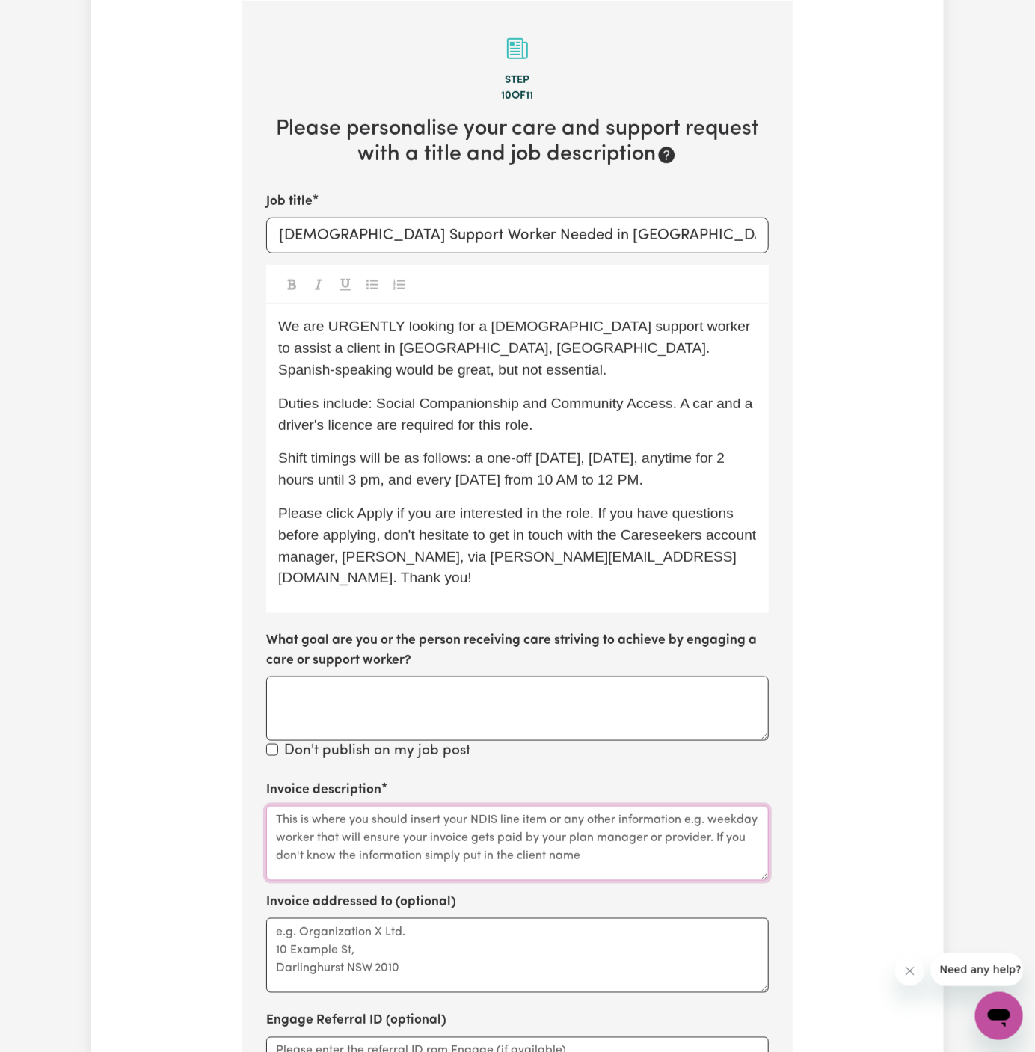
click at [375, 806] on textarea "Invoice description" at bounding box center [517, 843] width 503 height 75
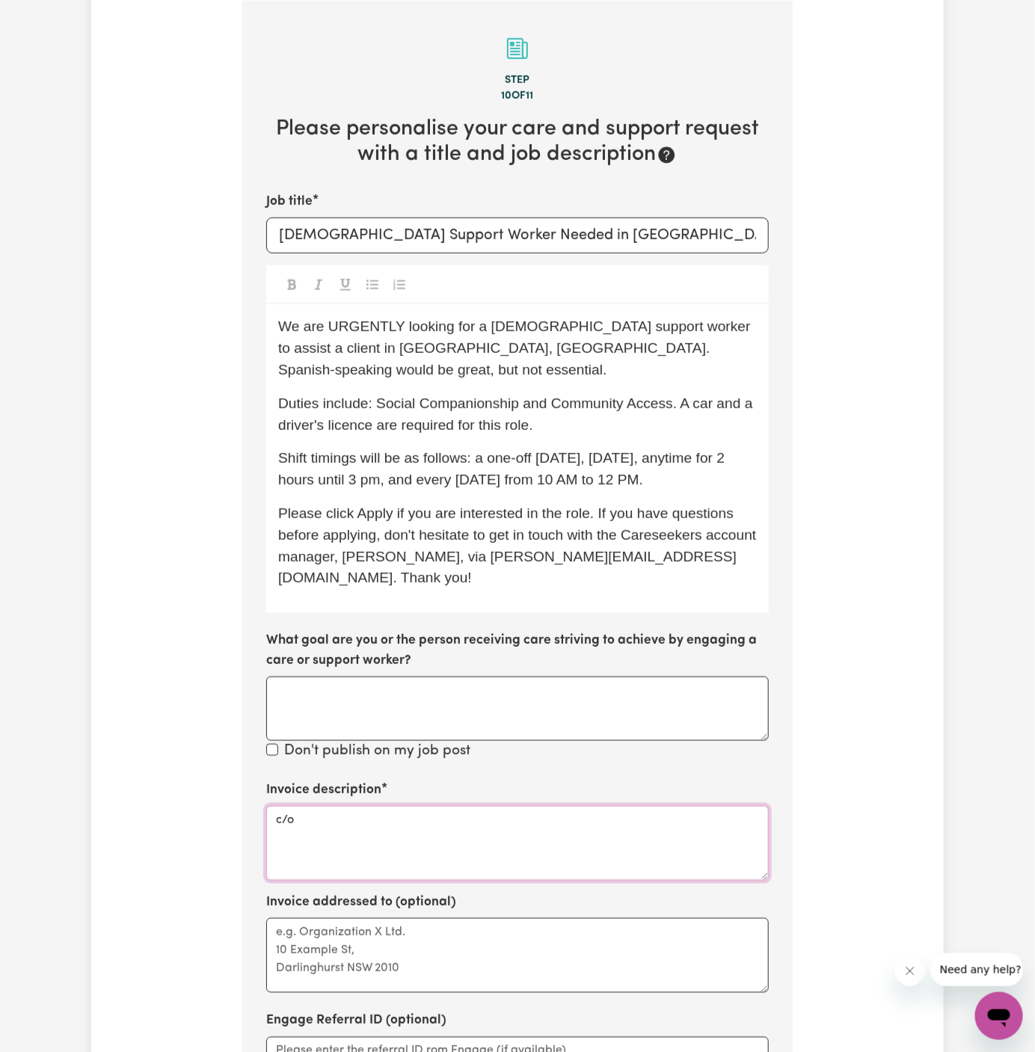
paste textarea "Vitality Club"
click at [325, 806] on textarea "c/o Vitality Club" at bounding box center [517, 843] width 503 height 75
type textarea "c/o Vitality Club"
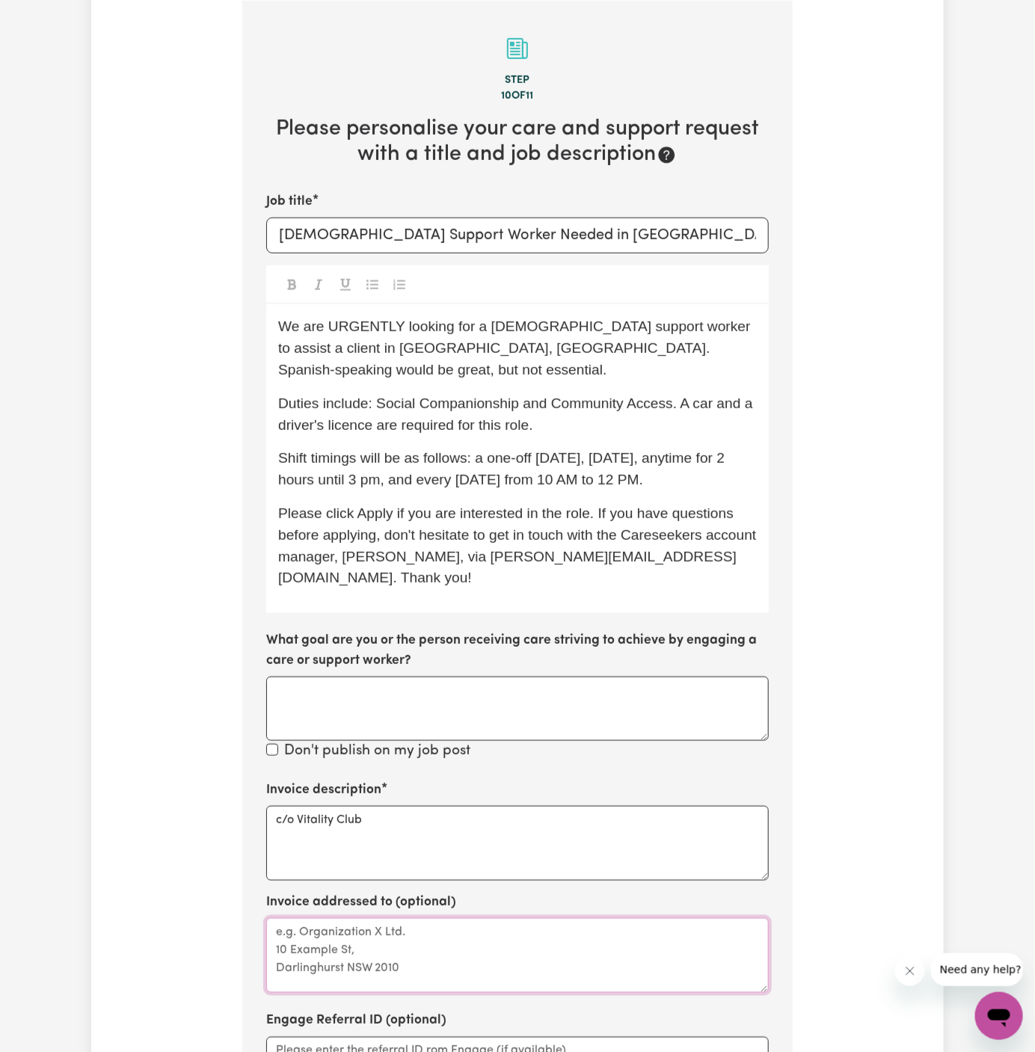
click at [348, 921] on textarea "Invoice addressed to (optional)" at bounding box center [517, 955] width 503 height 75
paste textarea "c/o Vitality Club"
type textarea "c/o Vitality Club"
click at [680, 396] on span "Duties include: Social Companionship and Community Access. A car and a driver's…" at bounding box center [517, 414] width 479 height 37
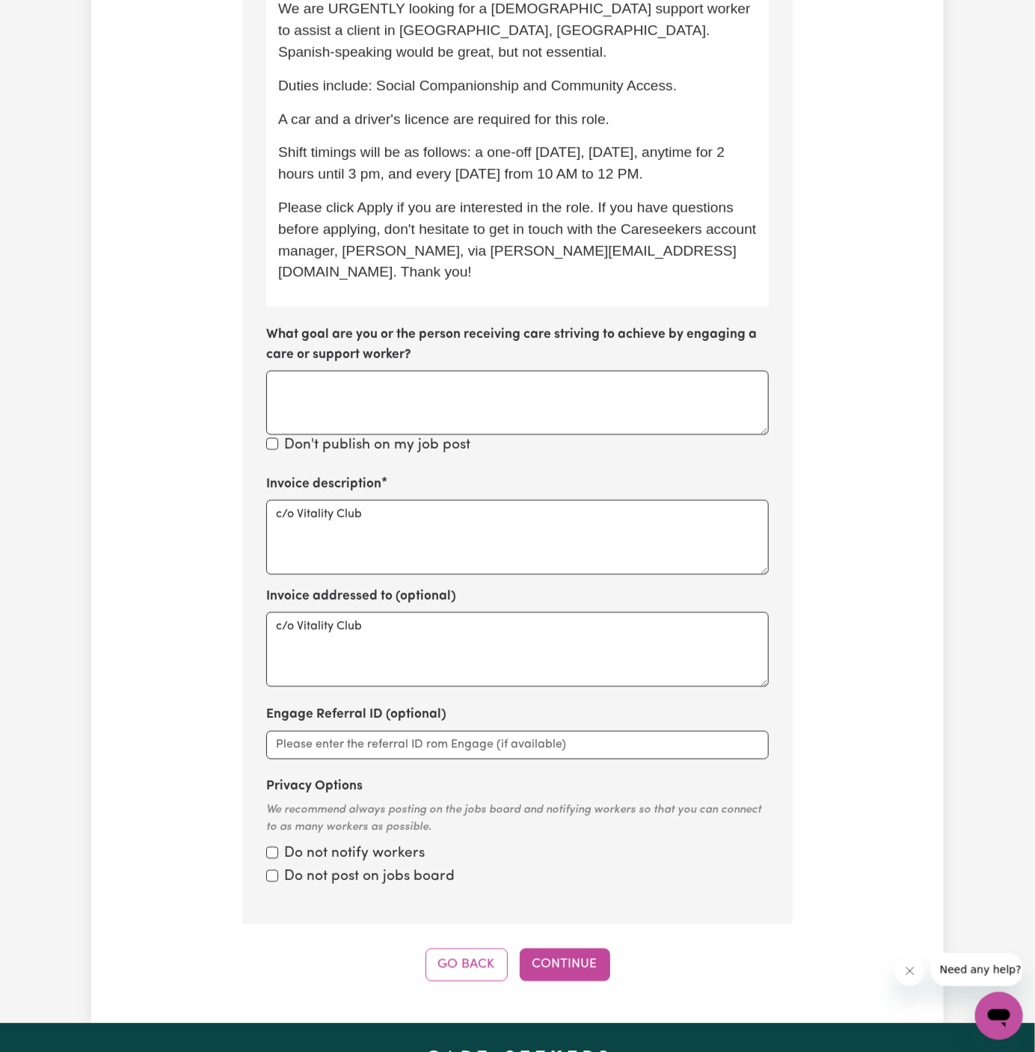
scroll to position [803, 0]
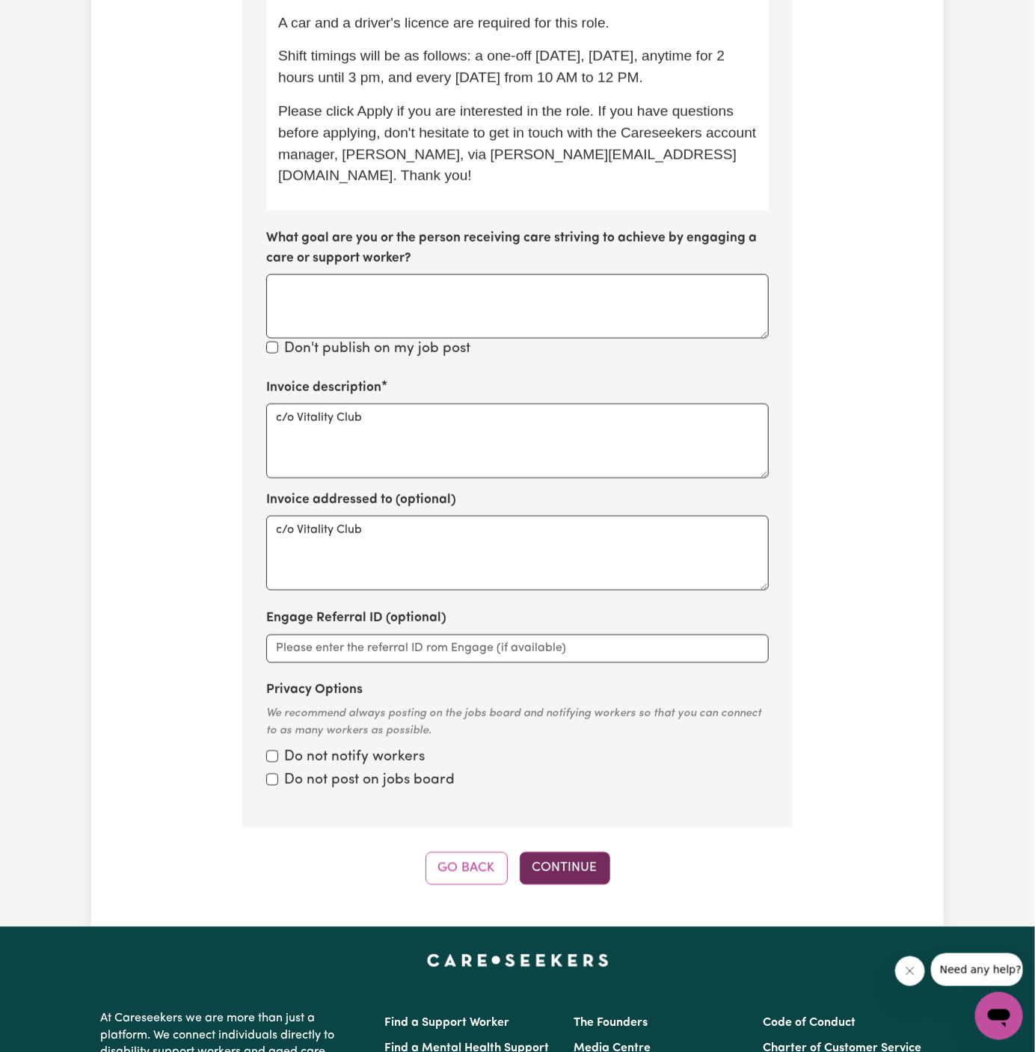
click at [576, 853] on button "Continue" at bounding box center [565, 869] width 91 height 33
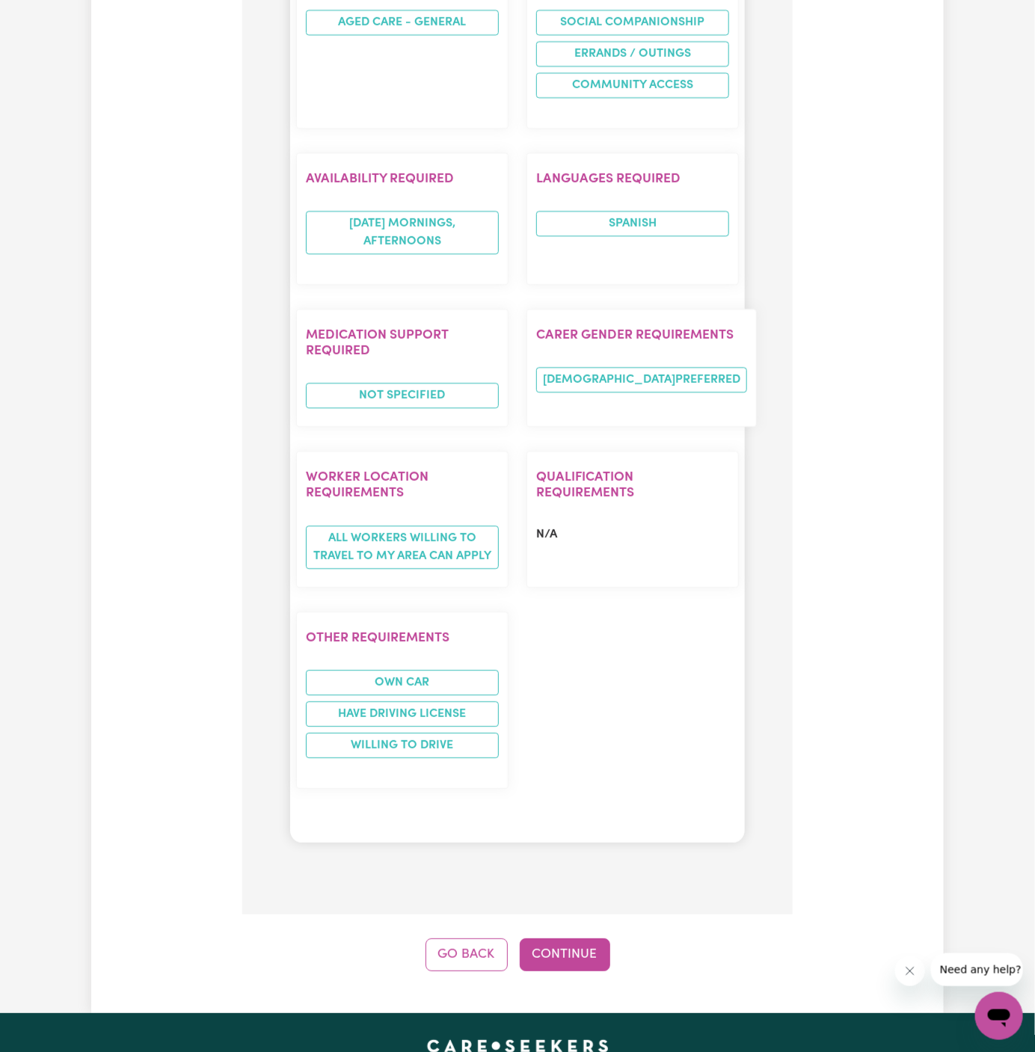
scroll to position [1615, 0]
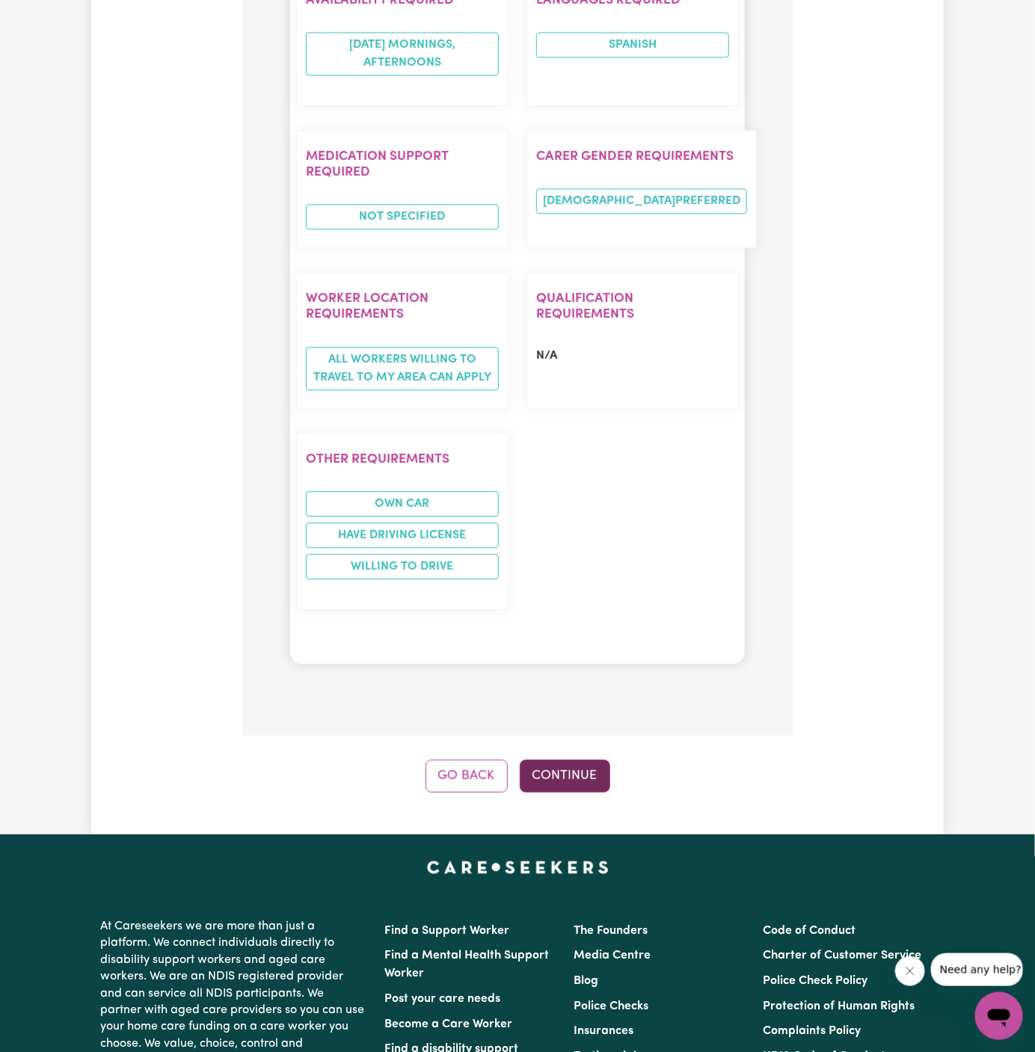
click at [567, 760] on button "Continue" at bounding box center [565, 776] width 91 height 33
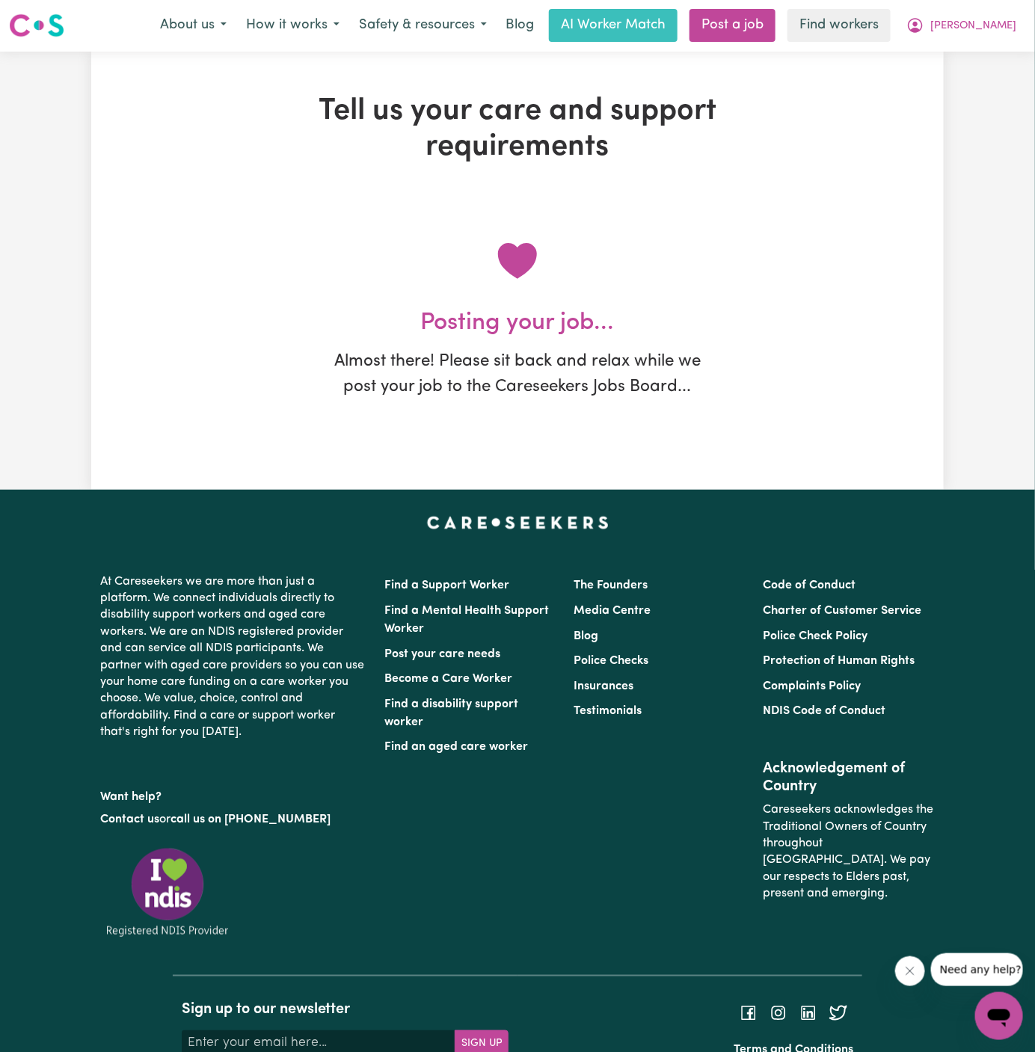
scroll to position [0, 0]
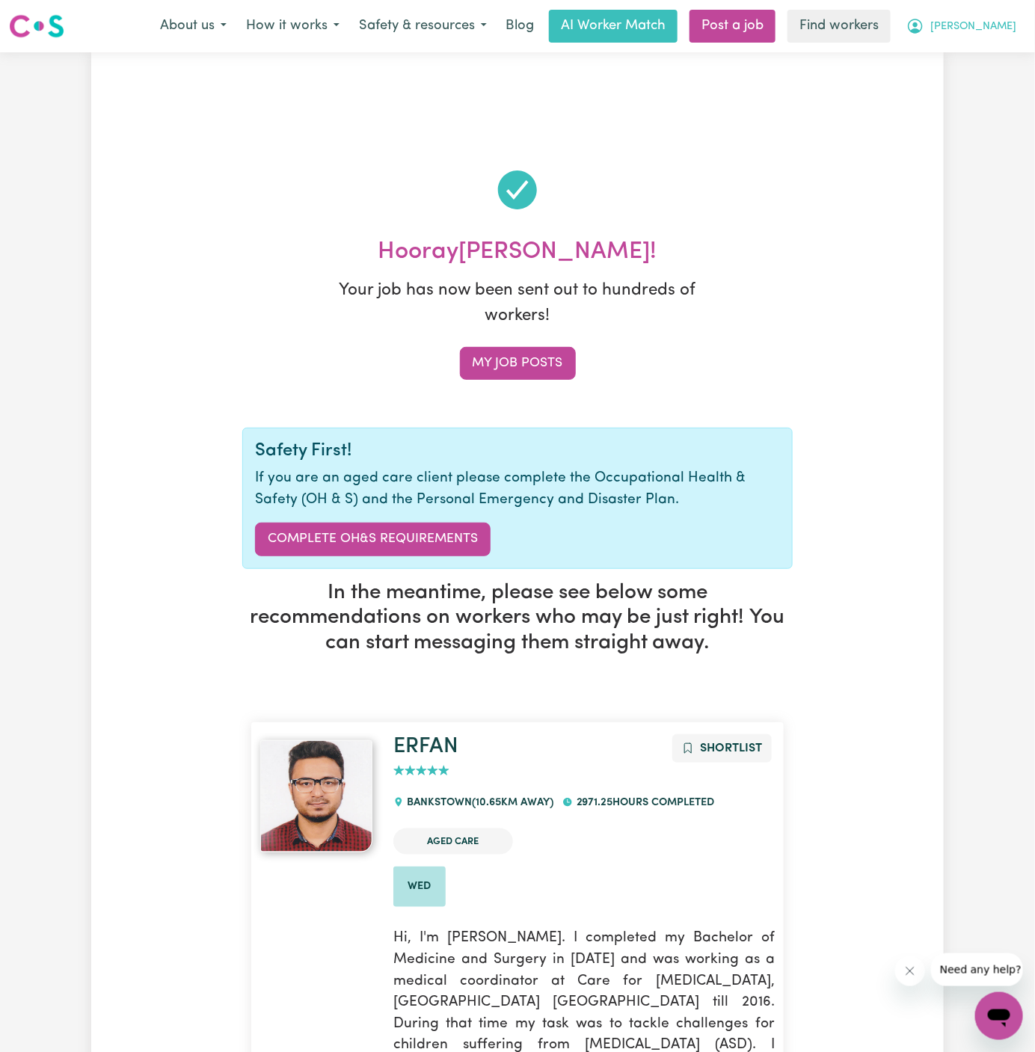
click at [1003, 21] on span "[PERSON_NAME]" at bounding box center [973, 27] width 86 height 16
click at [990, 59] on link "My Dashboard" at bounding box center [966, 58] width 118 height 28
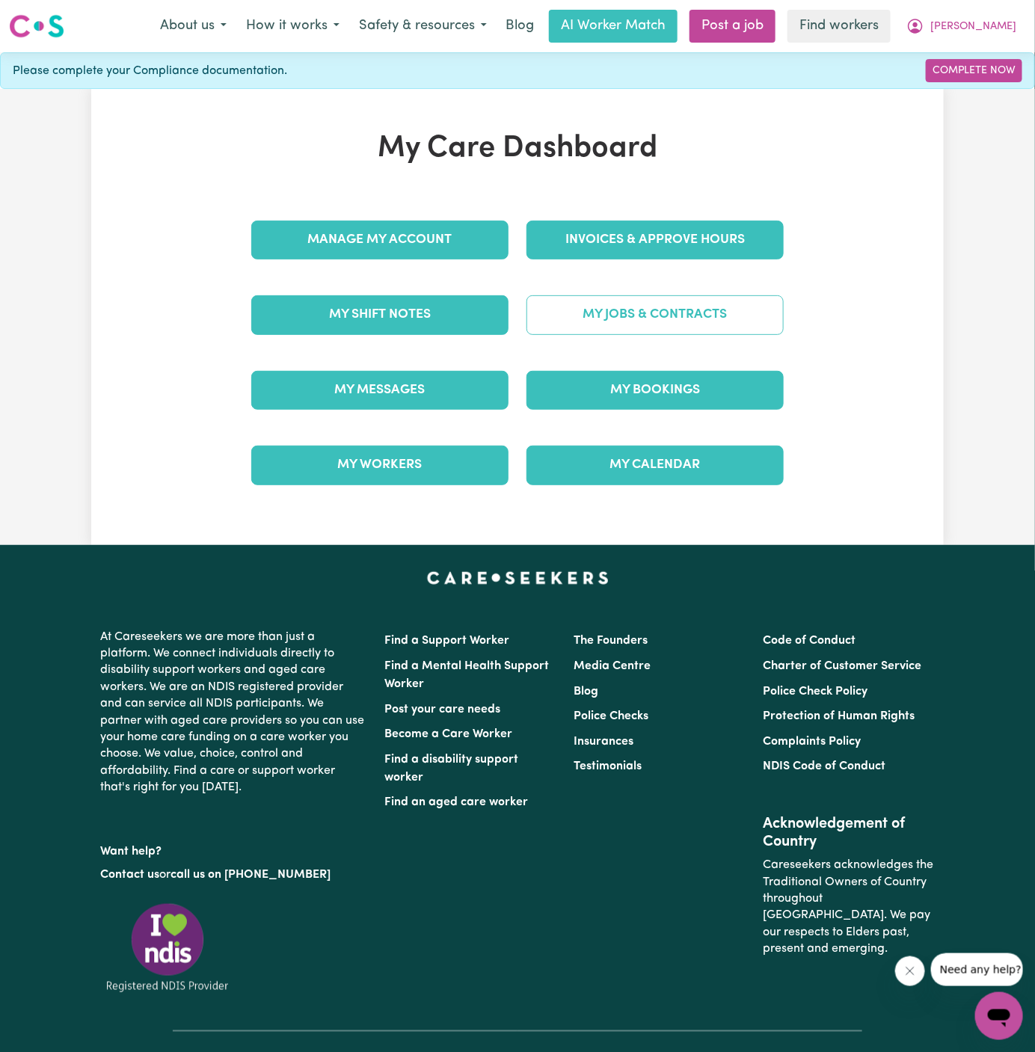
click at [711, 321] on link "My Jobs & Contracts" at bounding box center [655, 314] width 257 height 39
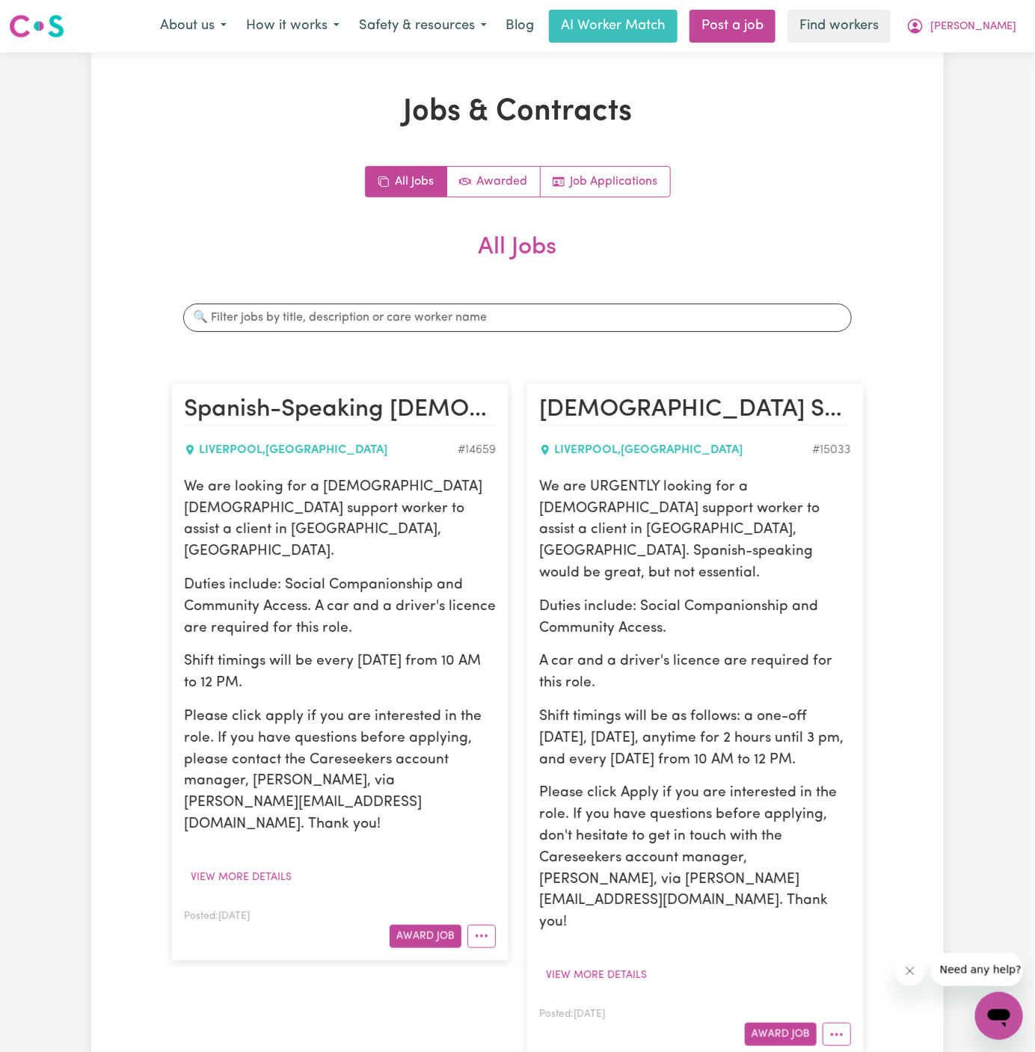
click at [390, 613] on p "Duties include: Social Companionship and Community Access. A car and a driver's…" at bounding box center [340, 607] width 312 height 64
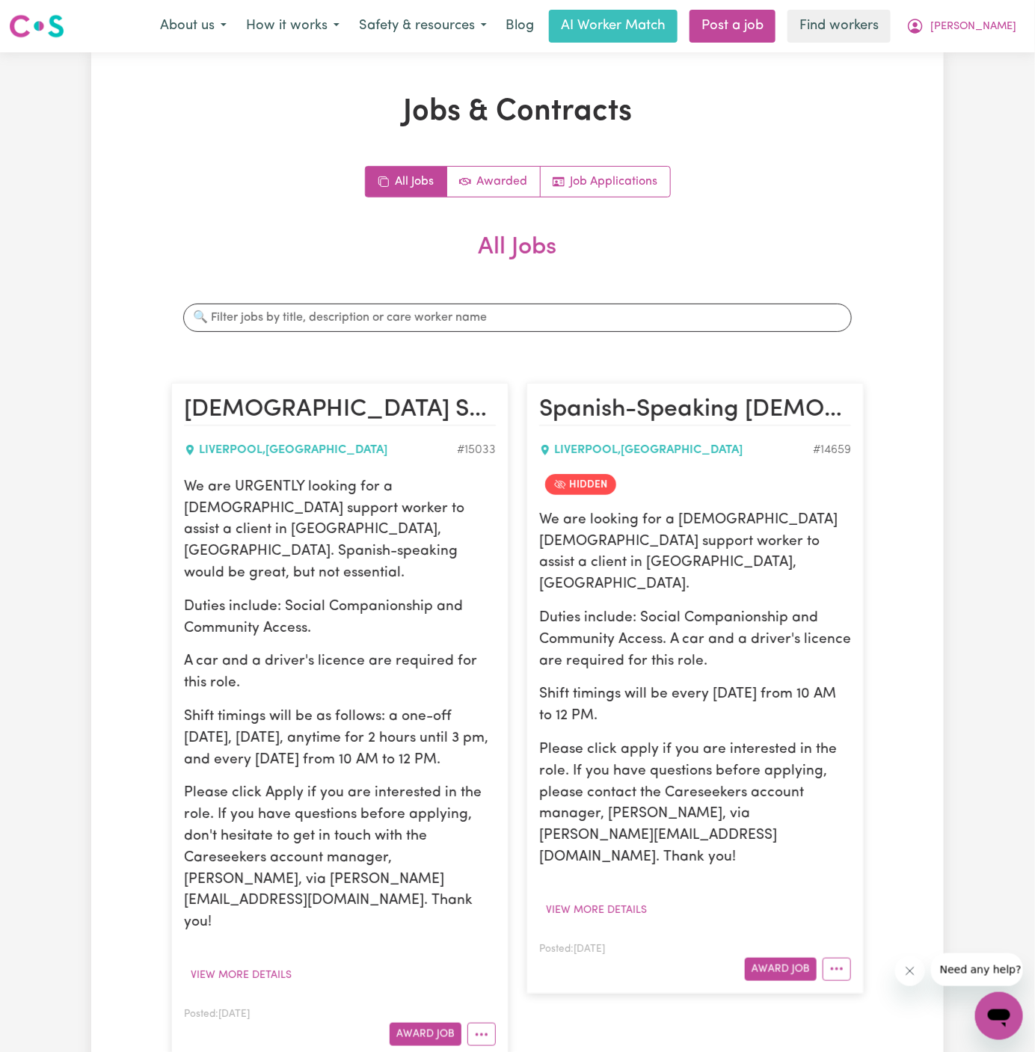
drag, startPoint x: 188, startPoint y: 485, endPoint x: 331, endPoint y: 750, distance: 300.9
click at [331, 750] on div "We are URGENTLY looking for a male support worker to assist a client in Liverpo…" at bounding box center [340, 705] width 312 height 457
copy div "We are URGENTLY looking for a male support worker to assist a client in Liverpo…"
click at [642, 571] on p "We are looking for a Spanish-speaking male support worker to assist a client in…" at bounding box center [695, 553] width 312 height 86
click at [650, 608] on p "Duties include: Social Companionship and Community Access. A car and a driver's…" at bounding box center [695, 640] width 312 height 64
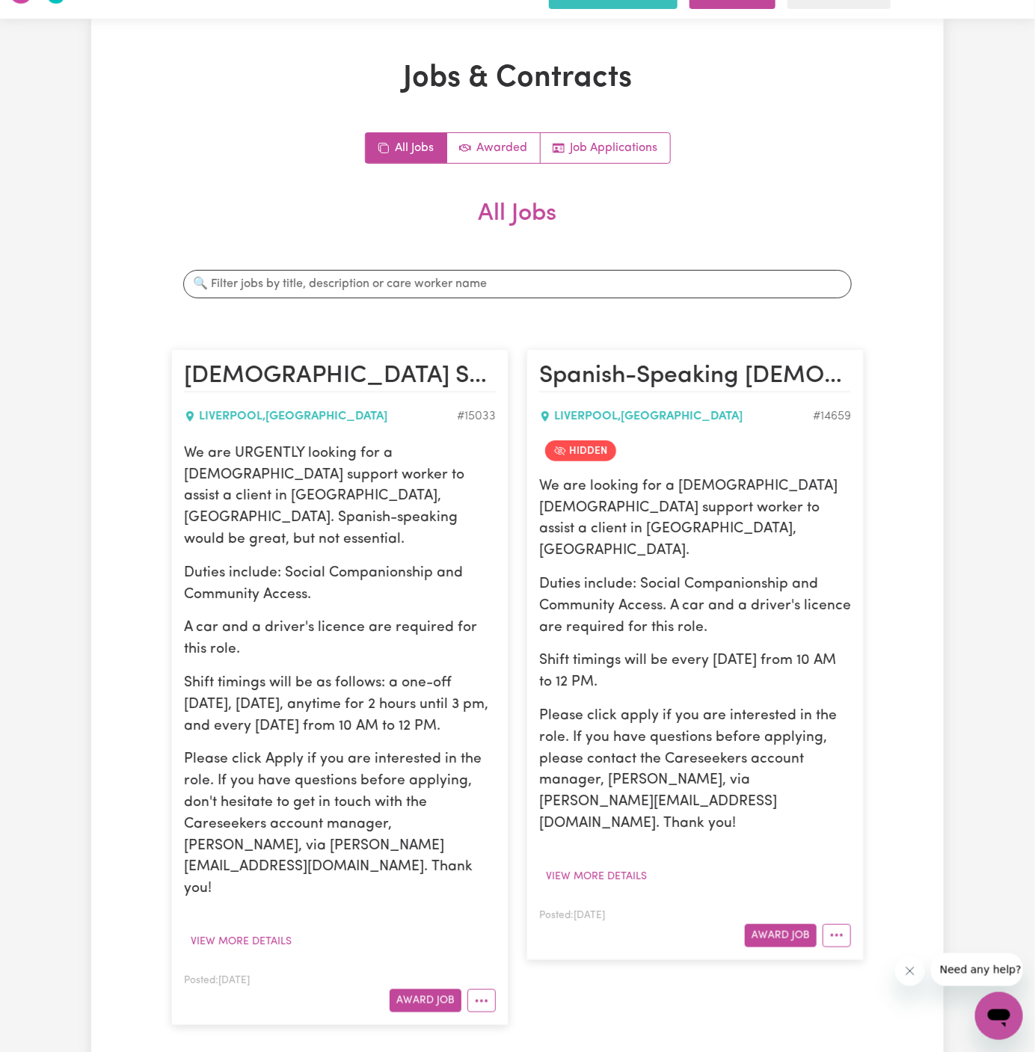
scroll to position [36, 0]
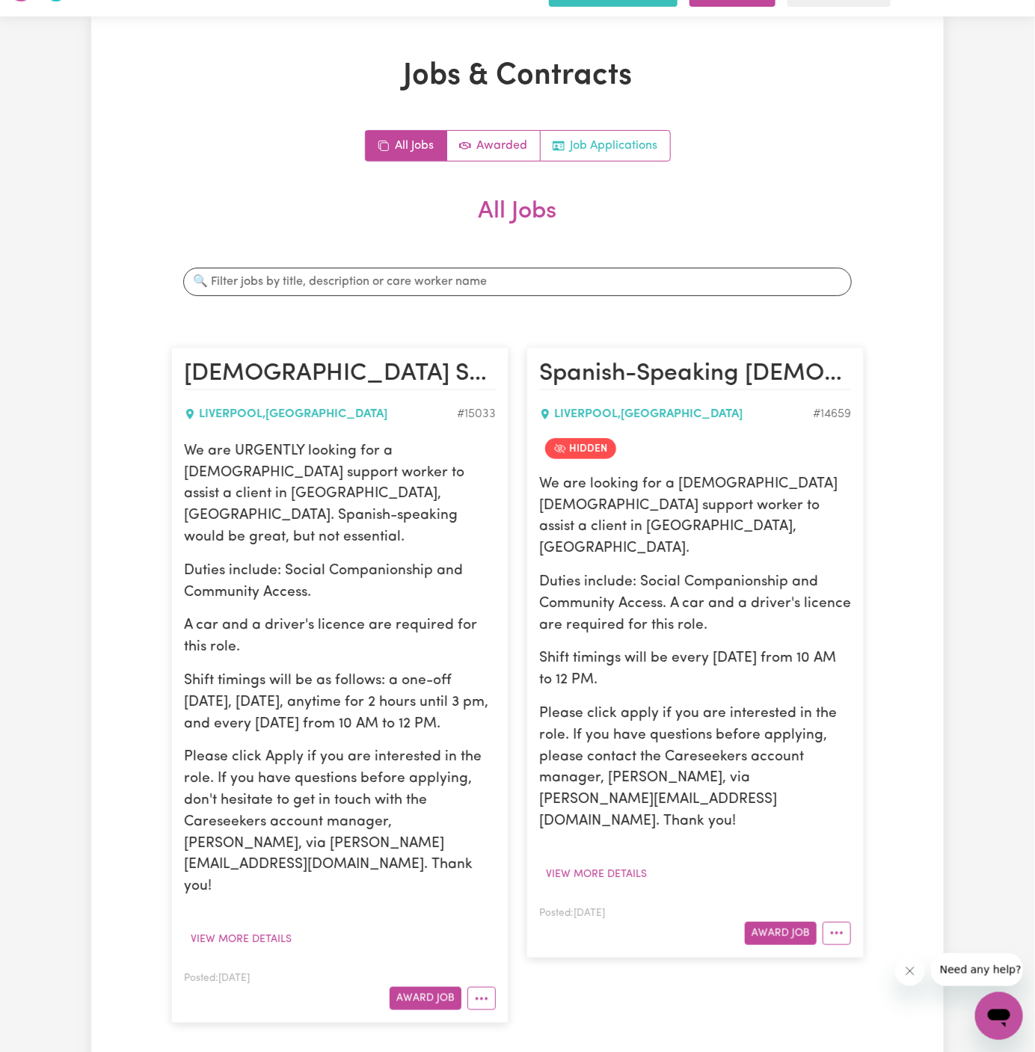
click at [610, 140] on link "Job Applications" at bounding box center [605, 146] width 129 height 30
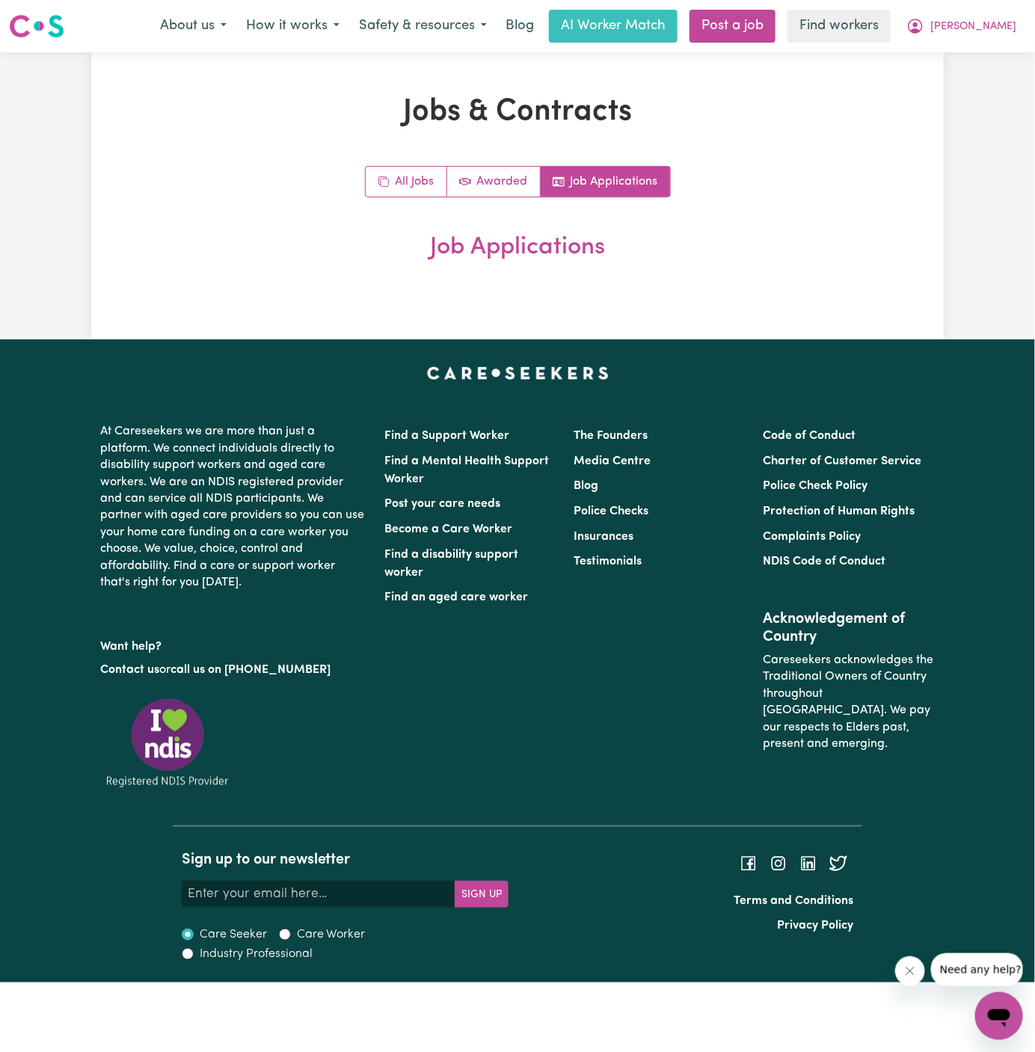
scroll to position [0, 0]
click at [1005, 34] on span "[PERSON_NAME]" at bounding box center [973, 27] width 86 height 16
click at [1002, 88] on link "Logout" at bounding box center [966, 86] width 118 height 28
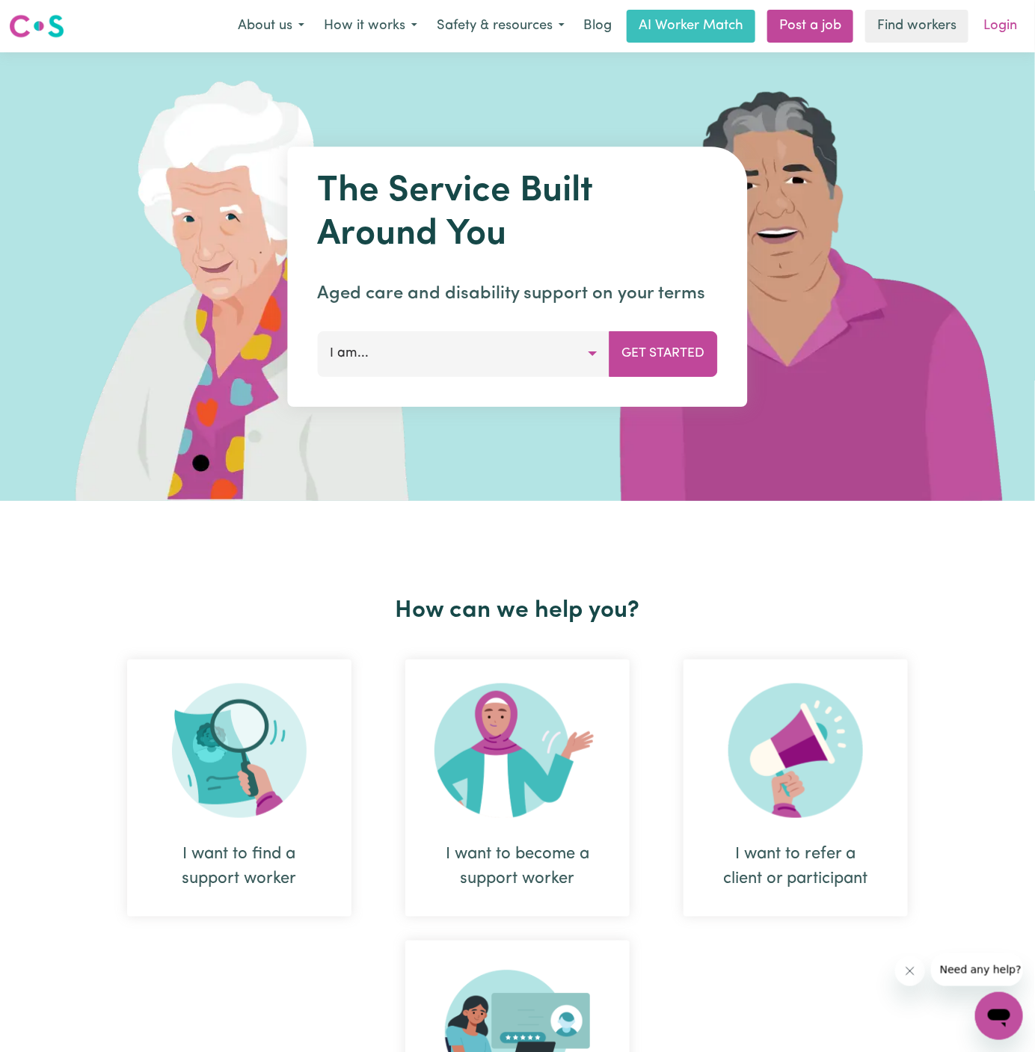
click at [999, 22] on link "Login" at bounding box center [1001, 26] width 52 height 33
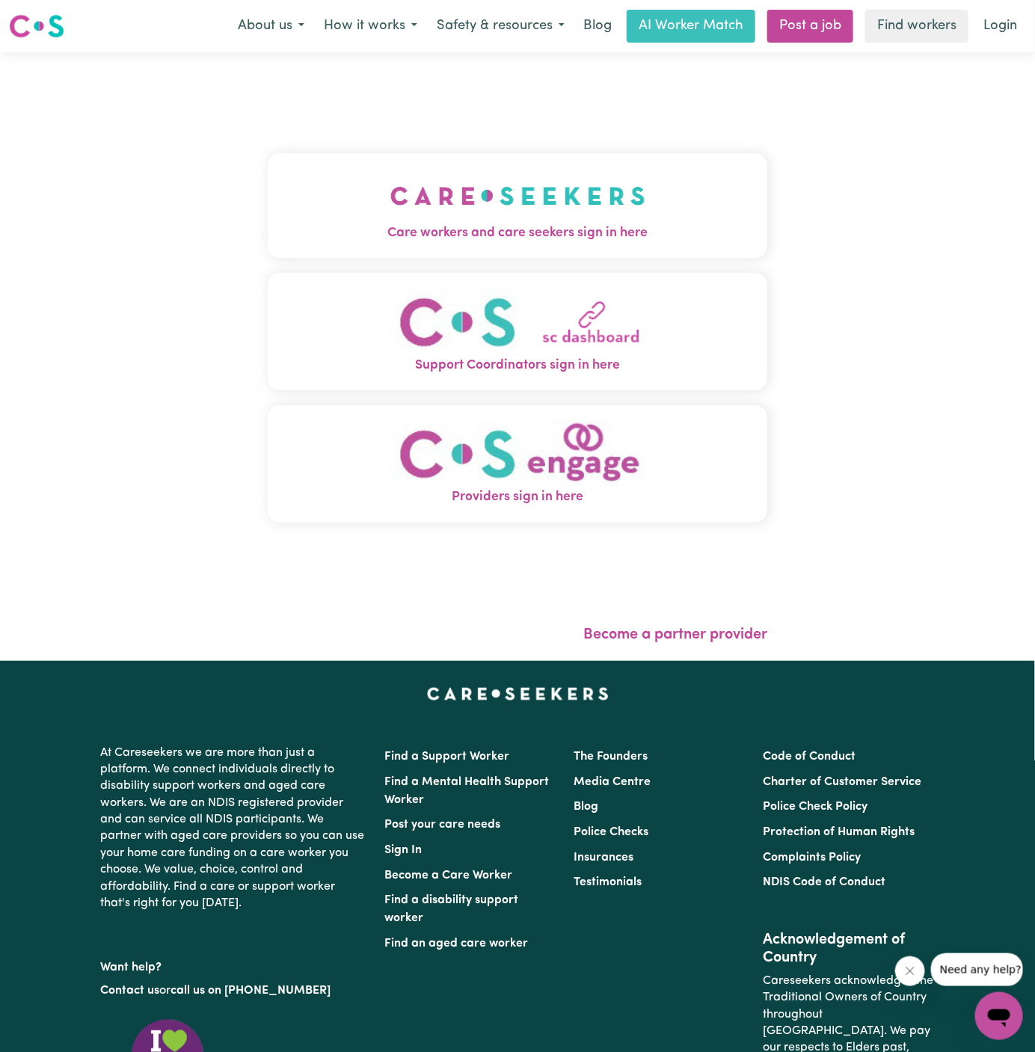
click at [999, 22] on link "Login" at bounding box center [1001, 26] width 52 height 33
click at [515, 192] on img "Care workers and care seekers sign in here" at bounding box center [517, 195] width 255 height 55
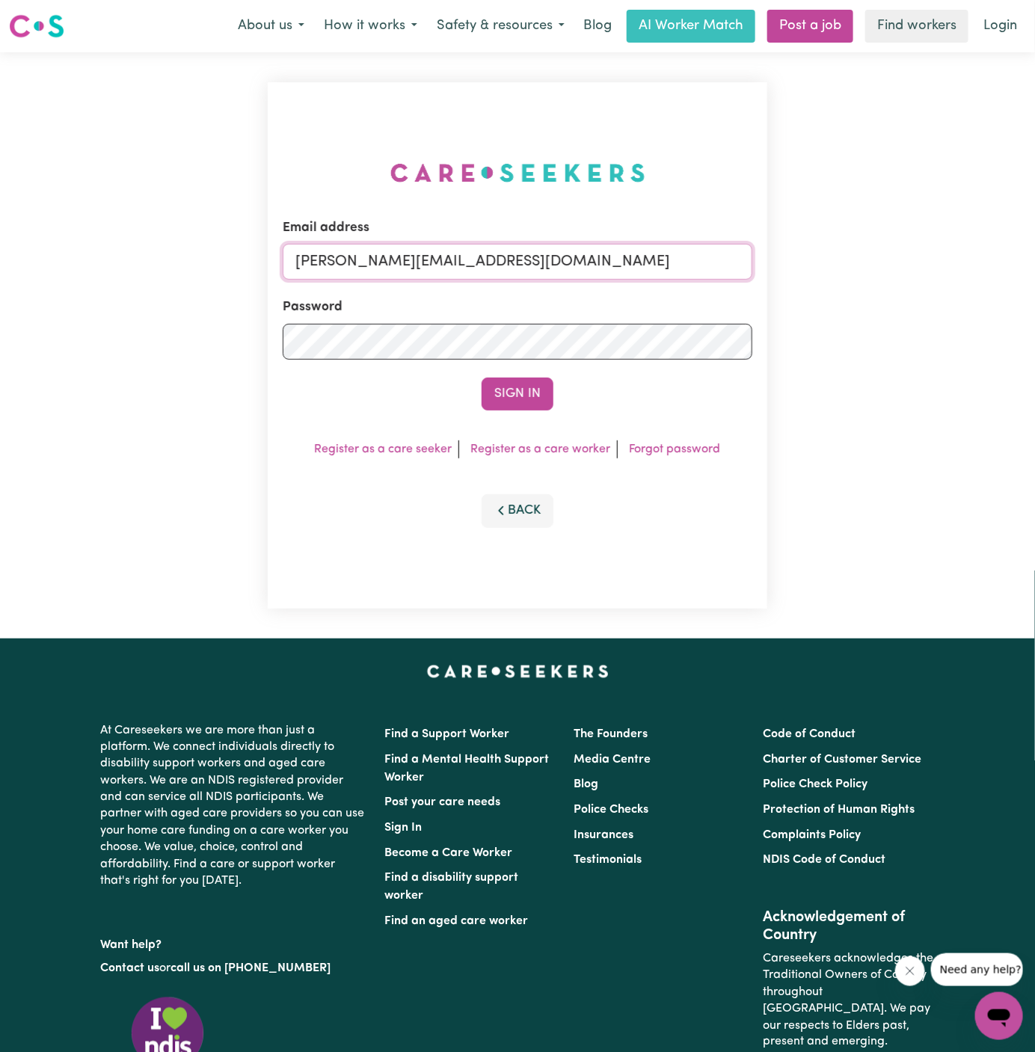
click at [660, 262] on input "dyan@careseekers.com.au" at bounding box center [518, 262] width 470 height 36
drag, startPoint x: 399, startPoint y: 261, endPoint x: 789, endPoint y: 262, distance: 389.7
click at [789, 262] on div "Email address superuser~KarynPenderESS@careseekers.com.au Password Sign In Regi…" at bounding box center [517, 345] width 1035 height 586
type input "superuser~SurinderCF@careseekers.com.au"
click at [482, 378] on button "Sign In" at bounding box center [518, 394] width 72 height 33
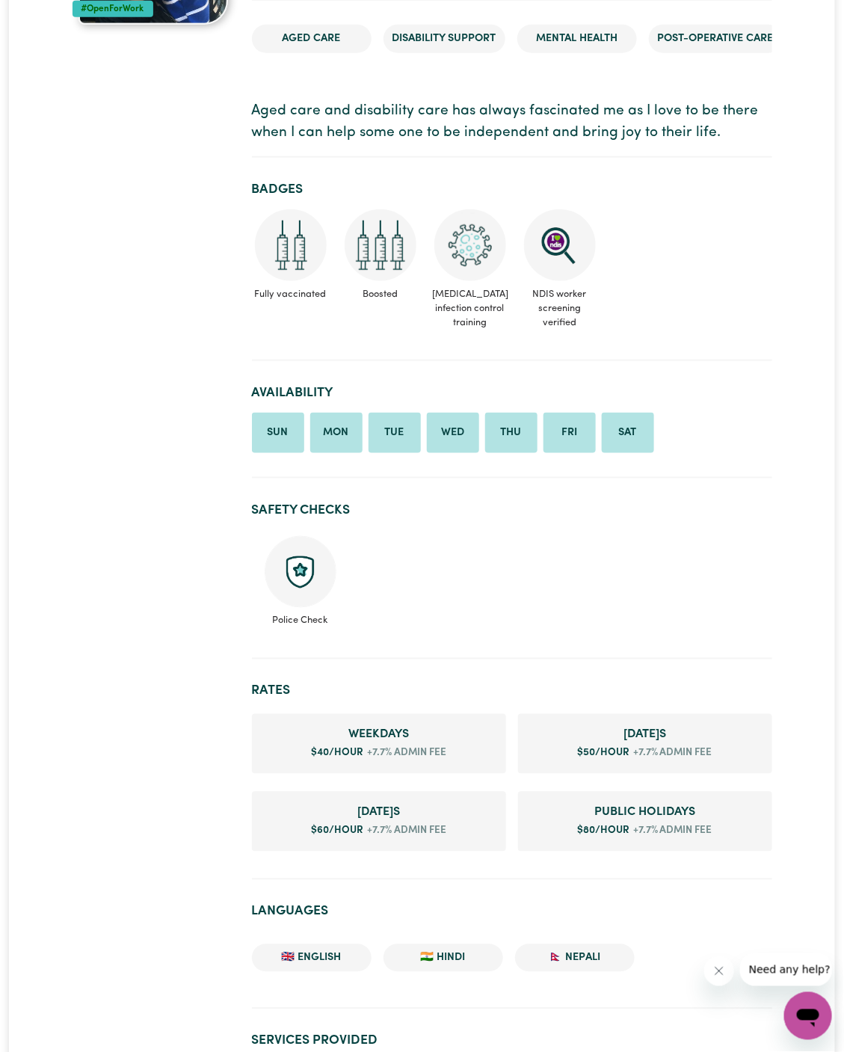
scroll to position [317, 0]
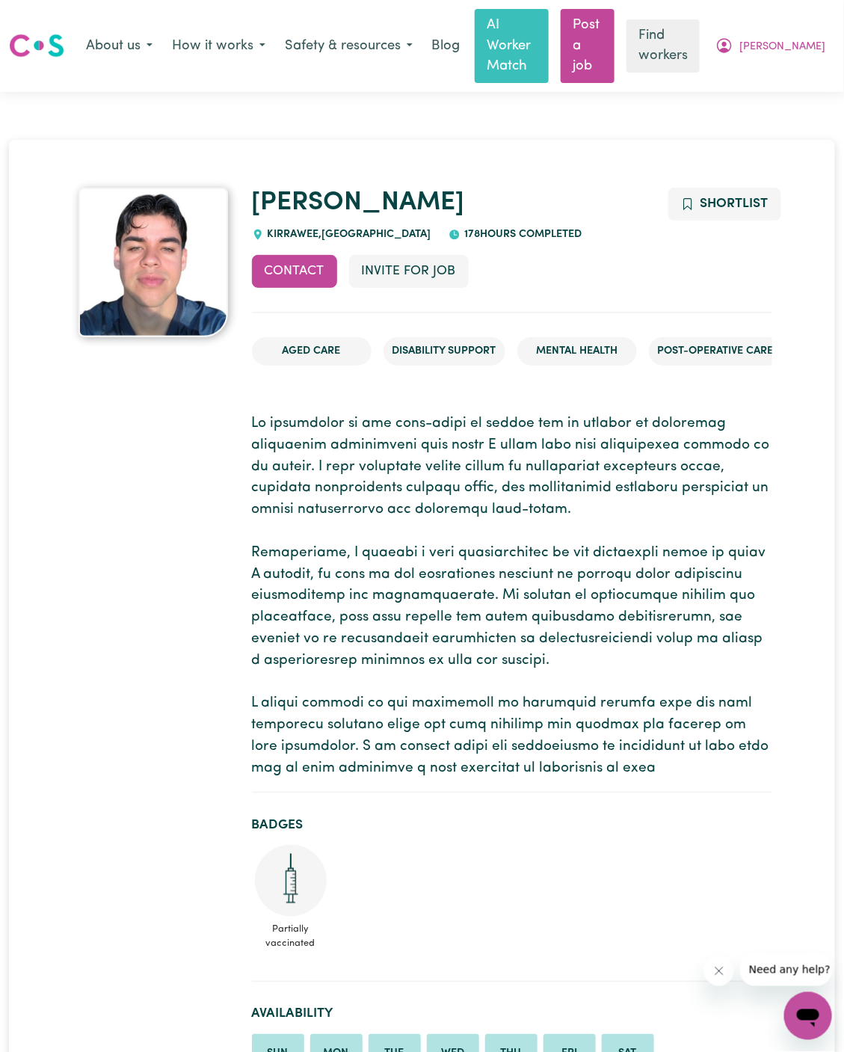
click at [294, 204] on div "Nicolas KIRRAWEE , New South Wales 178 hours completed" at bounding box center [512, 215] width 521 height 55
copy span "KIRRAWEE"
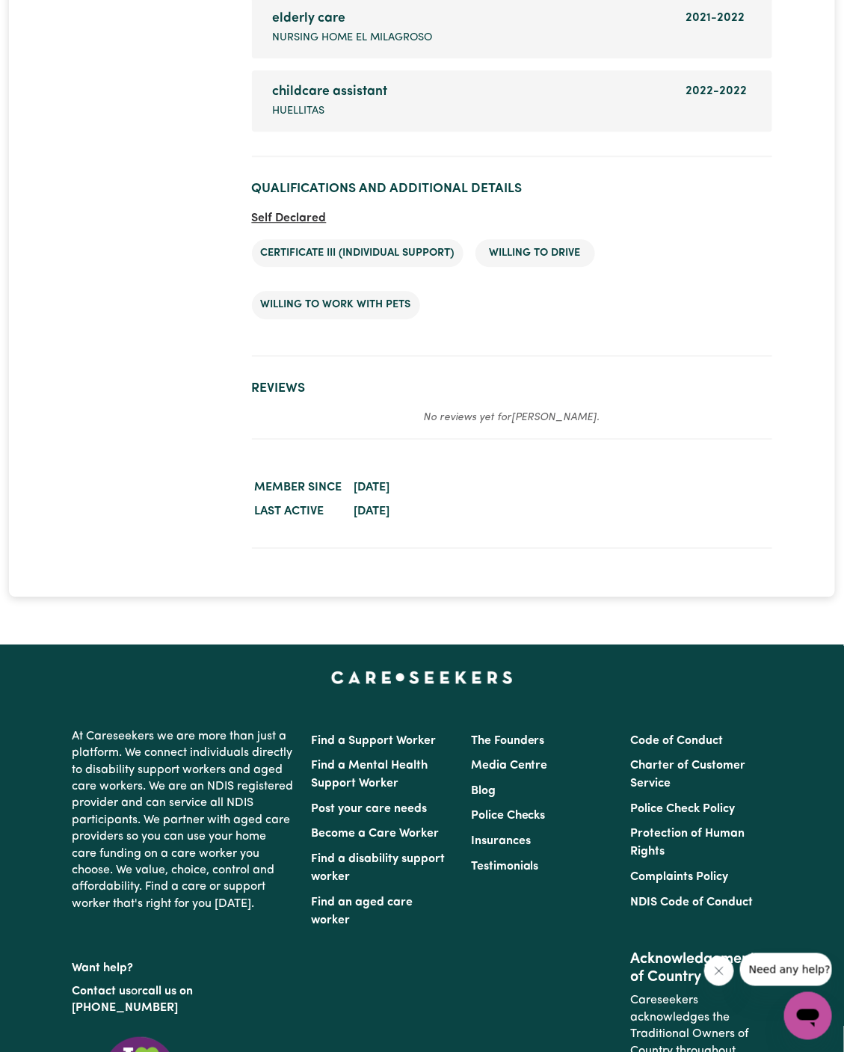
scroll to position [2895, 0]
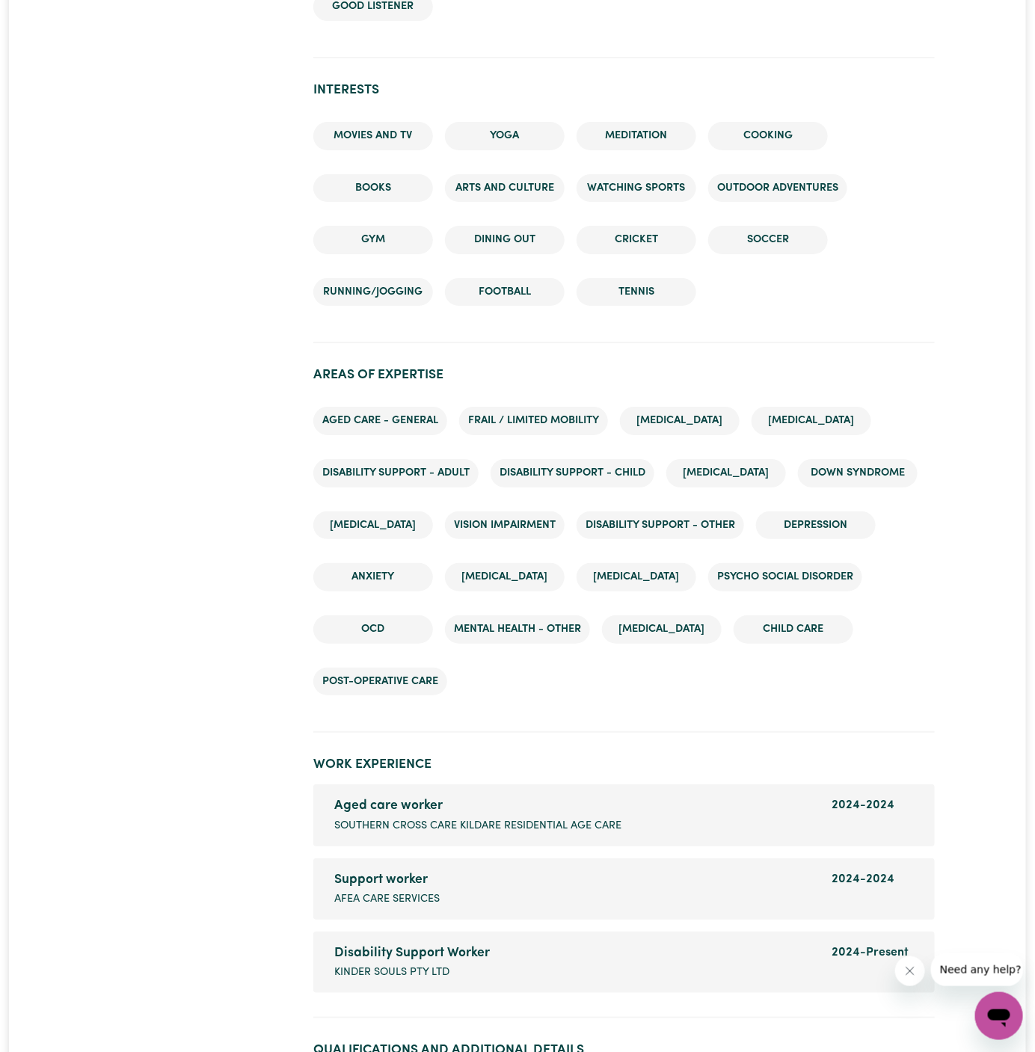
scroll to position [2236, 0]
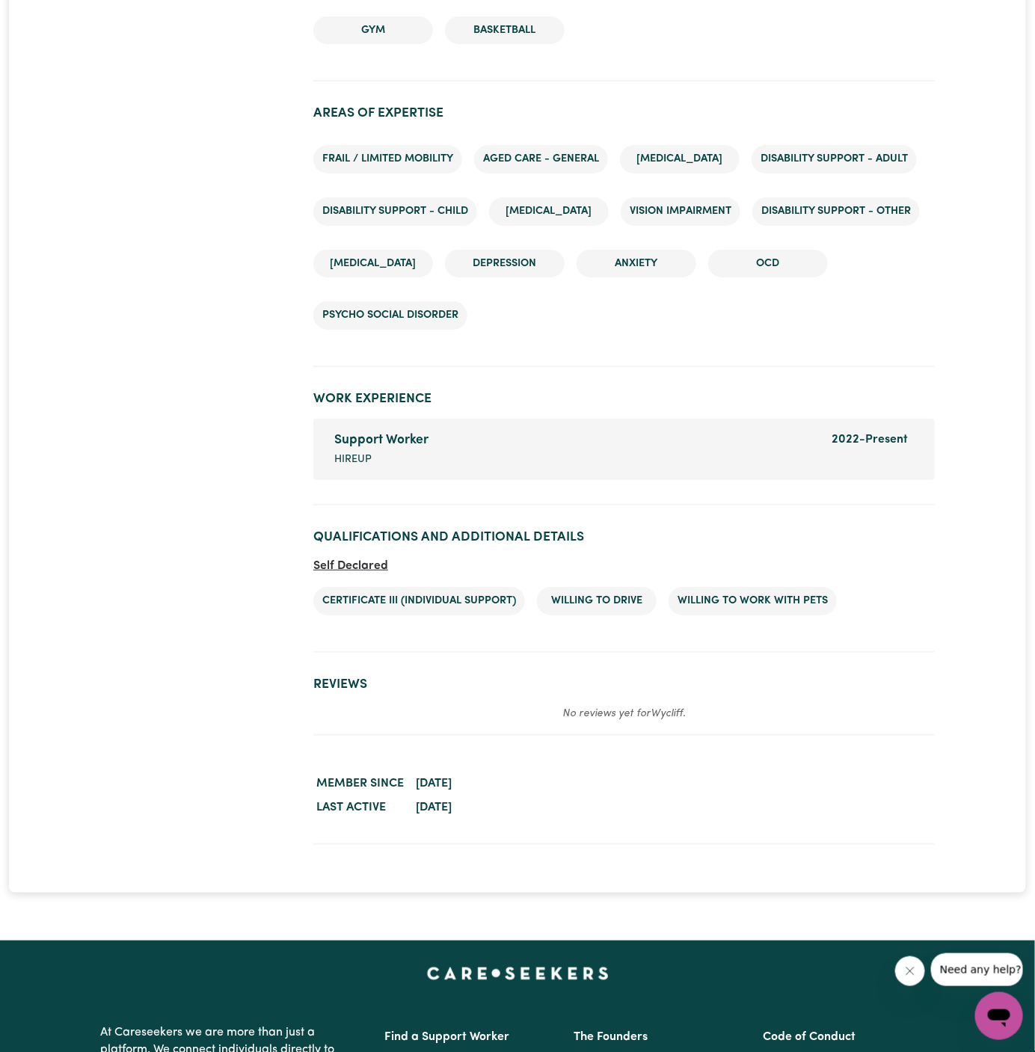
scroll to position [2028, 0]
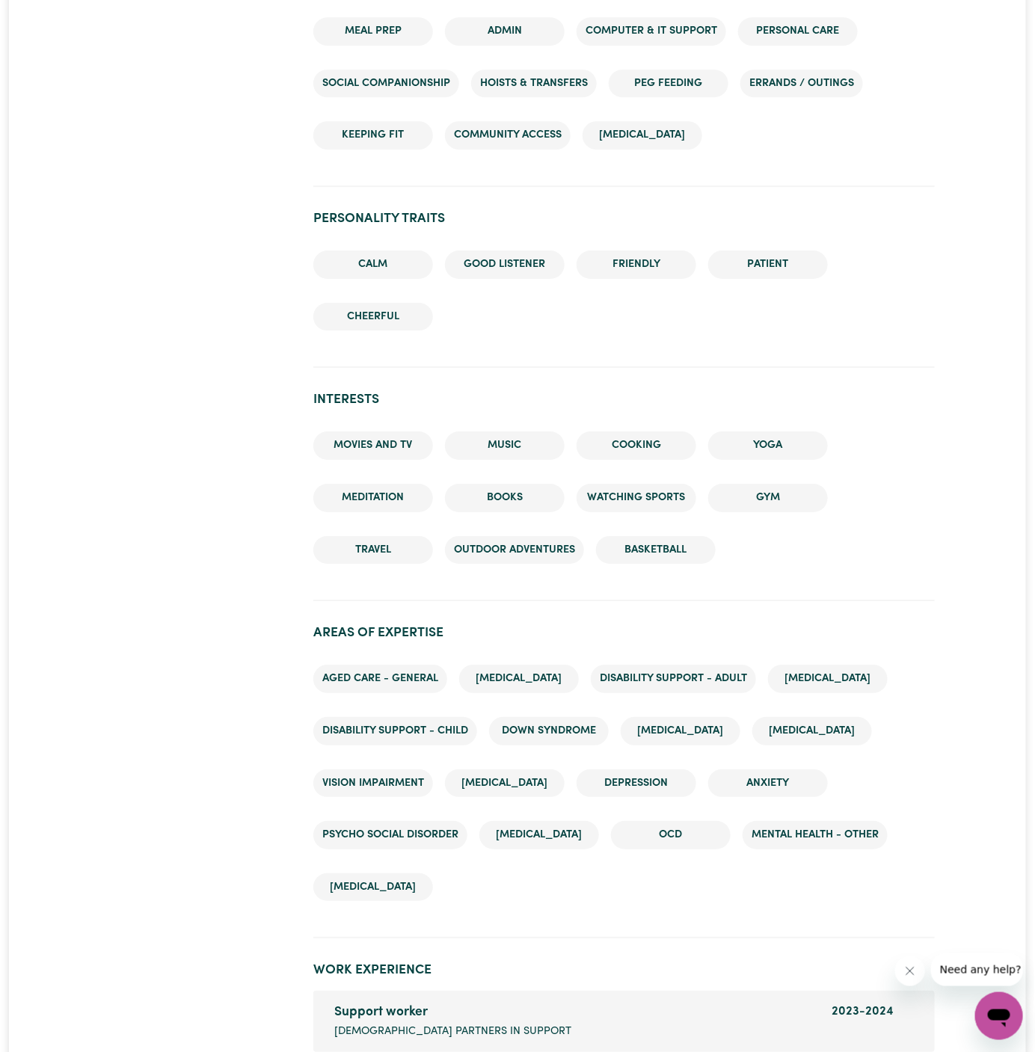
scroll to position [2083, 0]
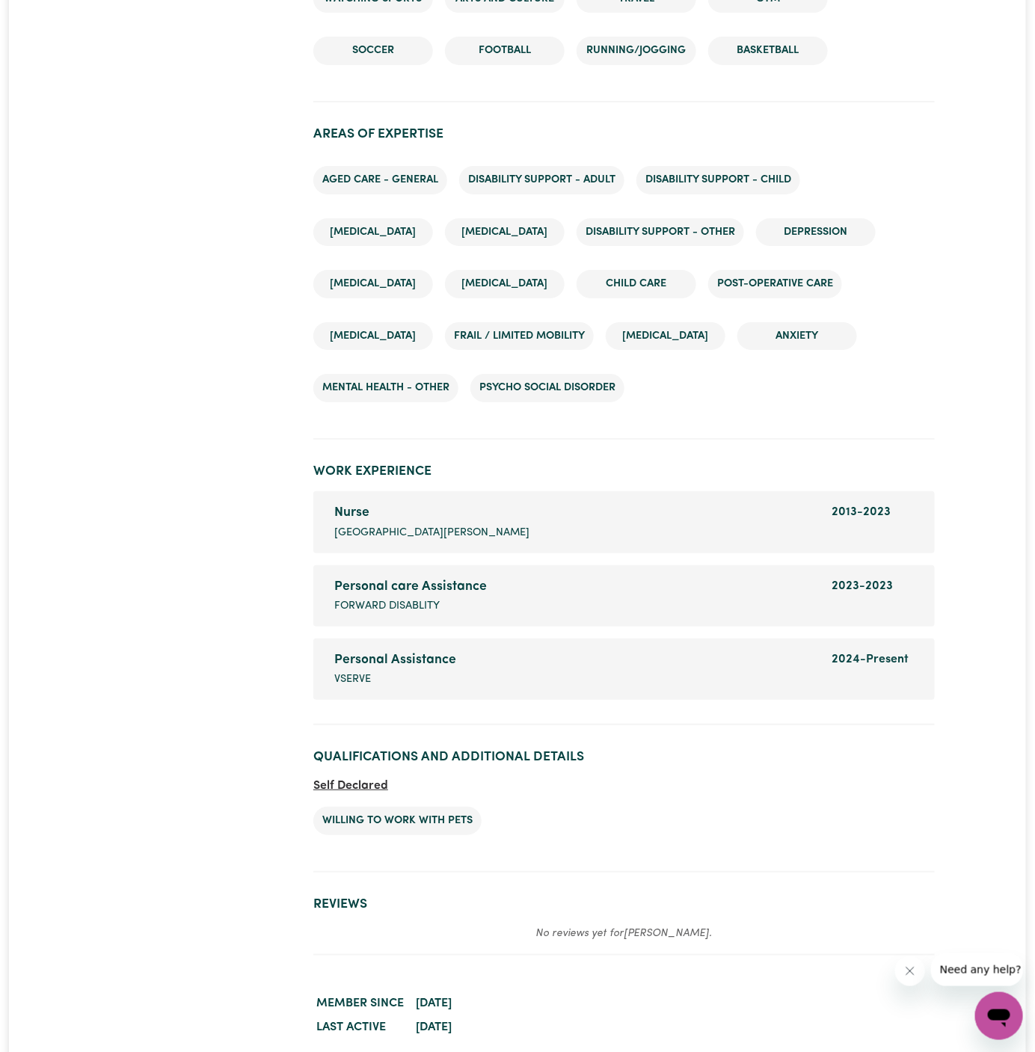
scroll to position [1910, 0]
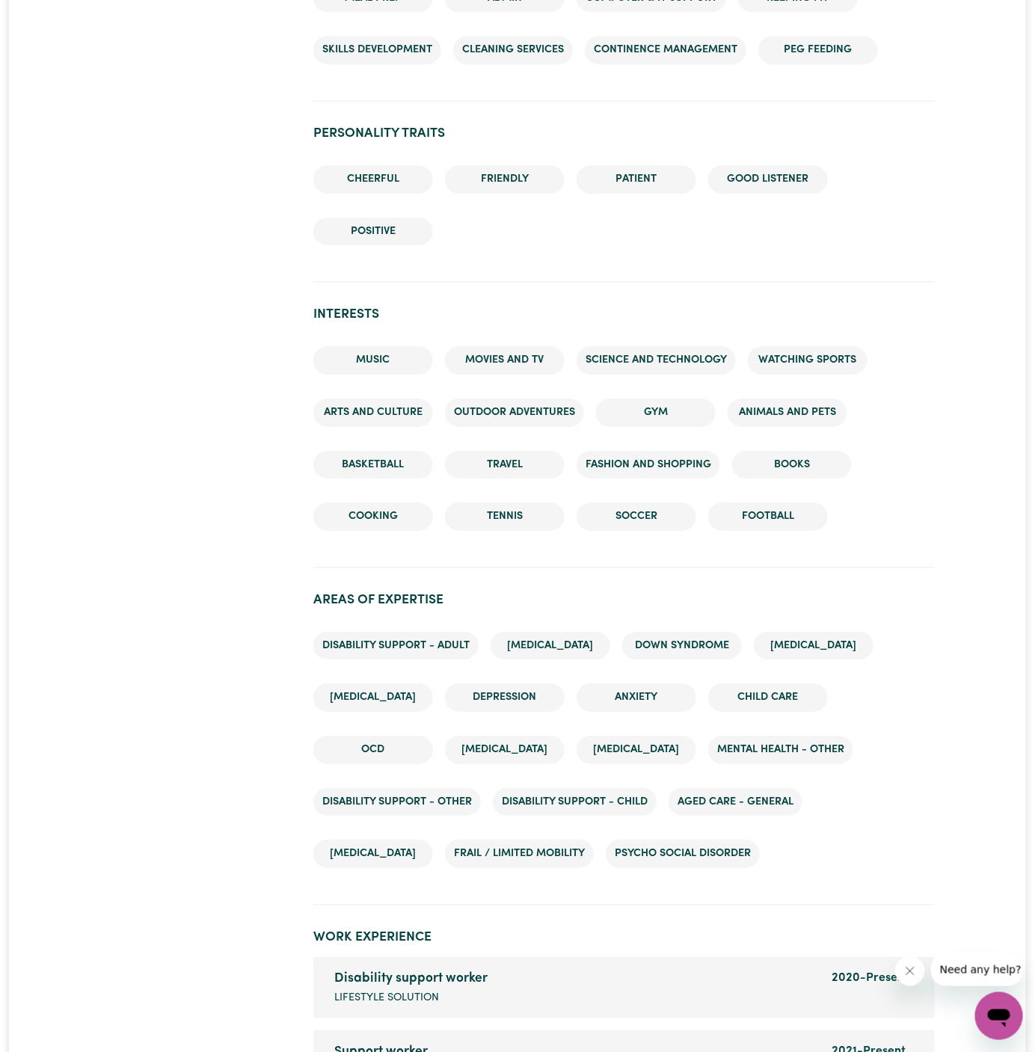
scroll to position [2254, 0]
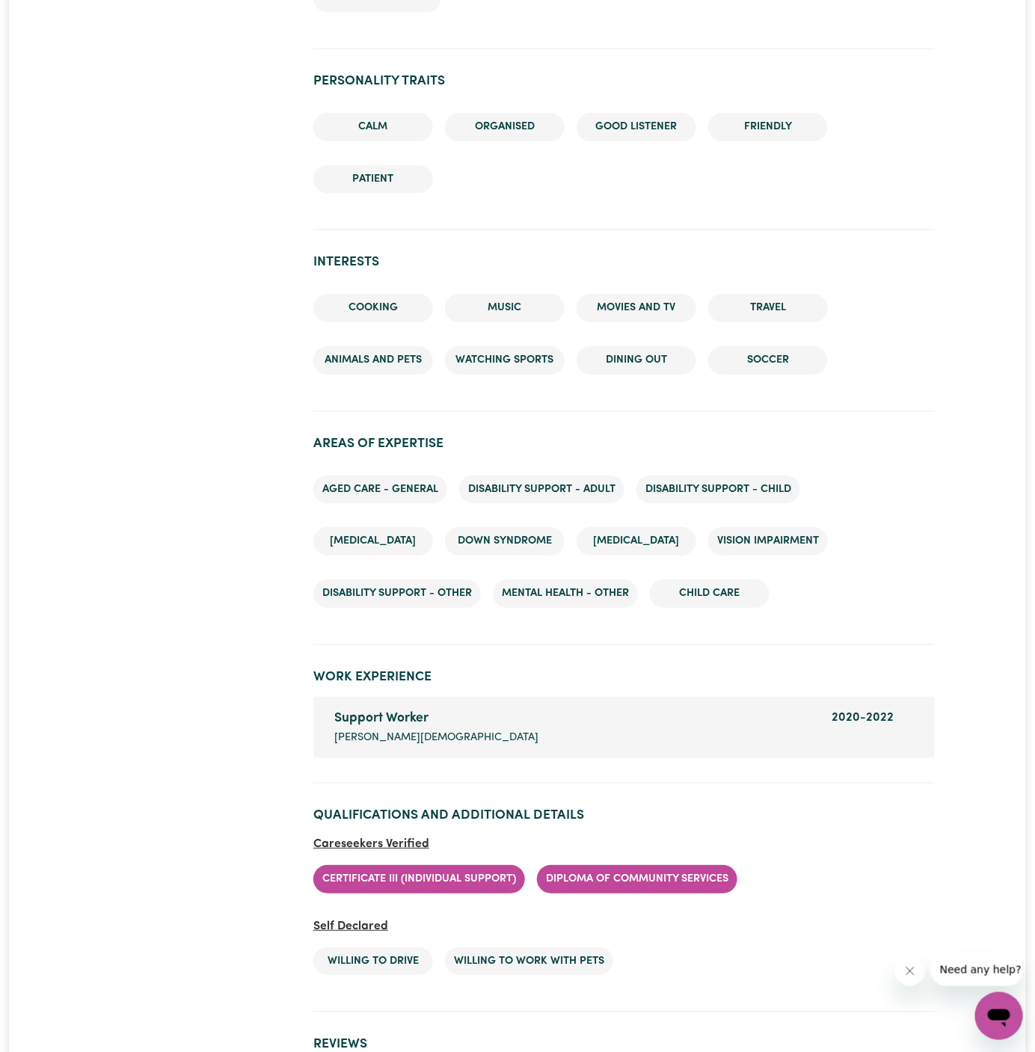
scroll to position [1933, 0]
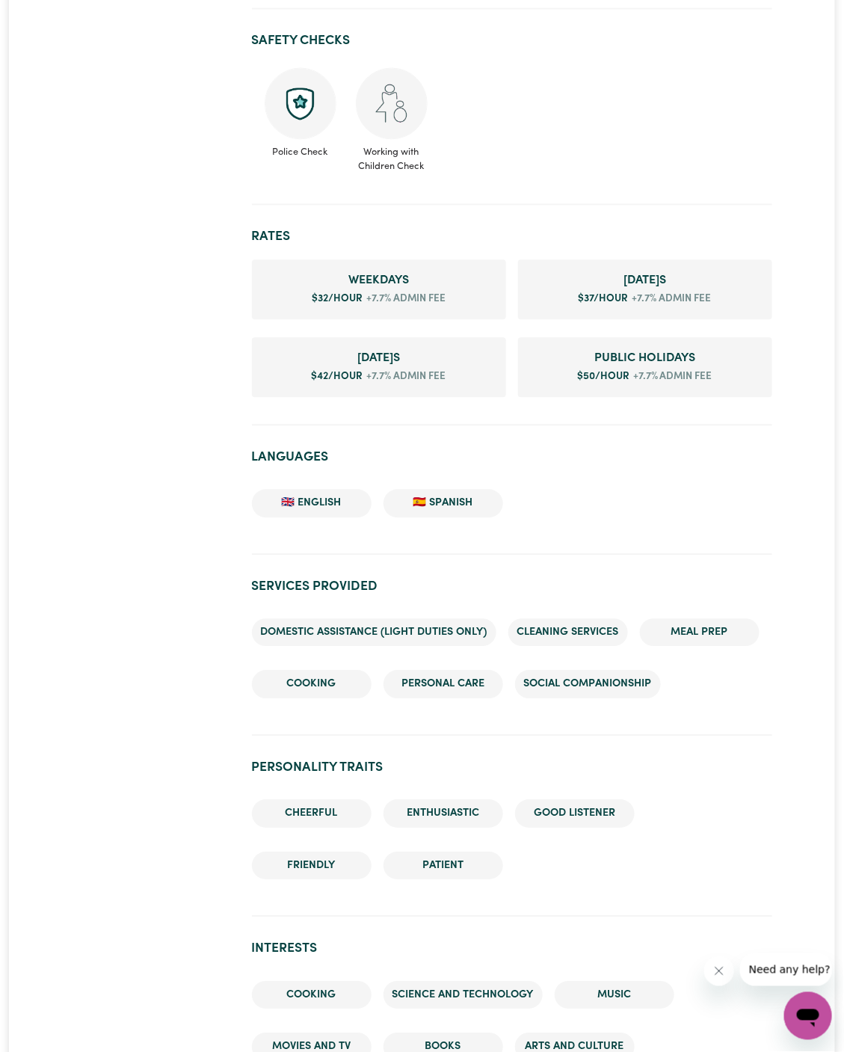
scroll to position [850, 0]
